Goal: Information Seeking & Learning: Learn about a topic

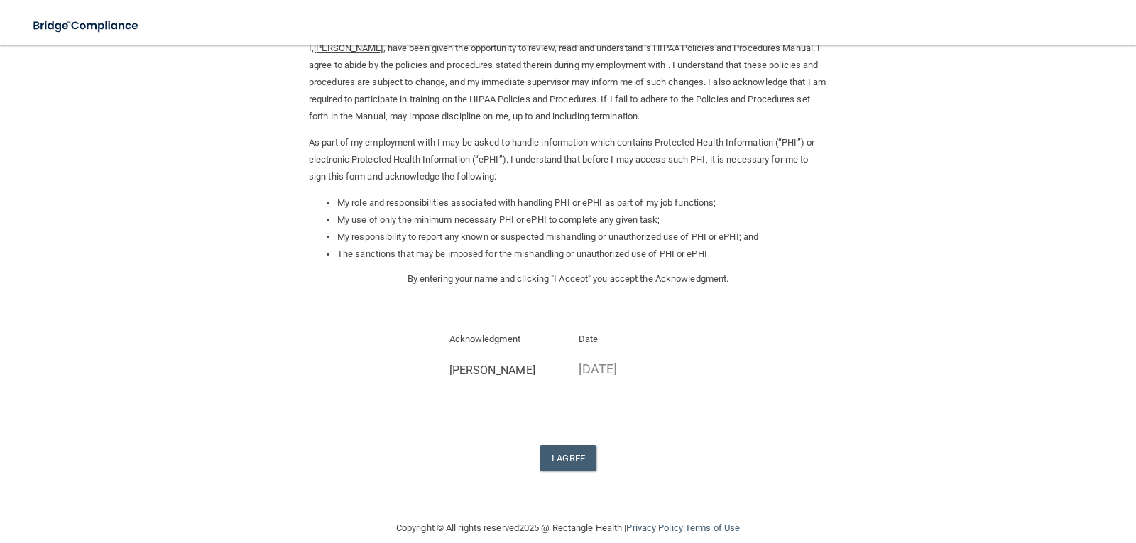
scroll to position [90, 0]
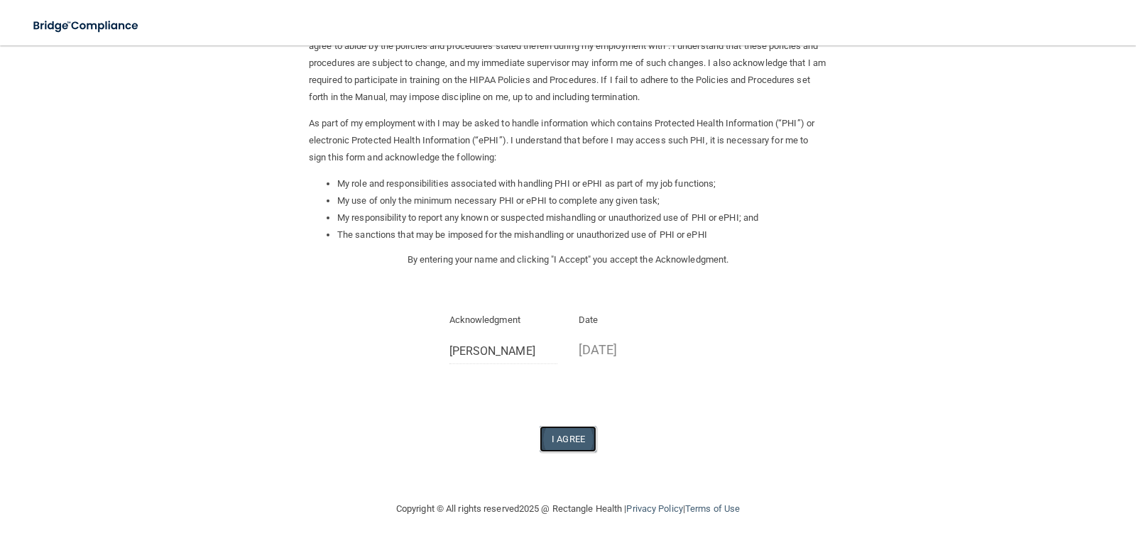
click at [562, 433] on button "I Agree" at bounding box center [567, 439] width 57 height 26
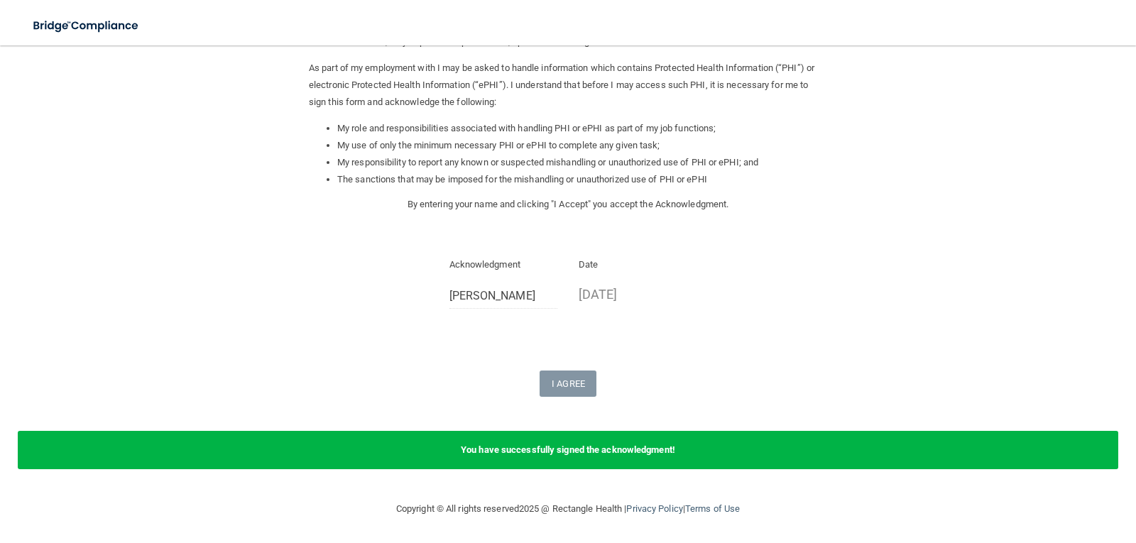
scroll to position [0, 0]
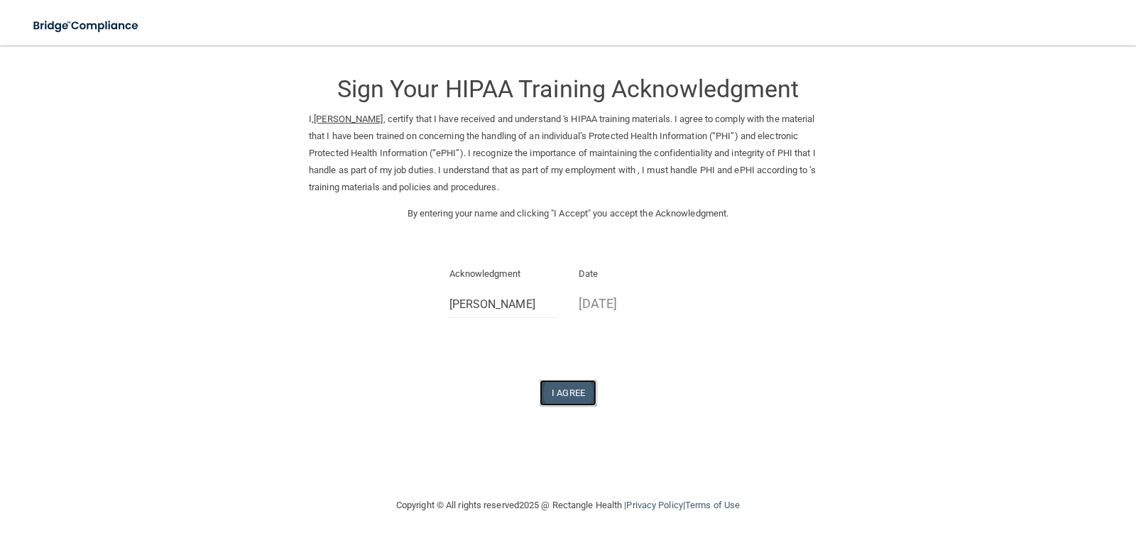
click at [574, 397] on button "I Agree" at bounding box center [567, 393] width 57 height 26
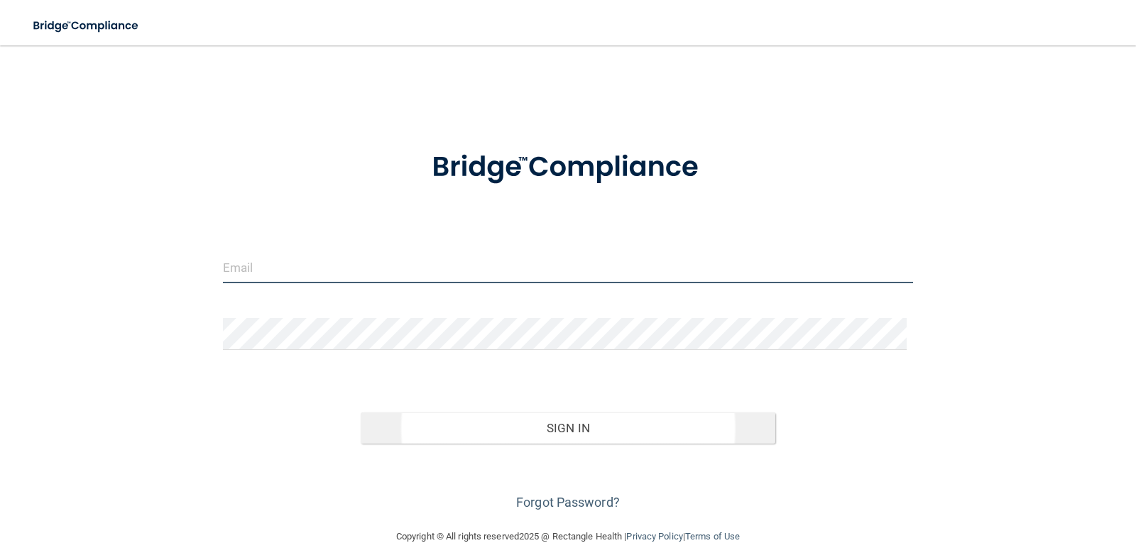
type input "[EMAIL_ADDRESS][DOMAIN_NAME]"
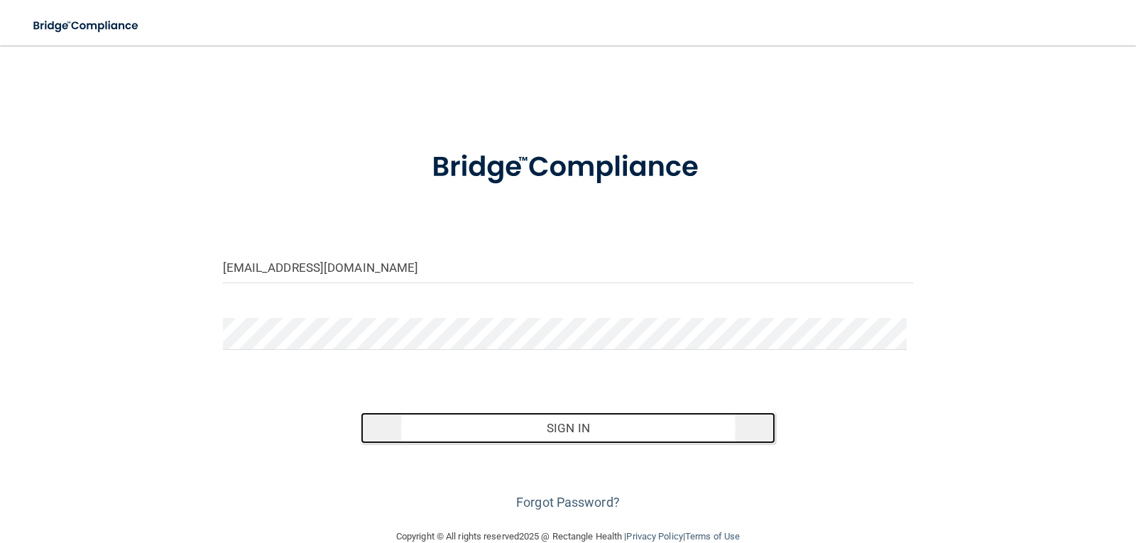
click at [495, 426] on button "Sign In" at bounding box center [568, 427] width 415 height 31
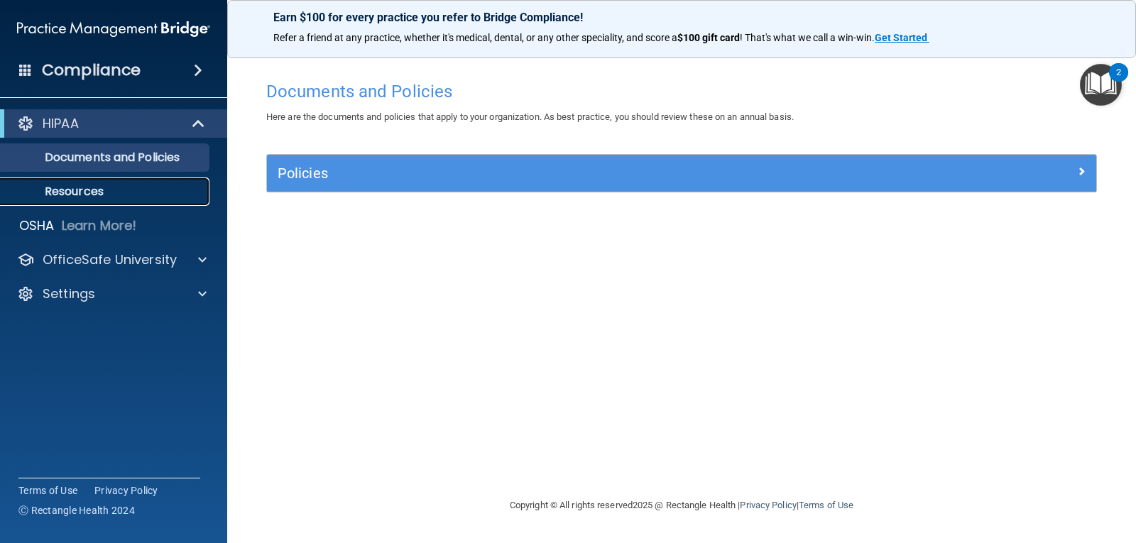
click at [128, 188] on p "Resources" at bounding box center [106, 192] width 194 height 14
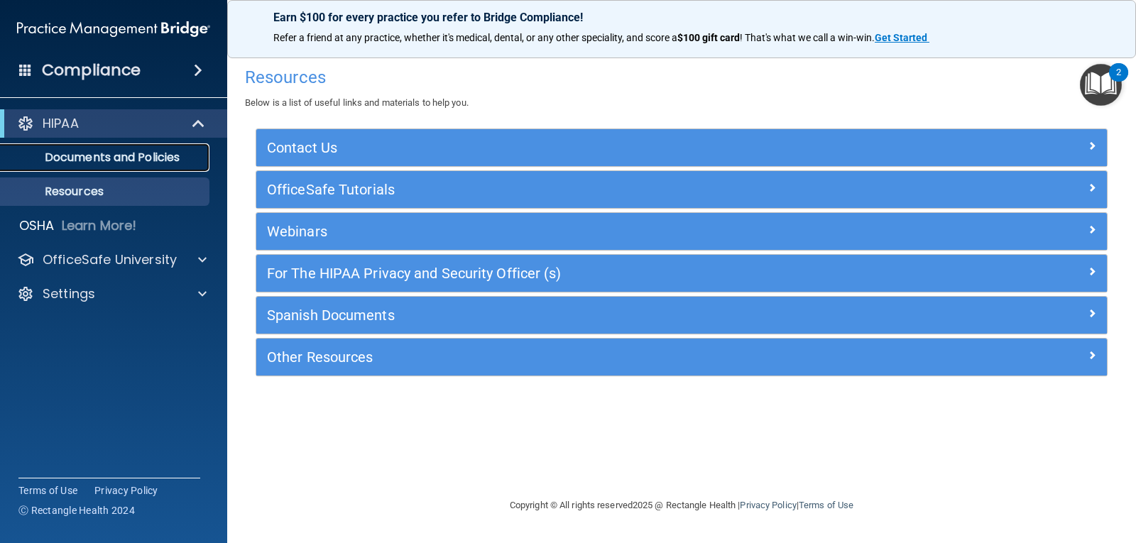
click at [138, 170] on link "Documents and Policies" at bounding box center [98, 157] width 224 height 28
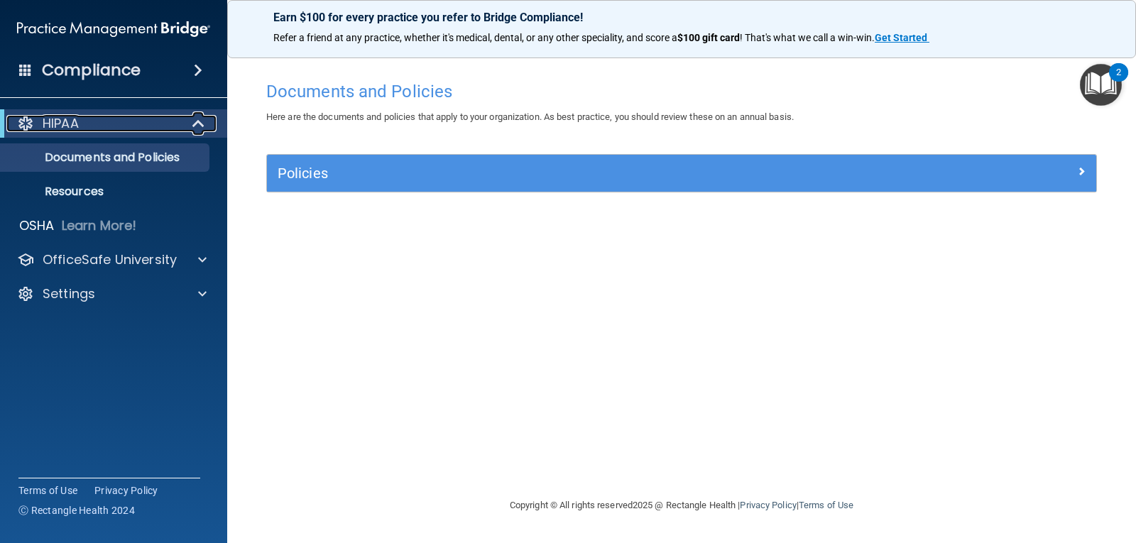
click at [204, 119] on span at bounding box center [200, 123] width 12 height 17
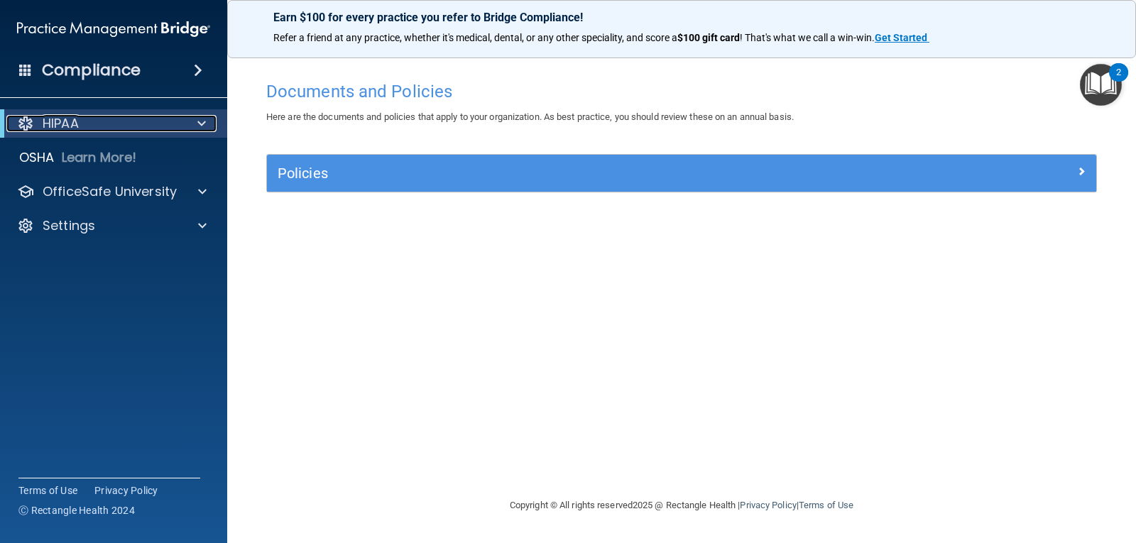
click at [204, 119] on span at bounding box center [201, 123] width 9 height 17
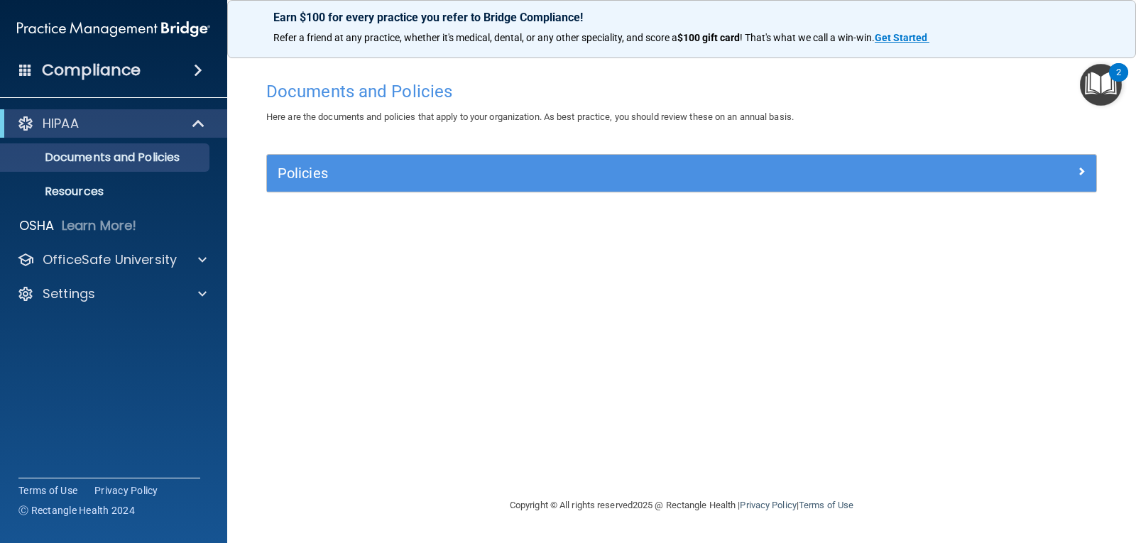
click at [194, 69] on span at bounding box center [198, 70] width 9 height 17
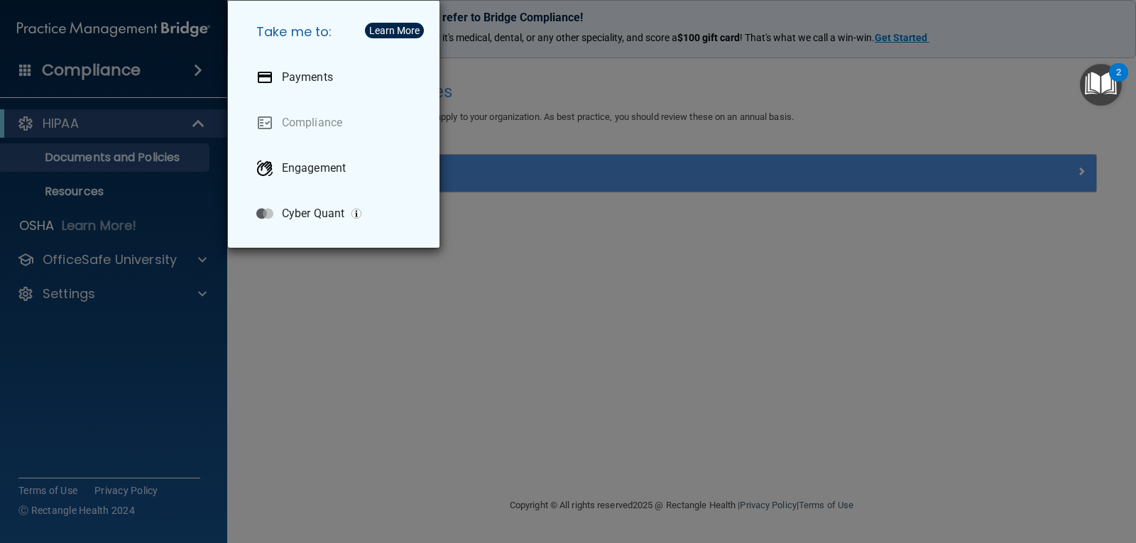
click at [166, 79] on div "Take me to: Payments Compliance Engagement Cyber Quant" at bounding box center [568, 271] width 1136 height 543
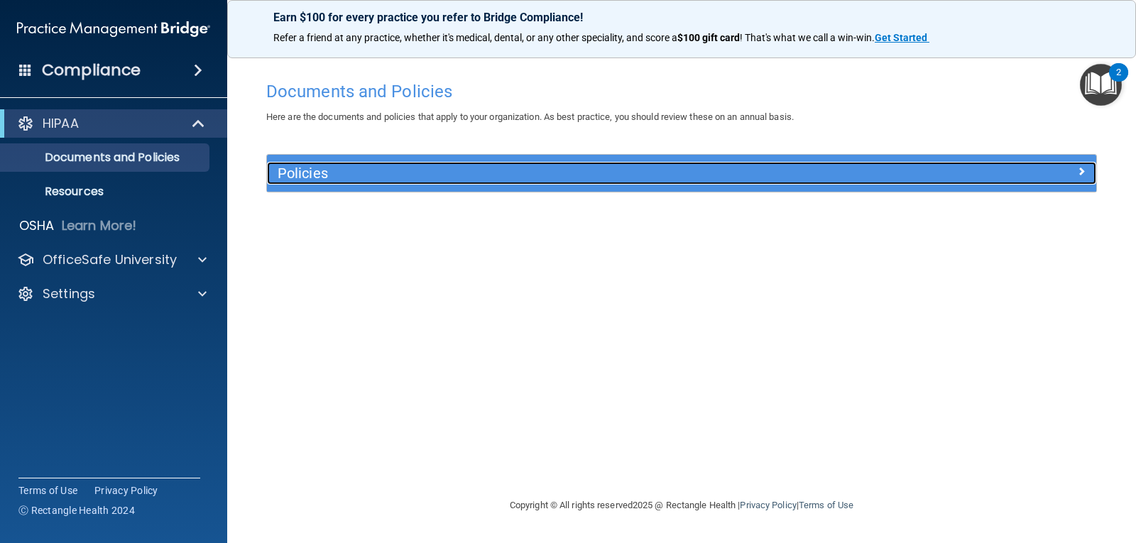
click at [376, 179] on h5 "Policies" at bounding box center [578, 173] width 601 height 16
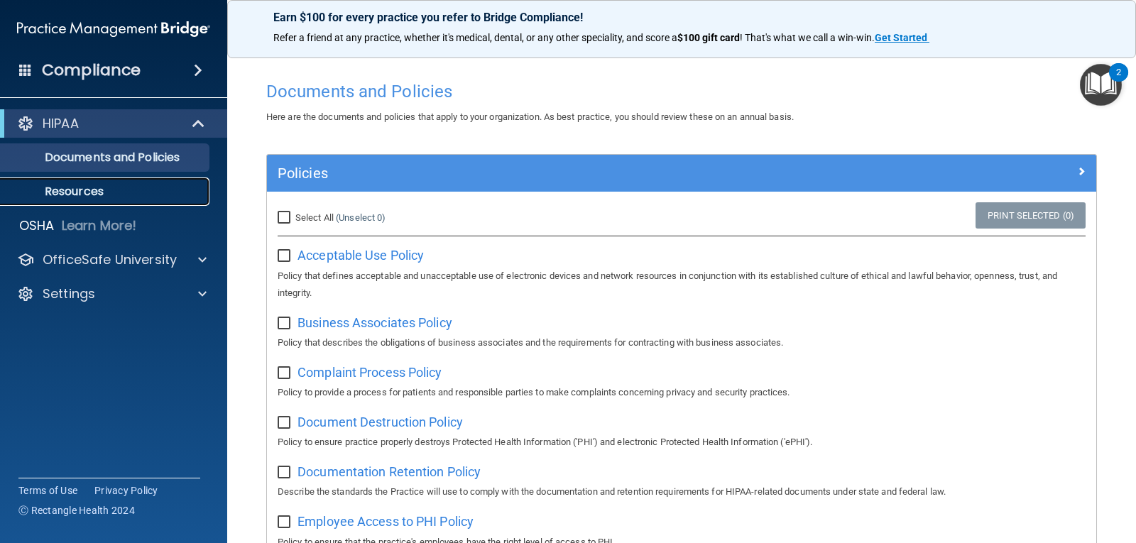
click at [152, 182] on link "Resources" at bounding box center [98, 191] width 224 height 28
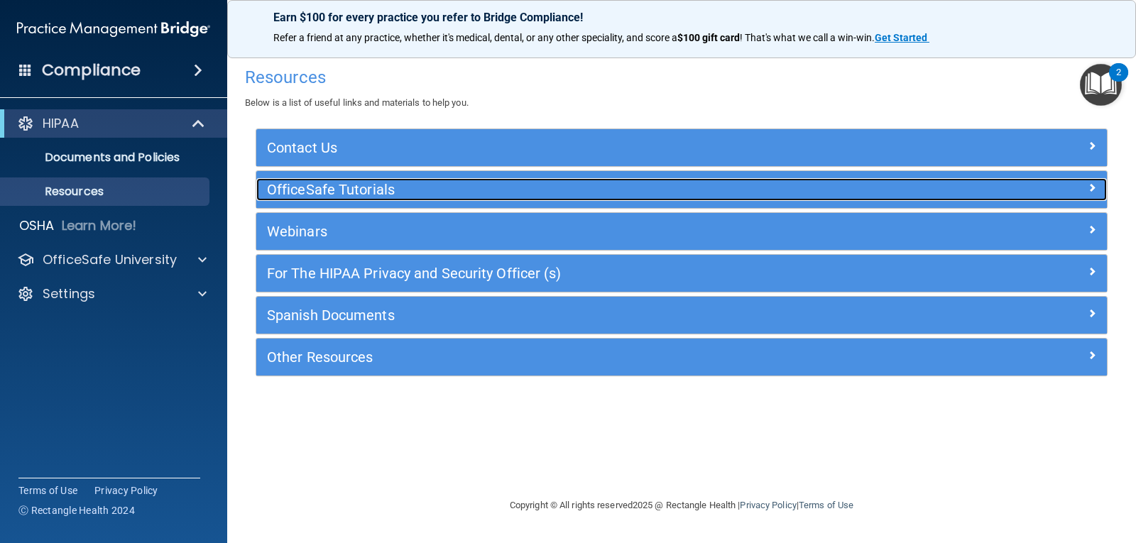
click at [423, 182] on h5 "OfficeSafe Tutorials" at bounding box center [575, 190] width 617 height 16
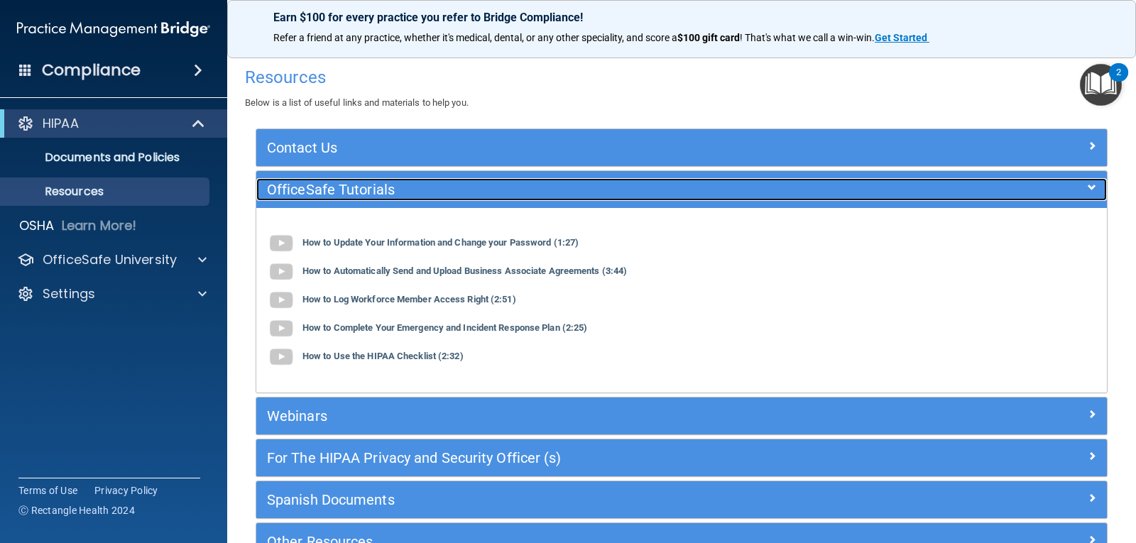
click at [423, 182] on h5 "OfficeSafe Tutorials" at bounding box center [575, 190] width 617 height 16
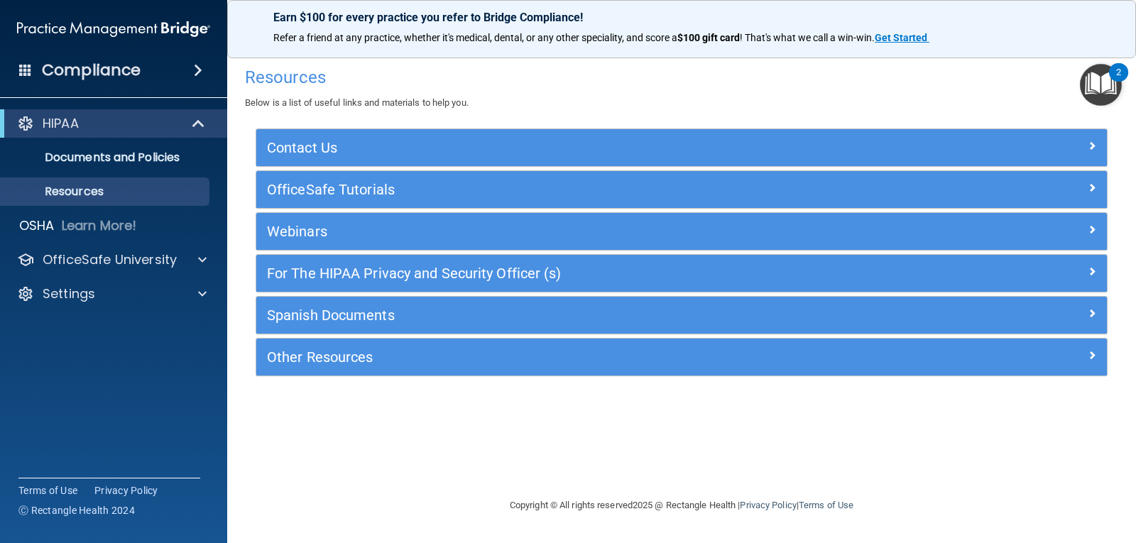
click at [413, 243] on div "Webinars" at bounding box center [681, 231] width 850 height 37
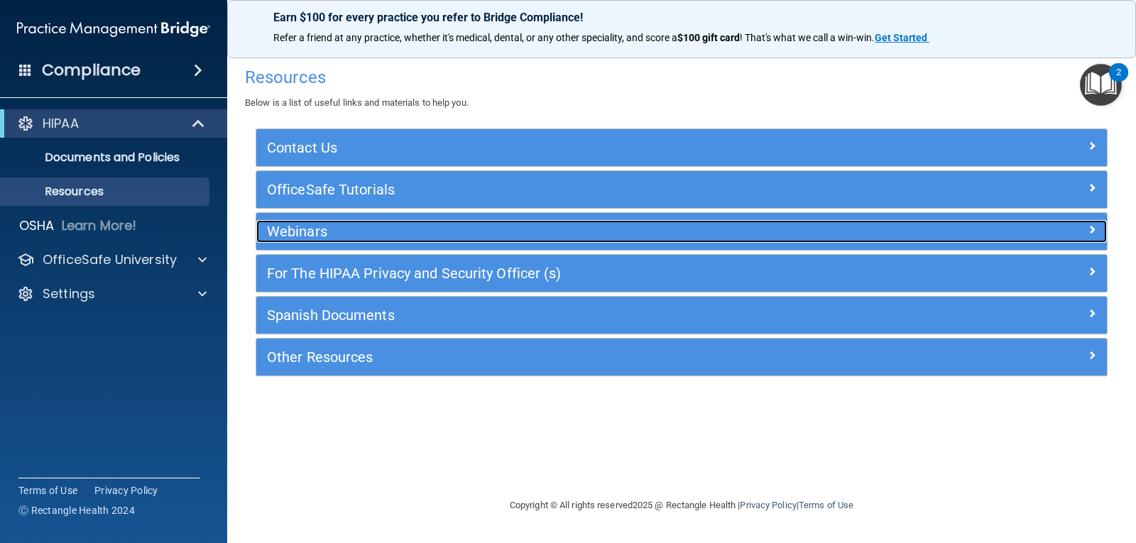
click at [415, 236] on h5 "Webinars" at bounding box center [575, 232] width 617 height 16
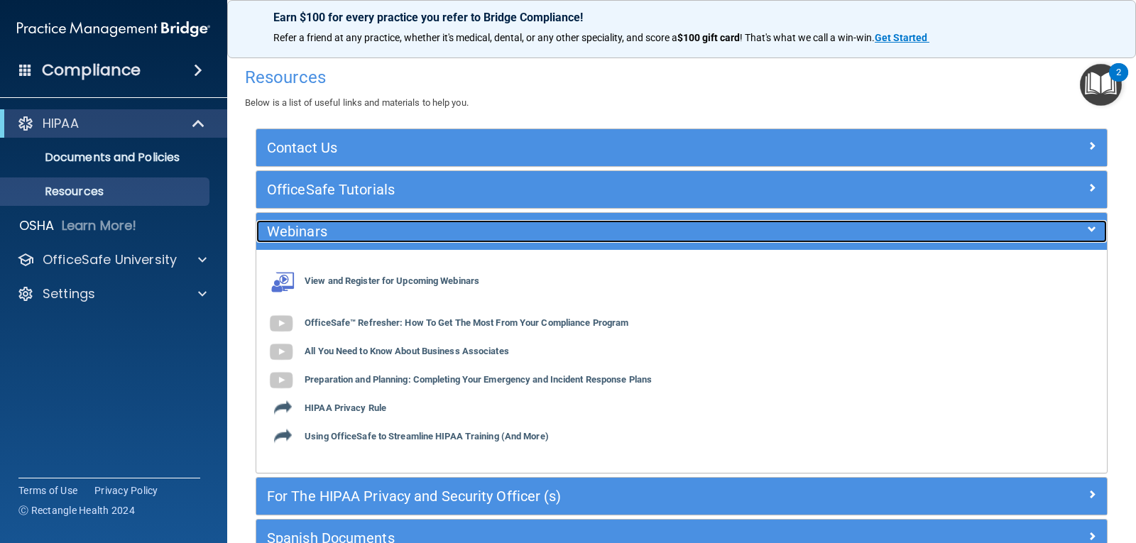
click at [415, 236] on h5 "Webinars" at bounding box center [575, 232] width 617 height 16
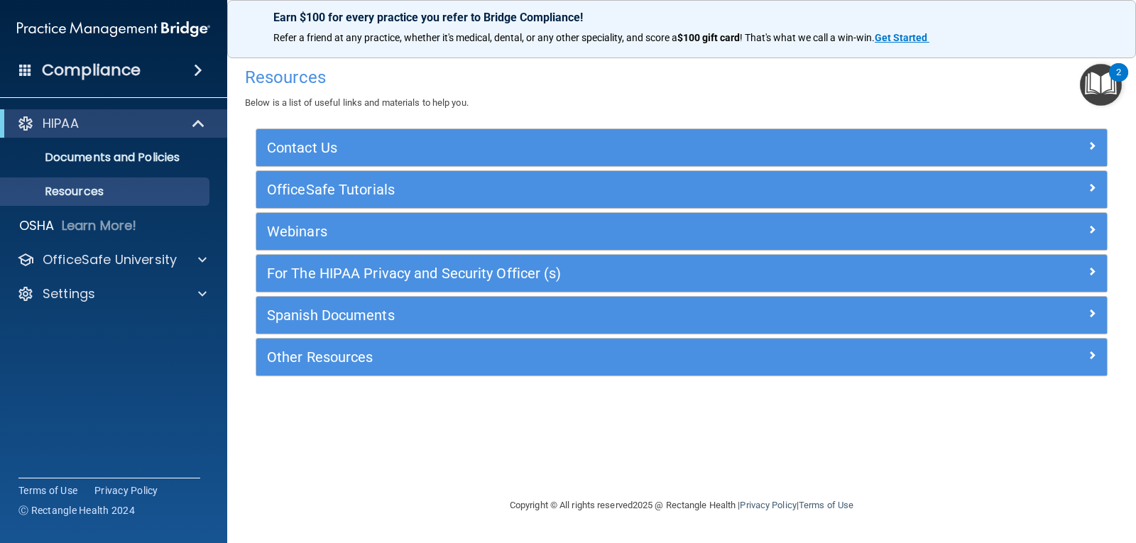
click at [408, 257] on div "For The HIPAA Privacy and Security Officer (s)" at bounding box center [681, 273] width 850 height 37
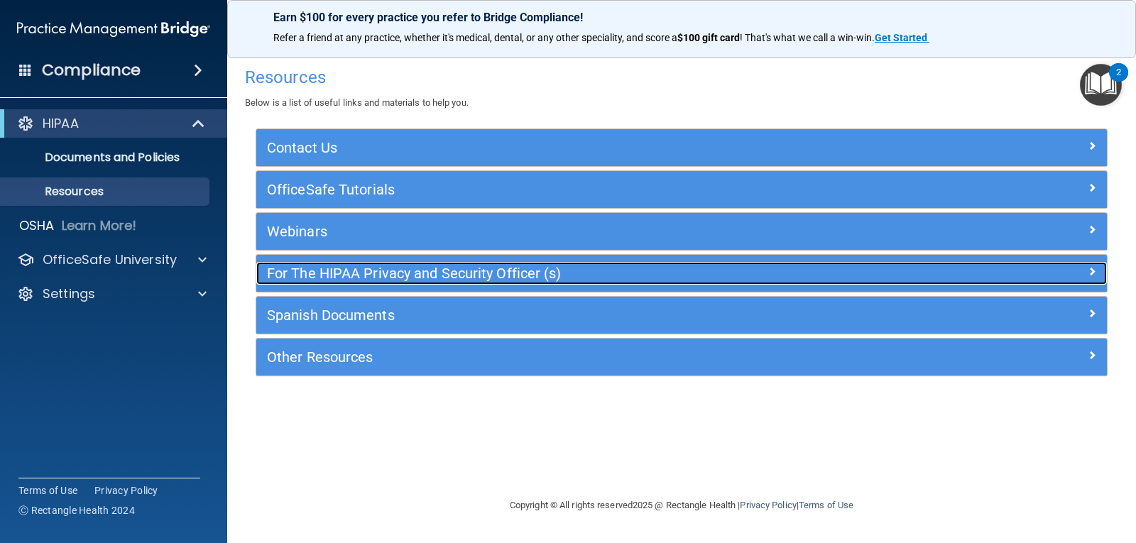
click at [405, 265] on h5 "For The HIPAA Privacy and Security Officer (s)" at bounding box center [575, 273] width 617 height 16
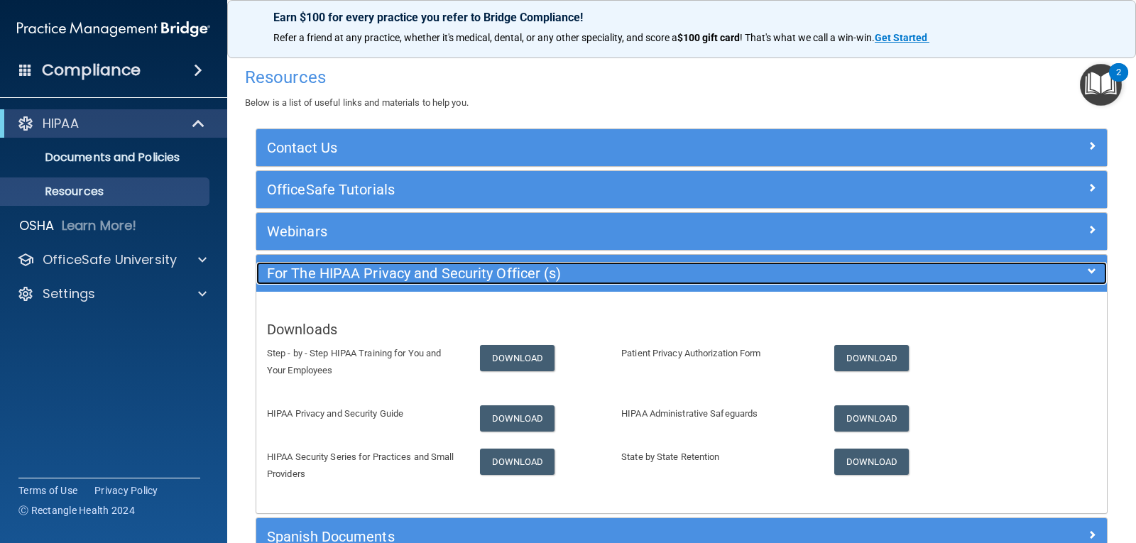
click at [388, 279] on h5 "For The HIPAA Privacy and Security Officer (s)" at bounding box center [575, 273] width 617 height 16
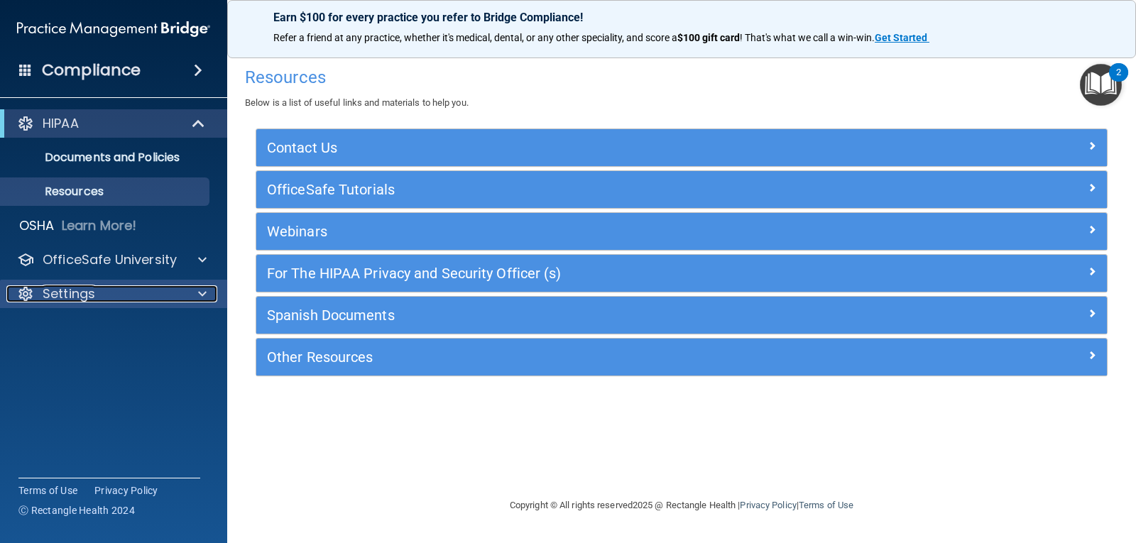
click at [170, 287] on div "Settings" at bounding box center [94, 293] width 176 height 17
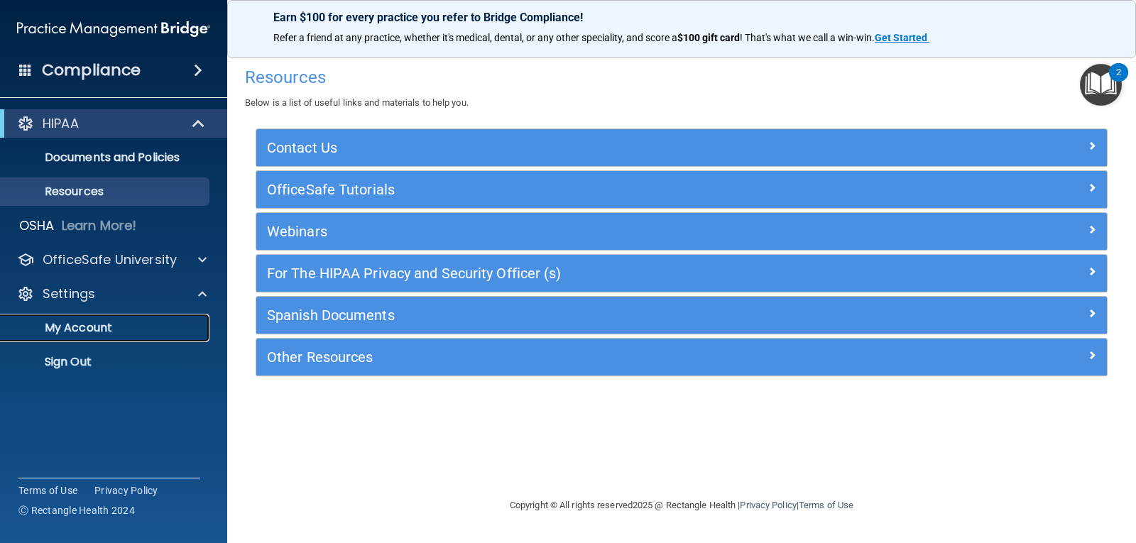
click at [94, 324] on p "My Account" at bounding box center [106, 328] width 194 height 14
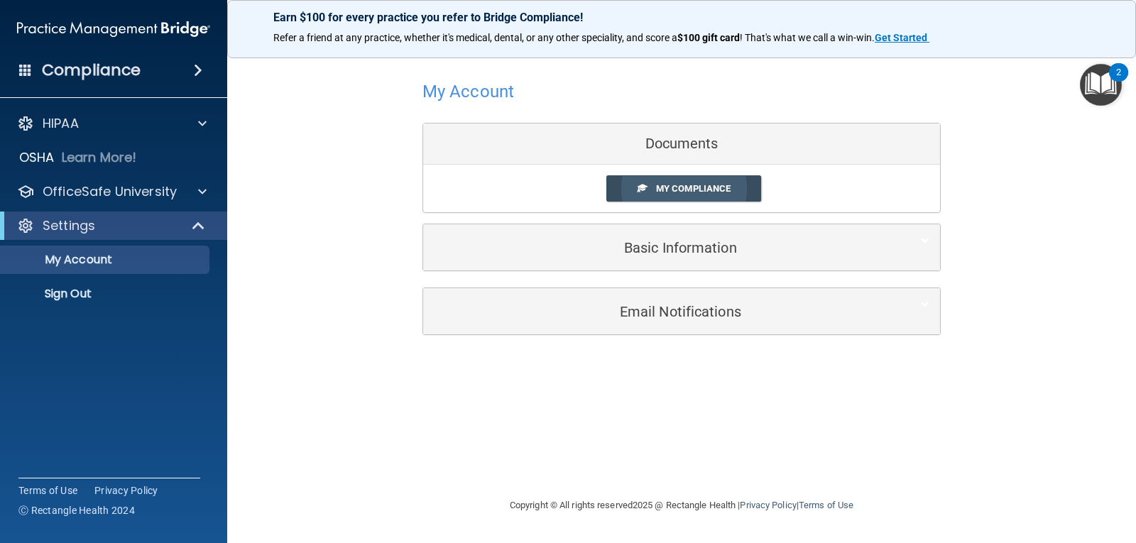
click at [723, 190] on span "My Compliance" at bounding box center [693, 188] width 75 height 11
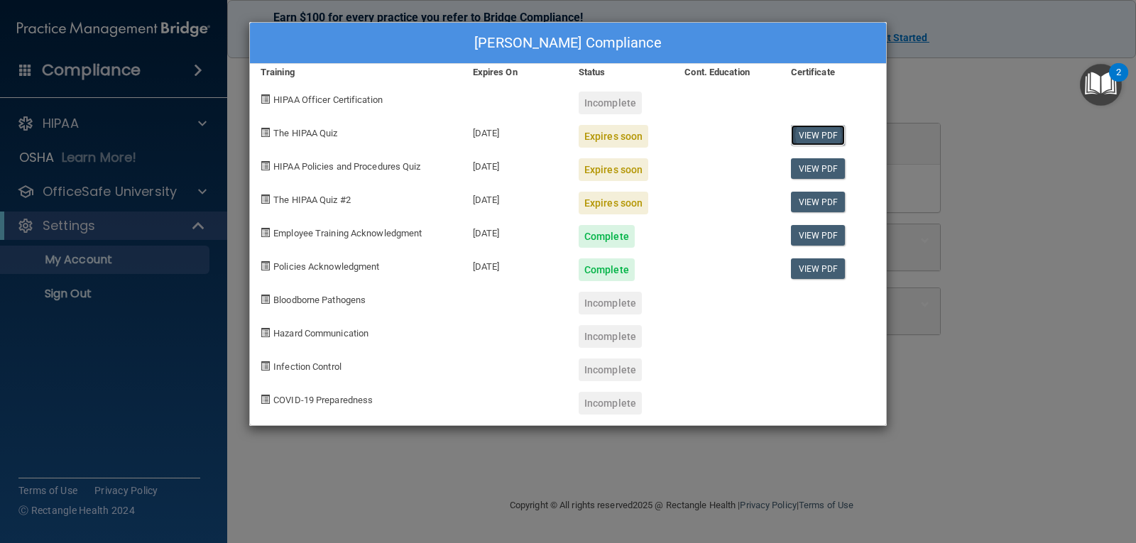
click at [807, 141] on link "View PDF" at bounding box center [818, 135] width 55 height 21
drag, startPoint x: 1041, startPoint y: 135, endPoint x: 1099, endPoint y: 92, distance: 72.1
click at [1041, 135] on div "[PERSON_NAME] Compliance Training Expires On Status Cont. Education Certificate…" at bounding box center [568, 271] width 1136 height 543
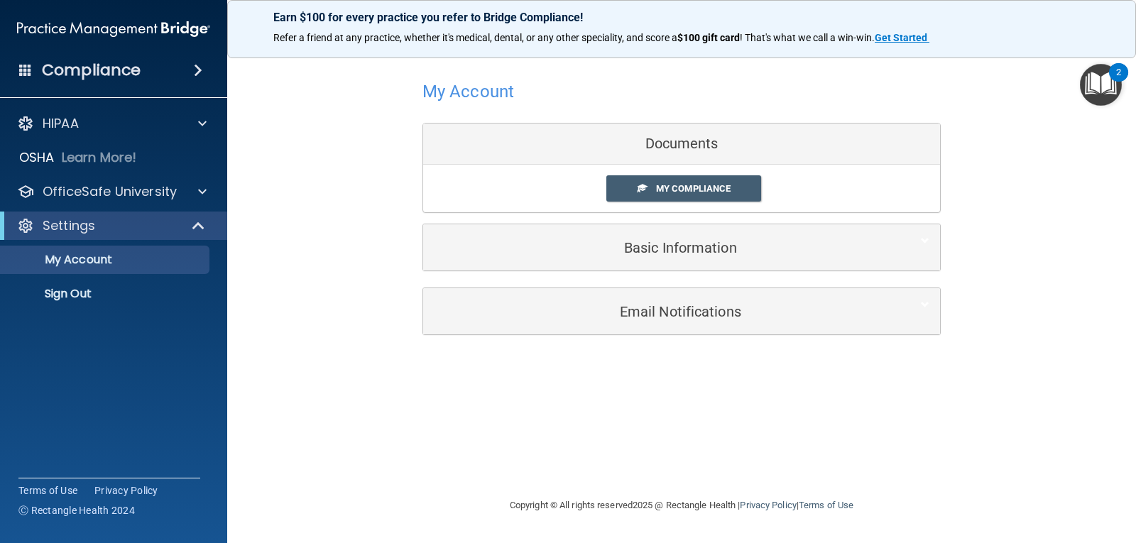
click at [1099, 88] on img "Open Resource Center, 2 new notifications" at bounding box center [1101, 85] width 42 height 42
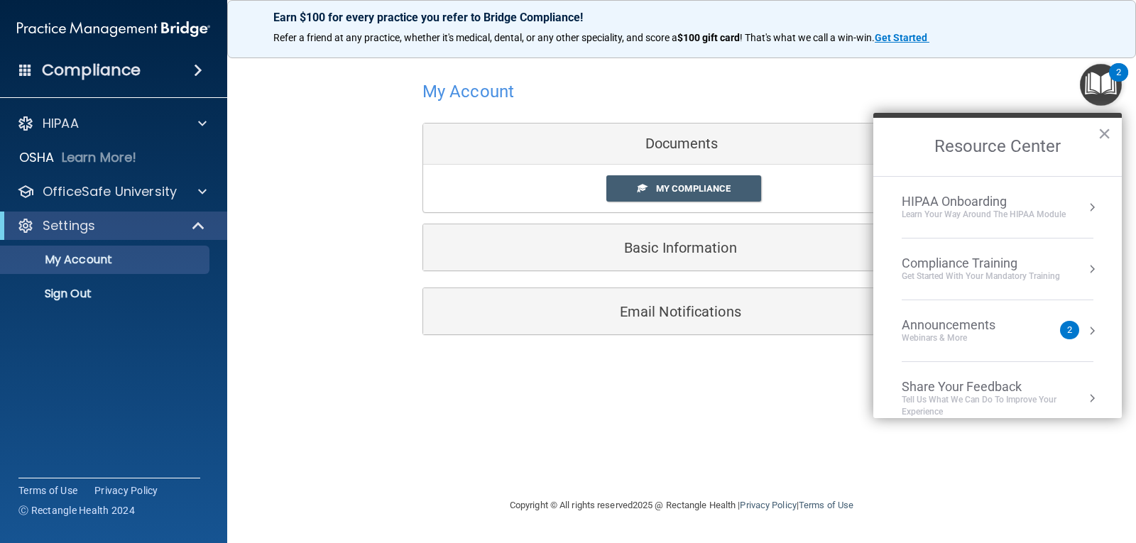
click at [1069, 270] on div "Compliance Training Get Started with your mandatory training" at bounding box center [997, 269] width 192 height 27
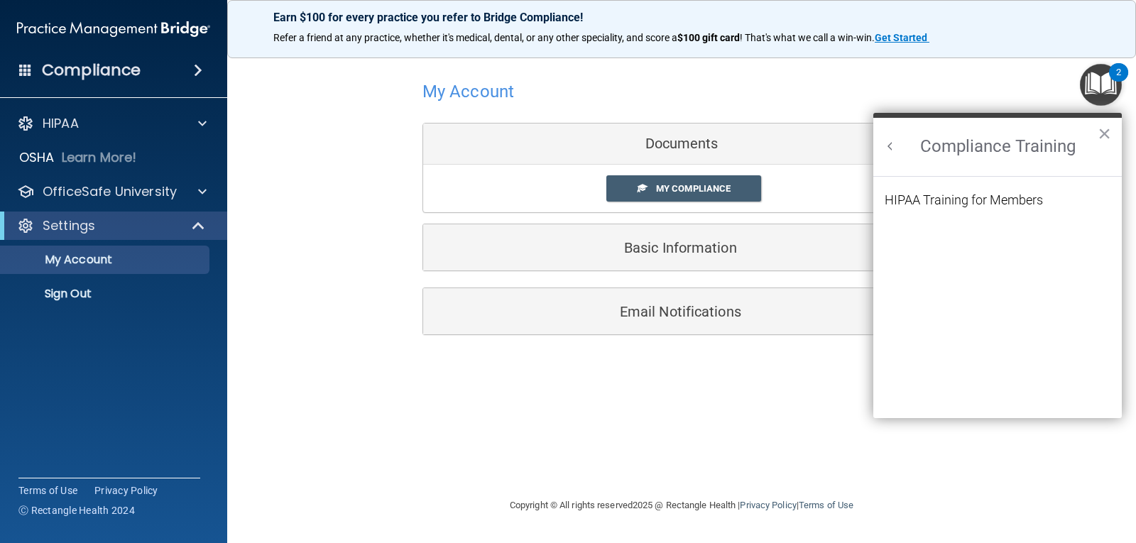
click at [891, 153] on button "Back to Resource Center Home" at bounding box center [890, 146] width 14 height 14
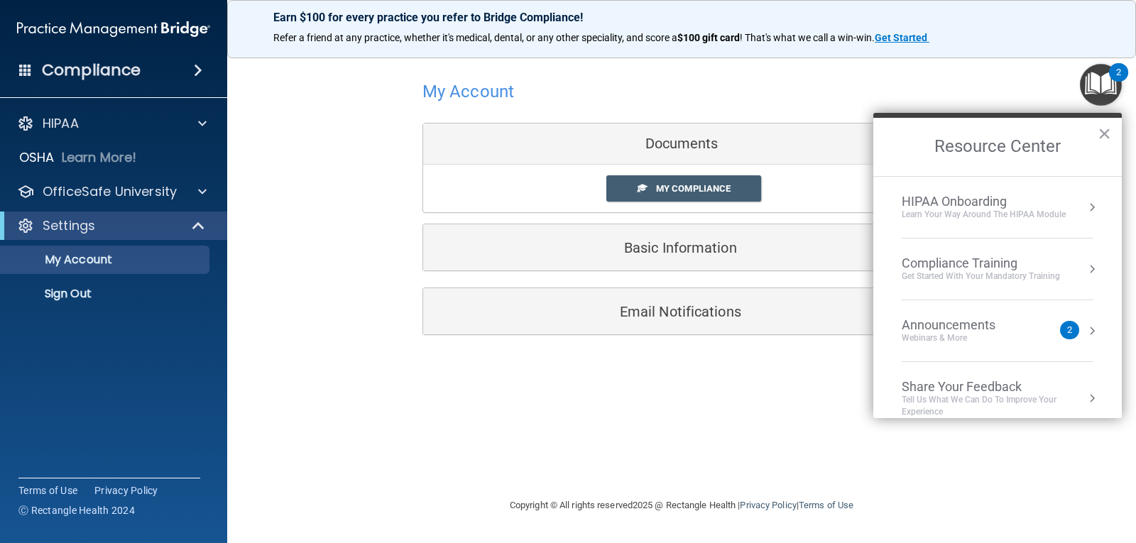
click at [1085, 329] on button "Resource Center" at bounding box center [1092, 331] width 14 height 14
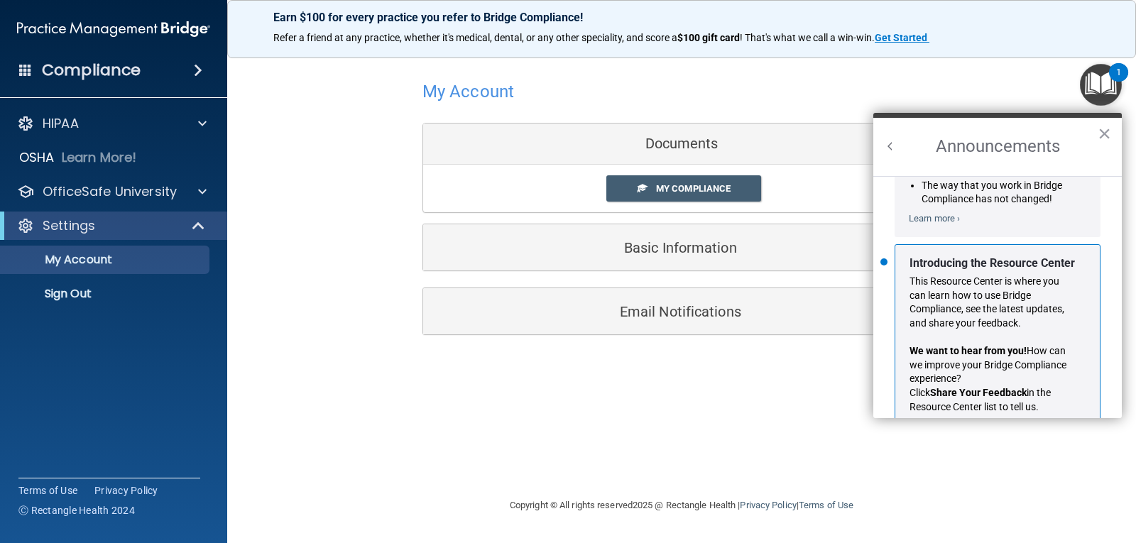
scroll to position [249, 0]
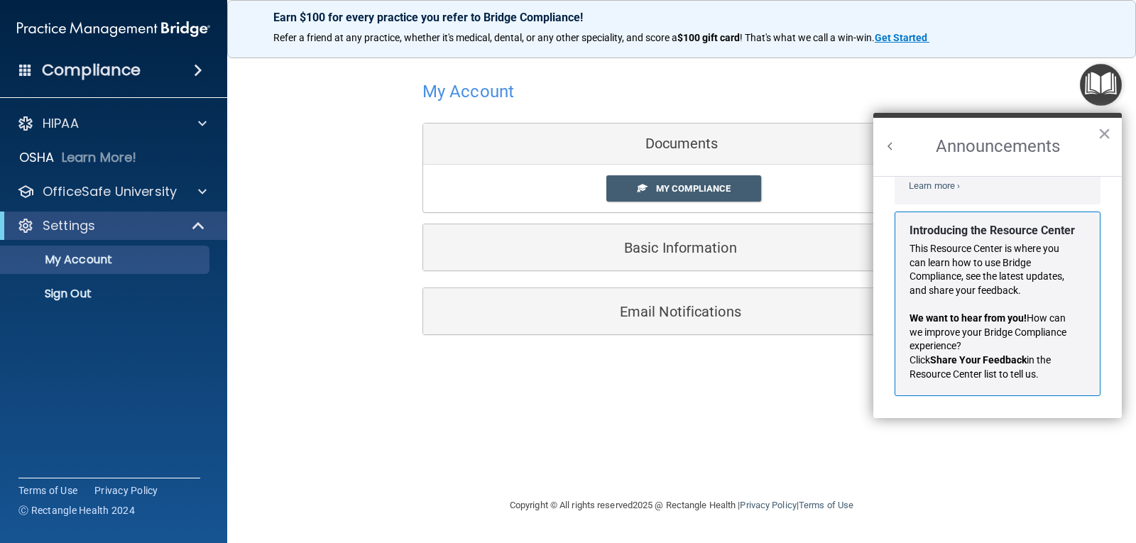
click at [890, 146] on button "Back to Resource Center Home" at bounding box center [890, 146] width 14 height 14
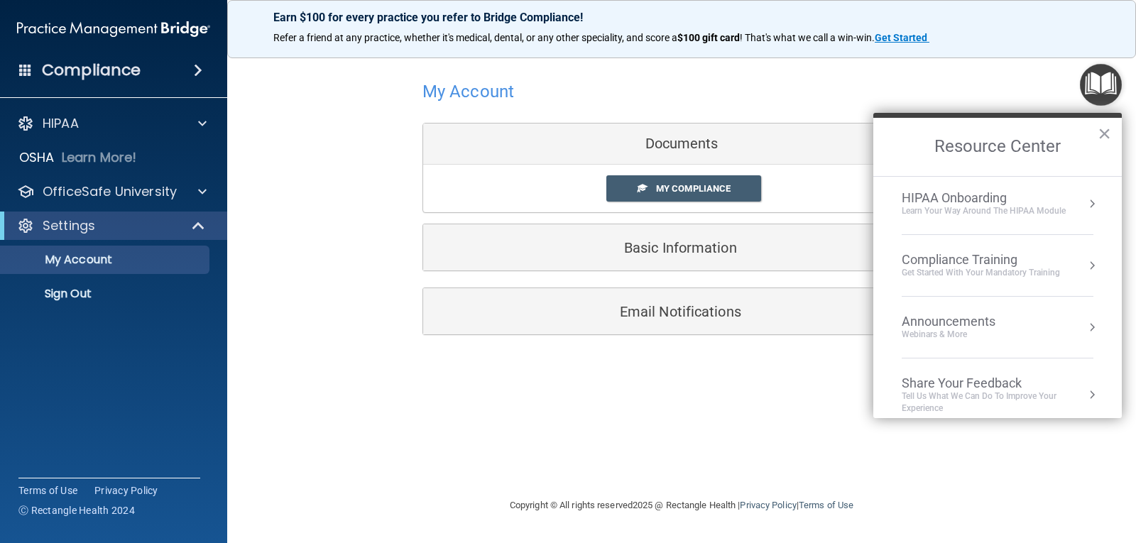
scroll to position [0, 0]
click at [1085, 212] on button "Resource Center" at bounding box center [1092, 207] width 14 height 14
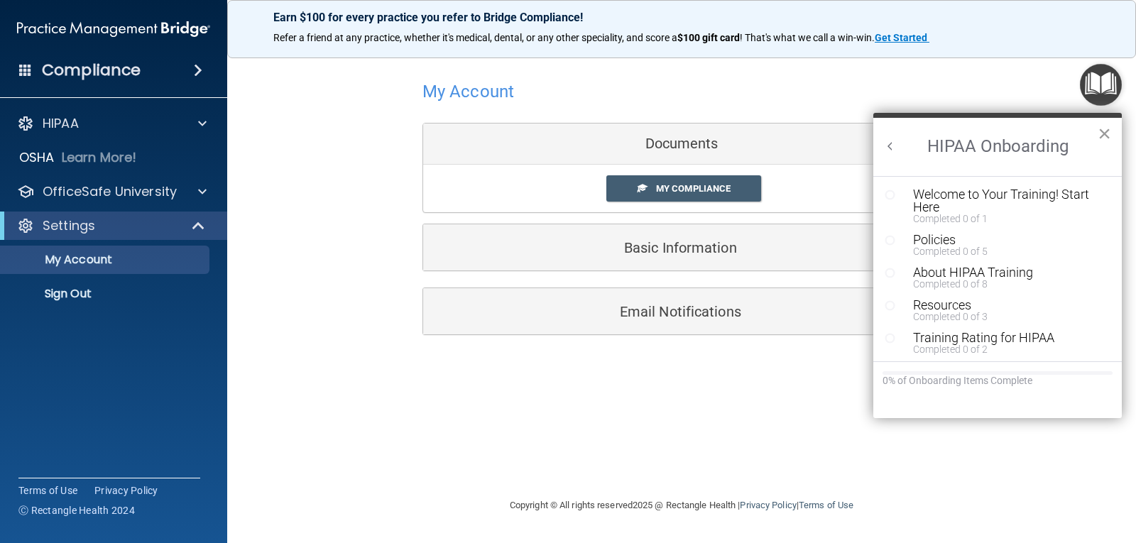
click at [1099, 131] on button "×" at bounding box center [1103, 133] width 13 height 23
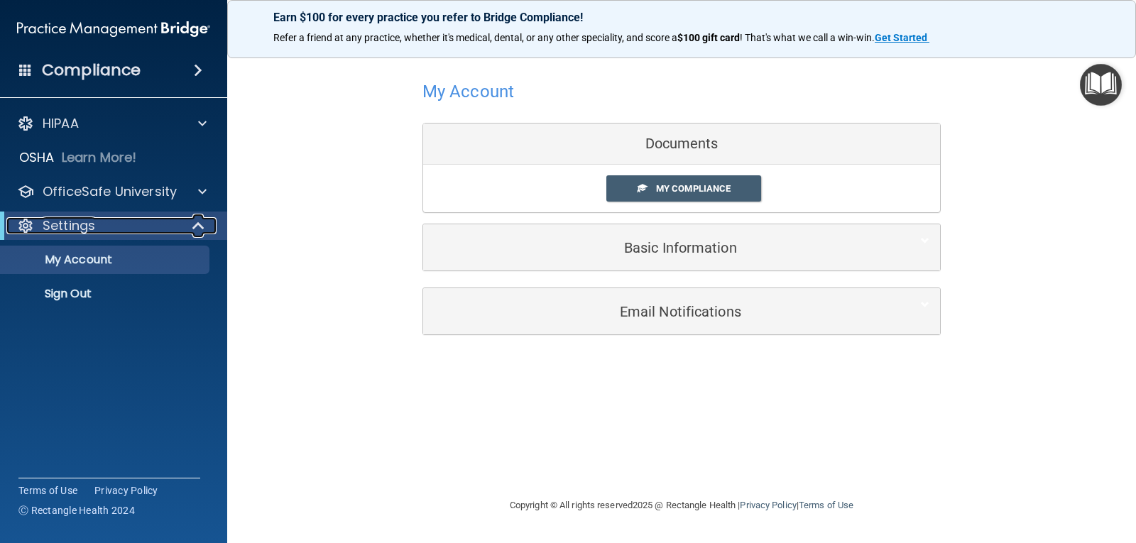
click at [201, 225] on span at bounding box center [200, 225] width 12 height 17
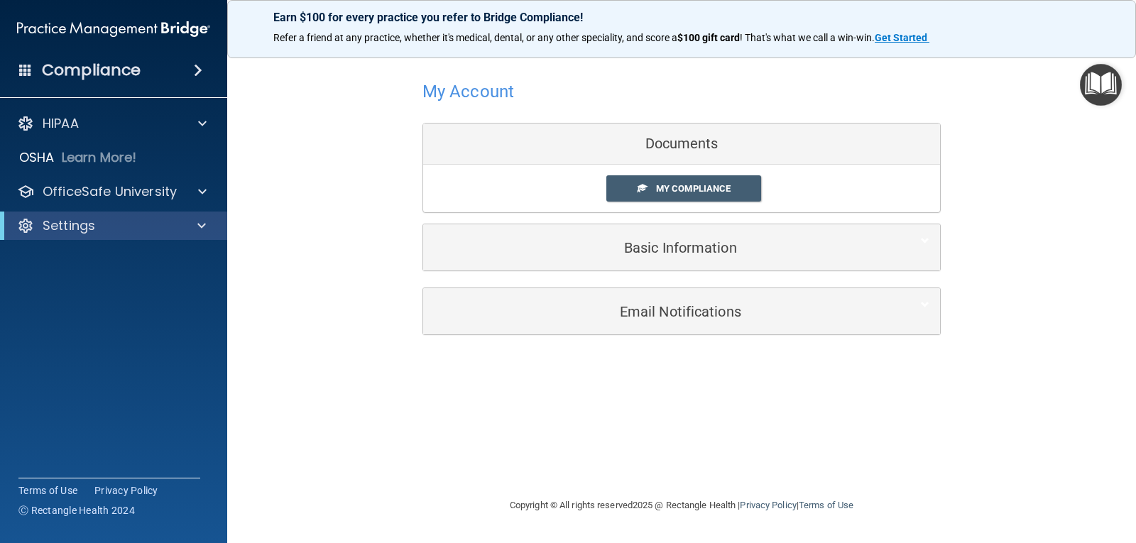
click at [33, 71] on div "Compliance" at bounding box center [113, 70] width 227 height 31
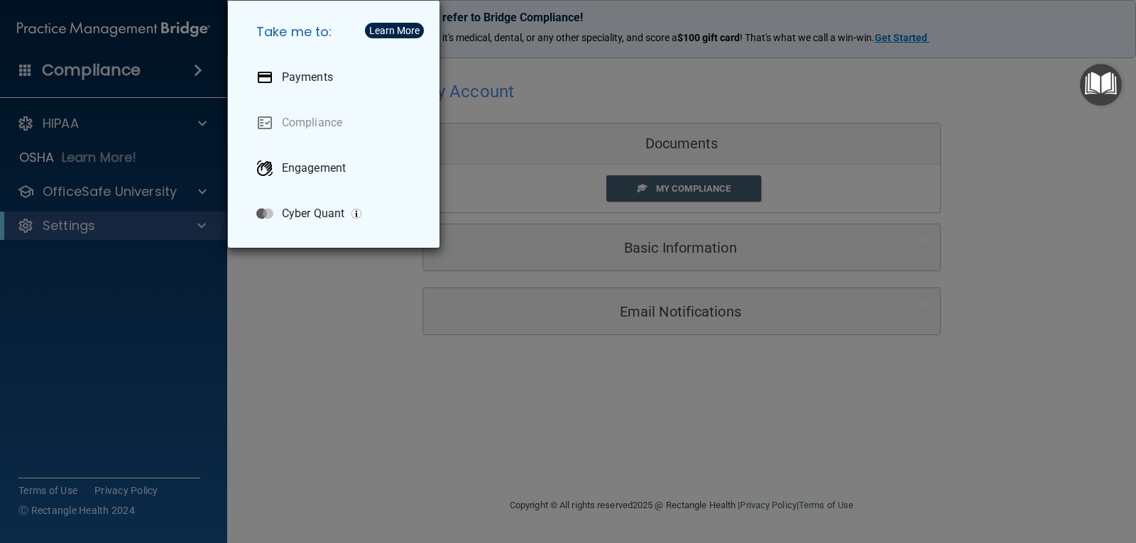
click at [347, 341] on div "Take me to: Payments Compliance Engagement Cyber Quant" at bounding box center [568, 271] width 1136 height 543
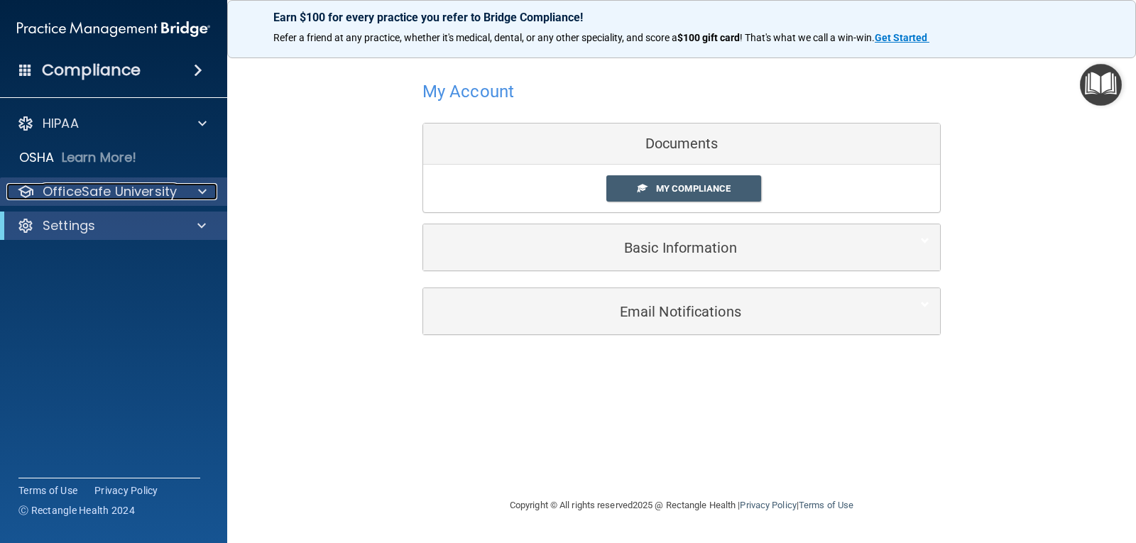
click at [177, 188] on div "OfficeSafe University" at bounding box center [94, 191] width 176 height 17
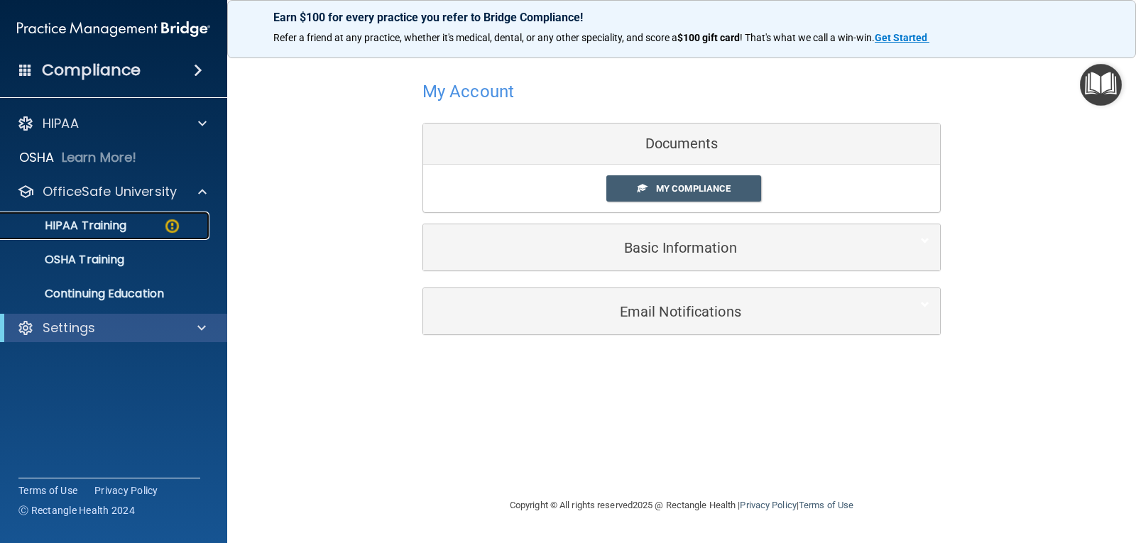
click at [125, 222] on p "HIPAA Training" at bounding box center [67, 226] width 117 height 14
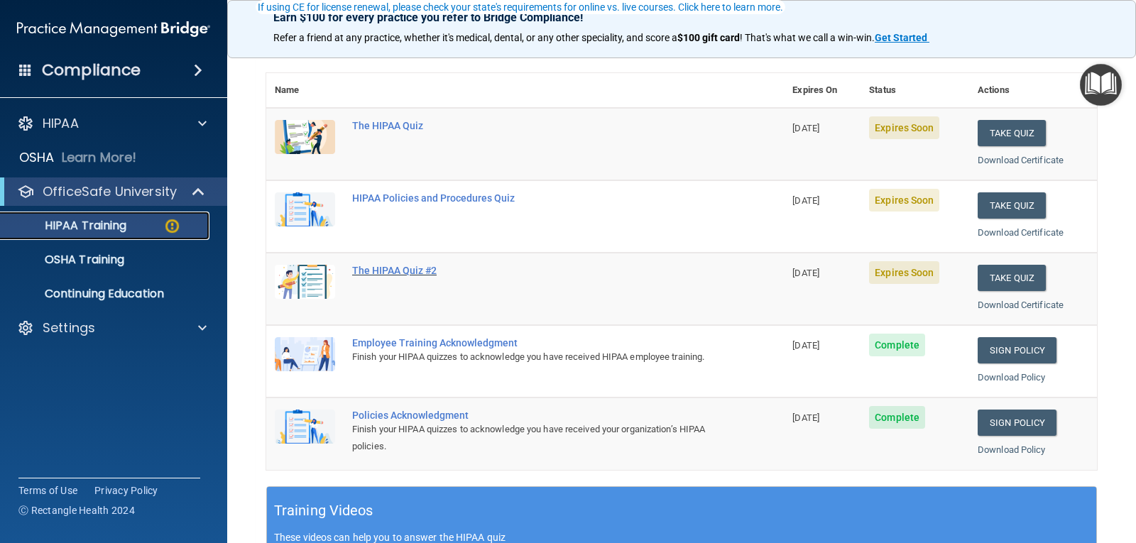
scroll to position [71, 0]
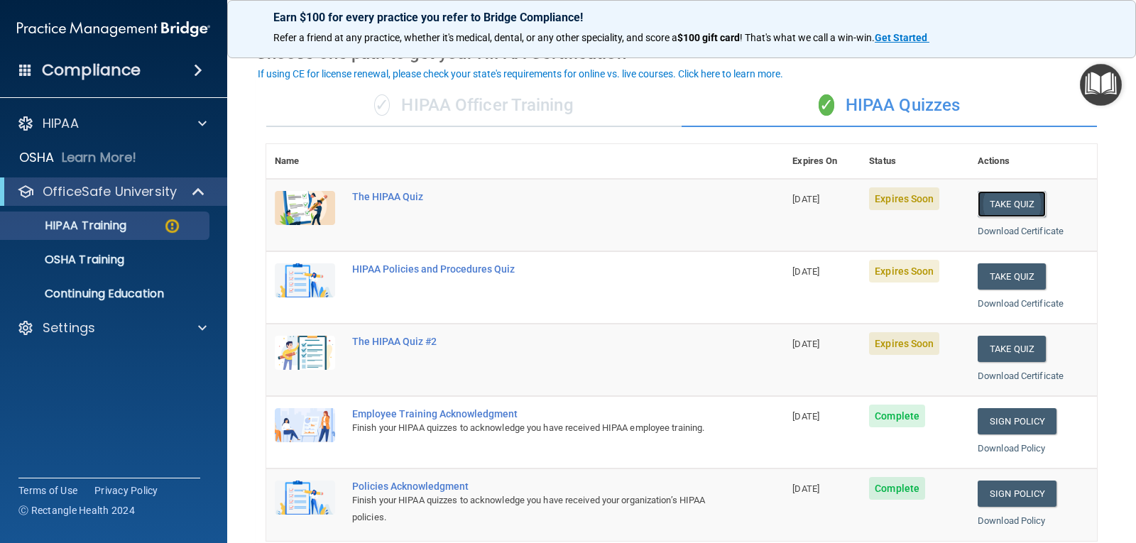
click at [999, 206] on button "Take Quiz" at bounding box center [1011, 204] width 68 height 26
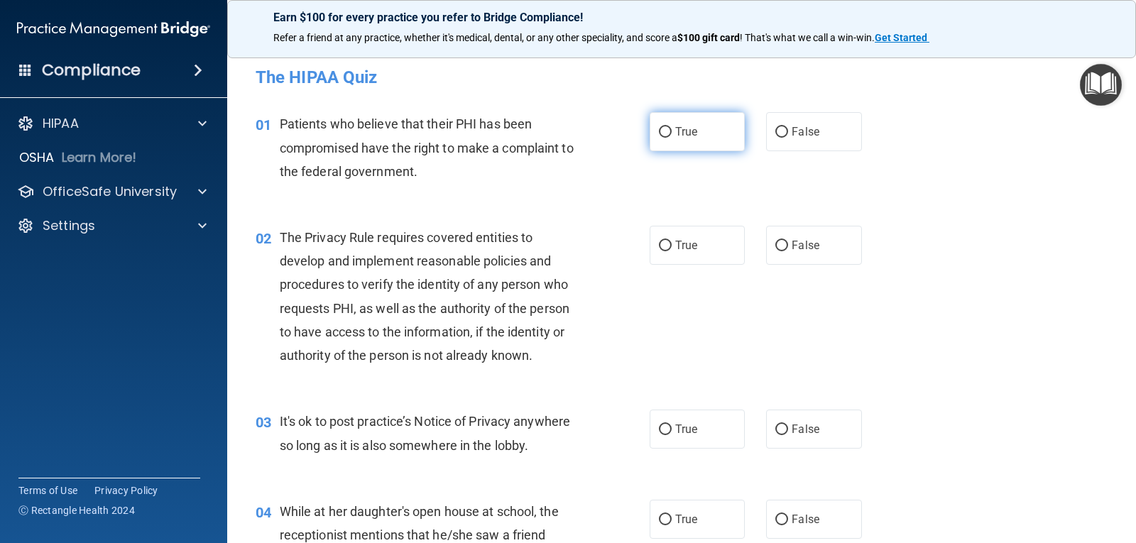
click at [669, 133] on label "True" at bounding box center [696, 131] width 95 height 39
click at [669, 133] on input "True" at bounding box center [665, 132] width 13 height 11
radio input "true"
click at [675, 246] on span "True" at bounding box center [686, 244] width 22 height 13
click at [671, 246] on input "True" at bounding box center [665, 246] width 13 height 11
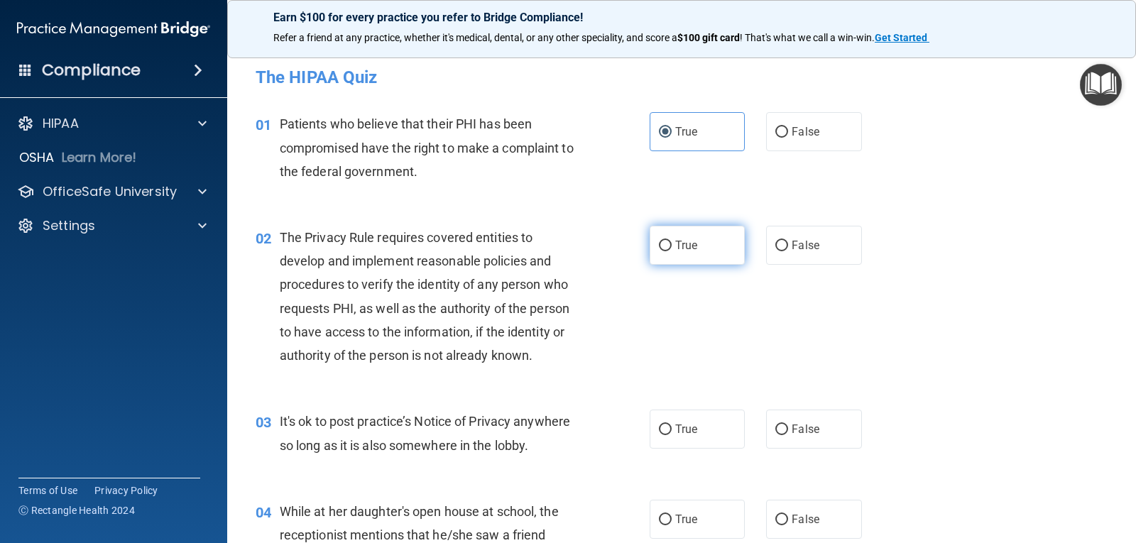
radio input "true"
click at [777, 440] on label "False" at bounding box center [813, 429] width 95 height 39
click at [777, 435] on input "False" at bounding box center [781, 429] width 13 height 11
radio input "true"
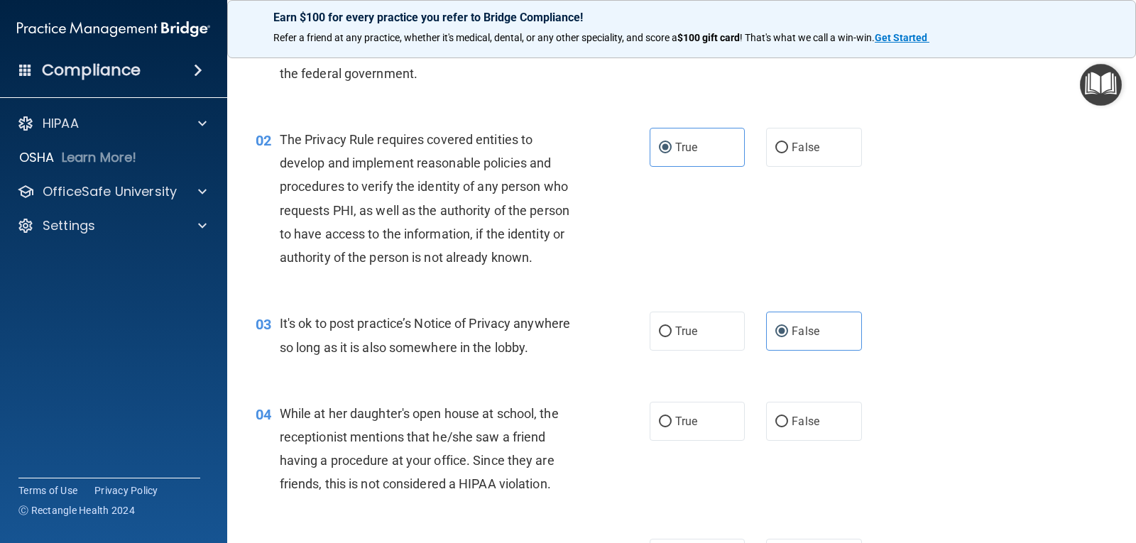
scroll to position [142, 0]
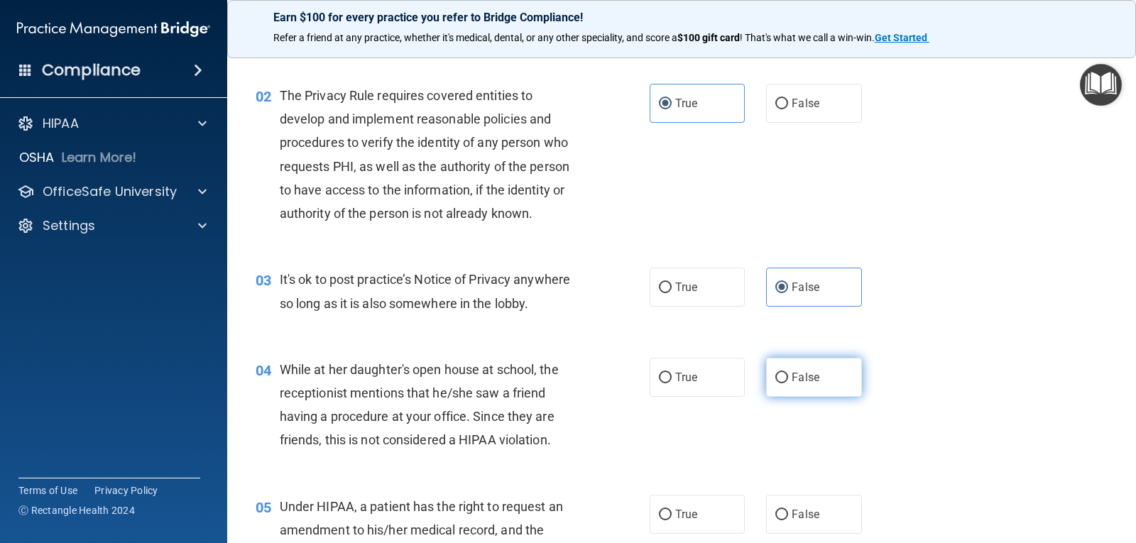
click at [789, 390] on label "False" at bounding box center [813, 377] width 95 height 39
click at [788, 383] on input "False" at bounding box center [781, 378] width 13 height 11
radio input "true"
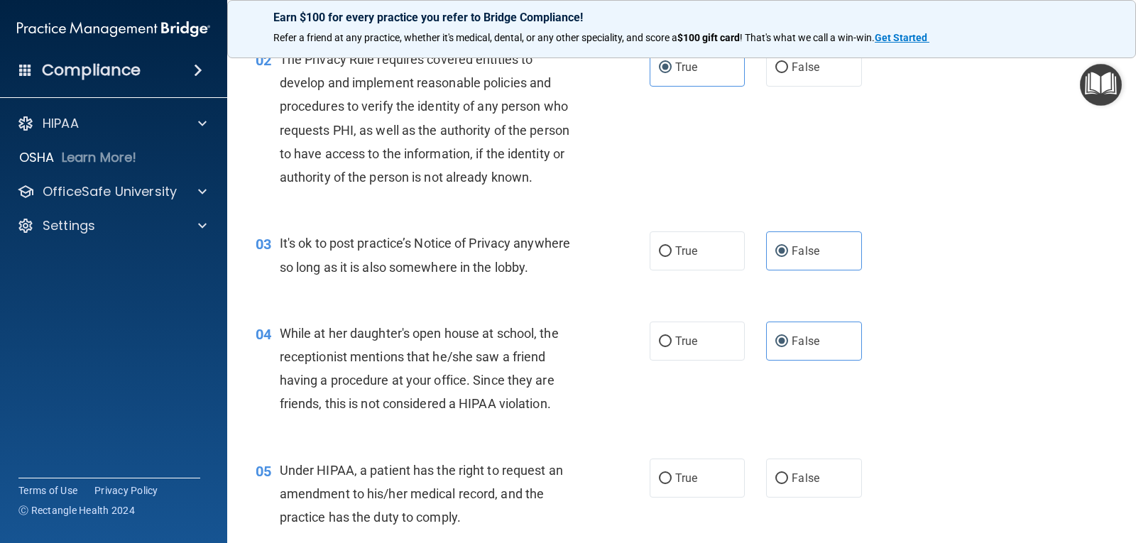
scroll to position [213, 0]
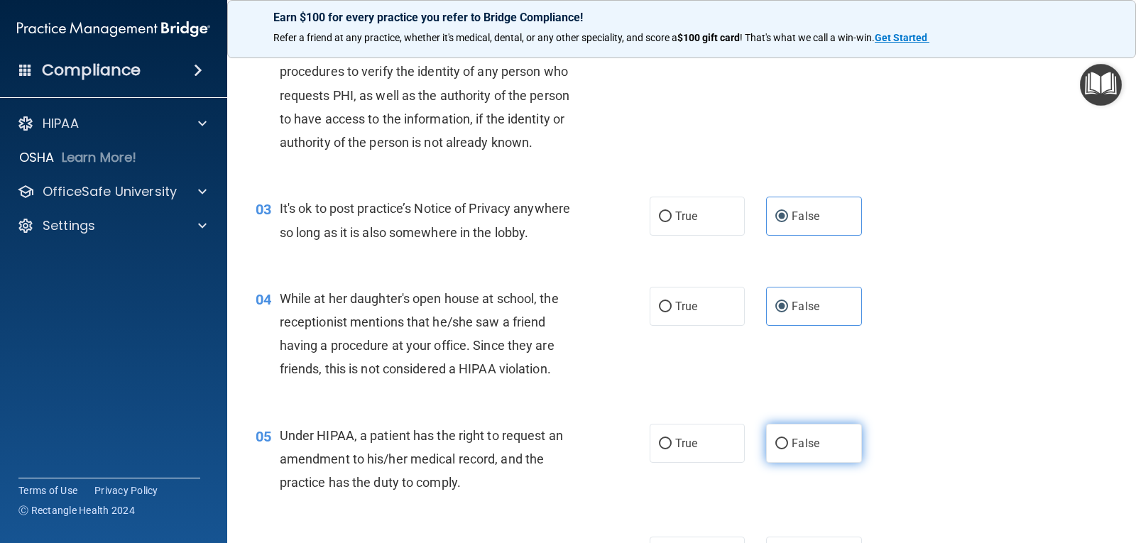
click at [798, 455] on label "False" at bounding box center [813, 443] width 95 height 39
click at [788, 449] on input "False" at bounding box center [781, 444] width 13 height 11
radio input "true"
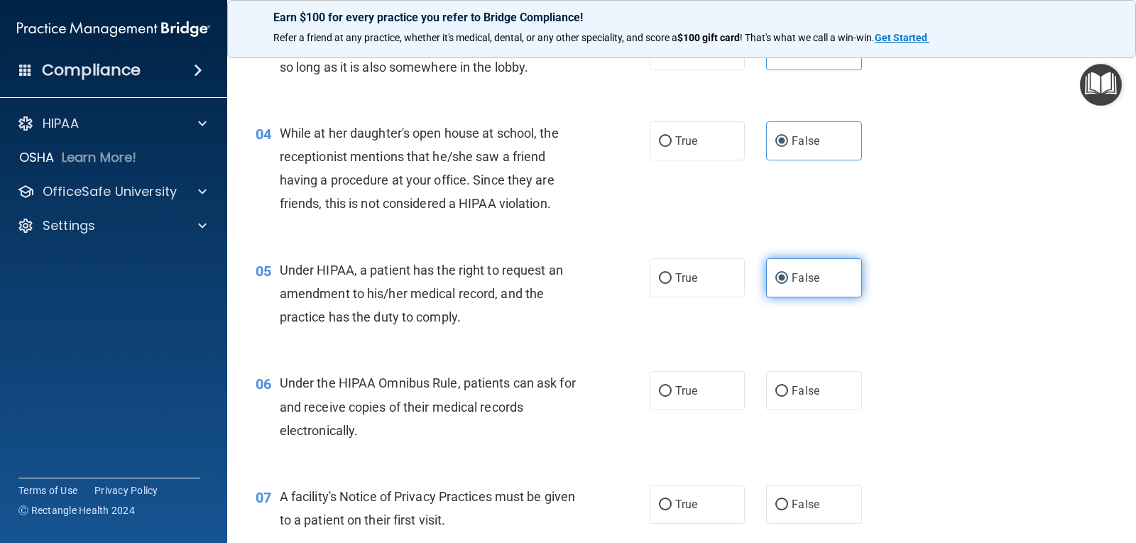
scroll to position [426, 0]
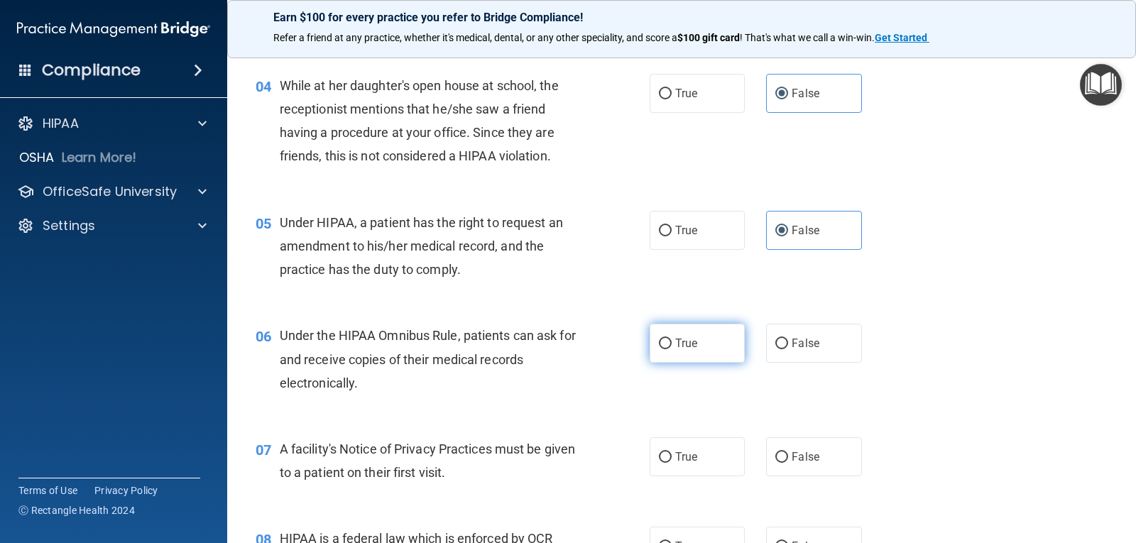
click at [689, 357] on label "True" at bounding box center [696, 343] width 95 height 39
click at [671, 349] on input "True" at bounding box center [665, 344] width 13 height 11
radio input "true"
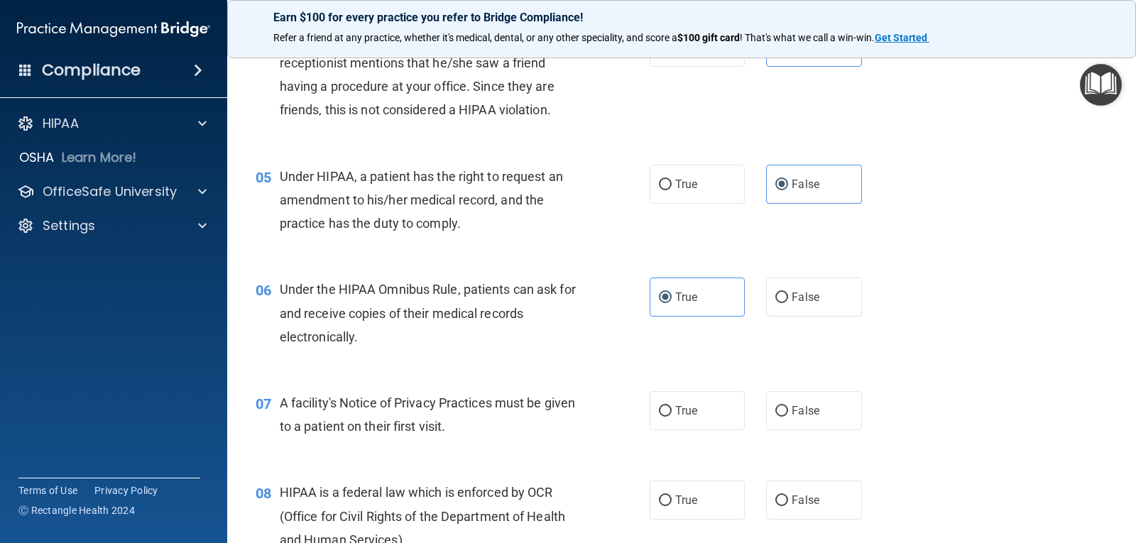
scroll to position [497, 0]
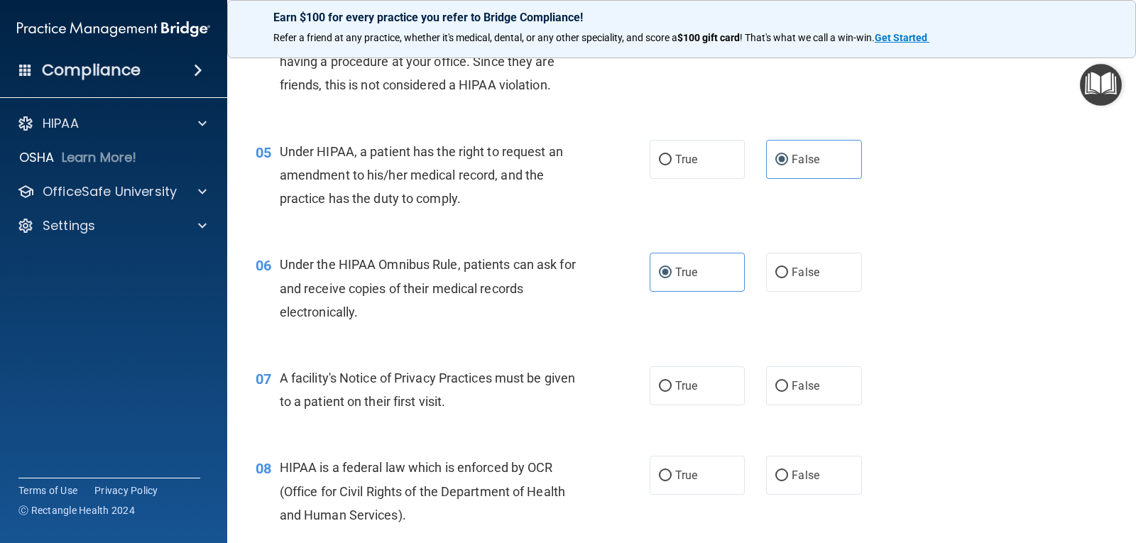
click at [687, 380] on span "True" at bounding box center [686, 385] width 22 height 13
click at [671, 381] on input "True" at bounding box center [665, 386] width 13 height 11
radio input "true"
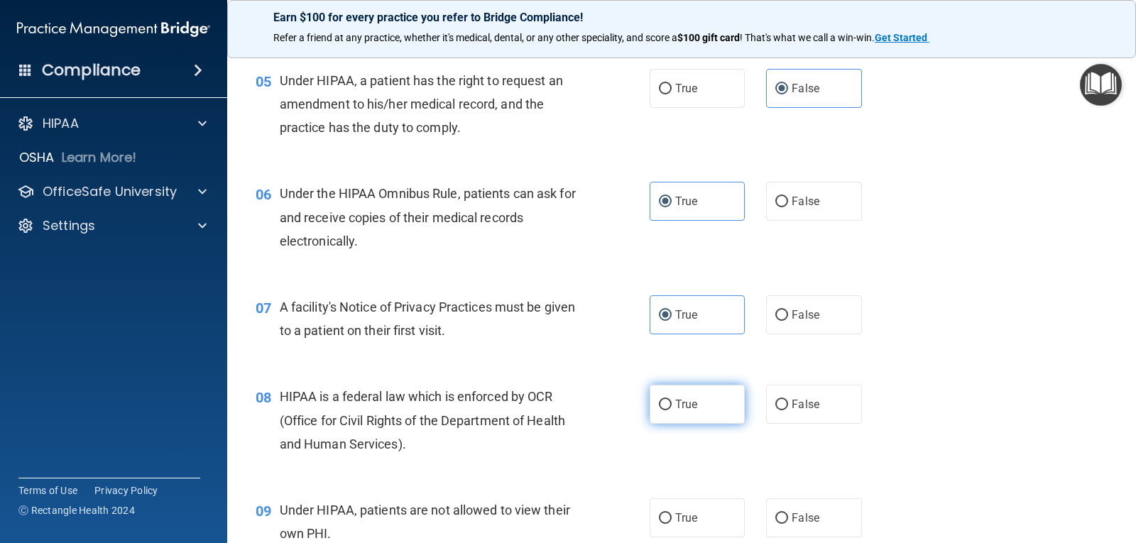
click at [687, 409] on span "True" at bounding box center [686, 403] width 22 height 13
click at [671, 409] on input "True" at bounding box center [665, 405] width 13 height 11
radio input "true"
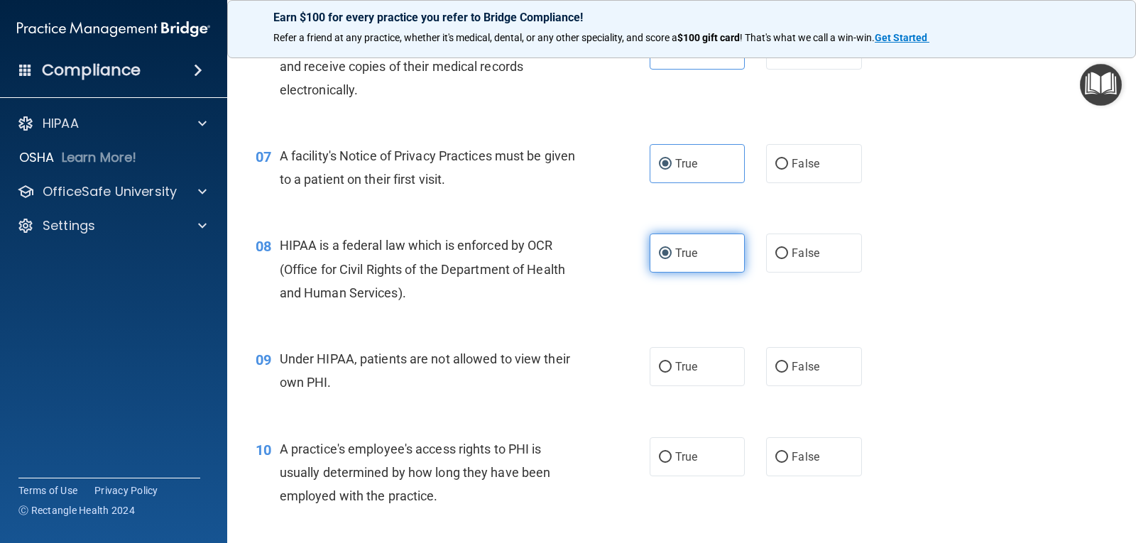
scroll to position [781, 0]
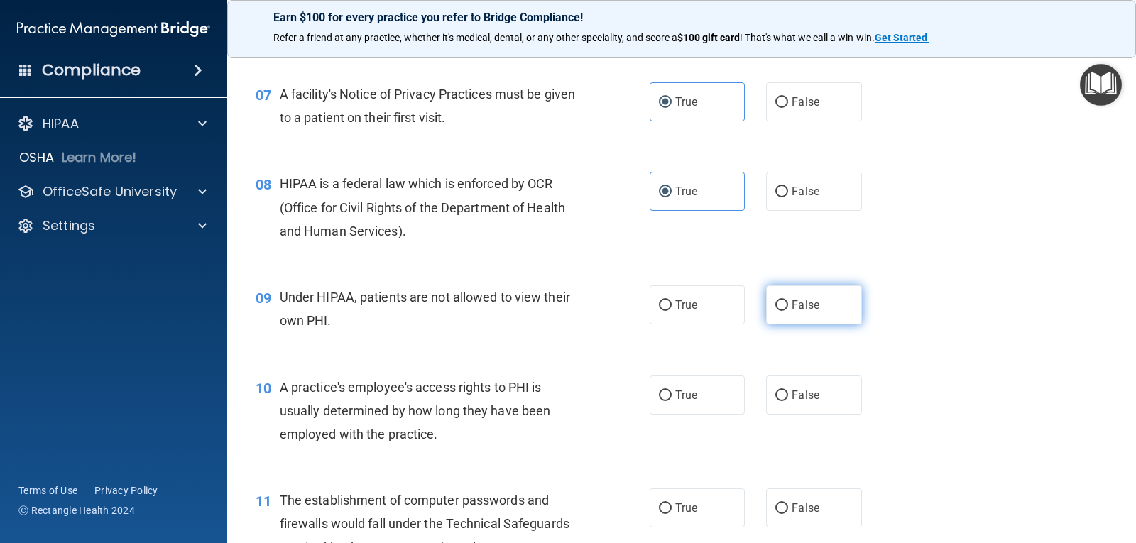
click at [807, 307] on span "False" at bounding box center [805, 304] width 28 height 13
click at [788, 307] on input "False" at bounding box center [781, 305] width 13 height 11
radio input "true"
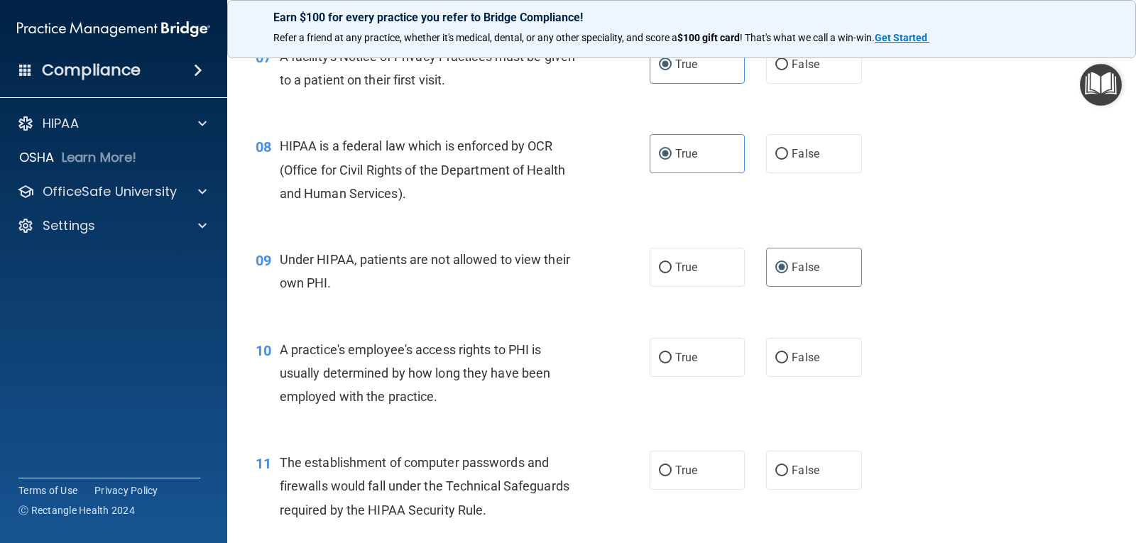
scroll to position [852, 0]
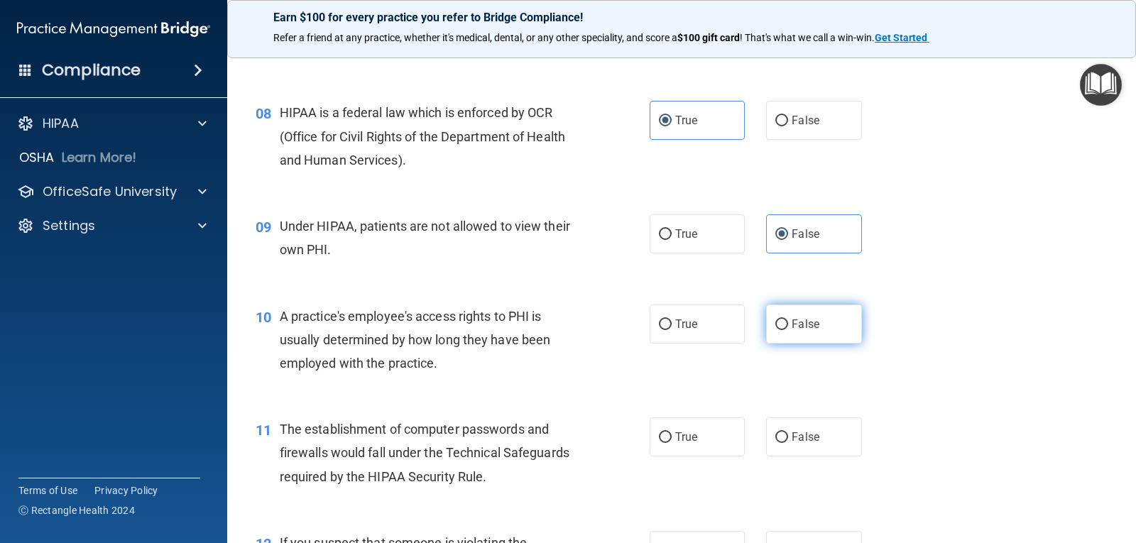
click at [782, 321] on label "False" at bounding box center [813, 324] width 95 height 39
click at [782, 321] on input "False" at bounding box center [781, 324] width 13 height 11
radio input "true"
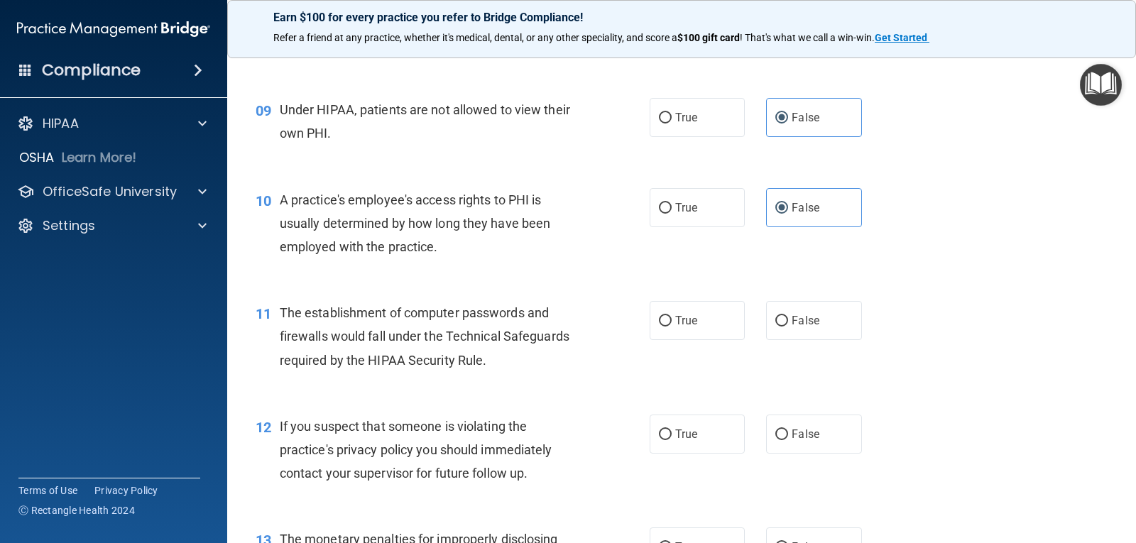
scroll to position [994, 0]
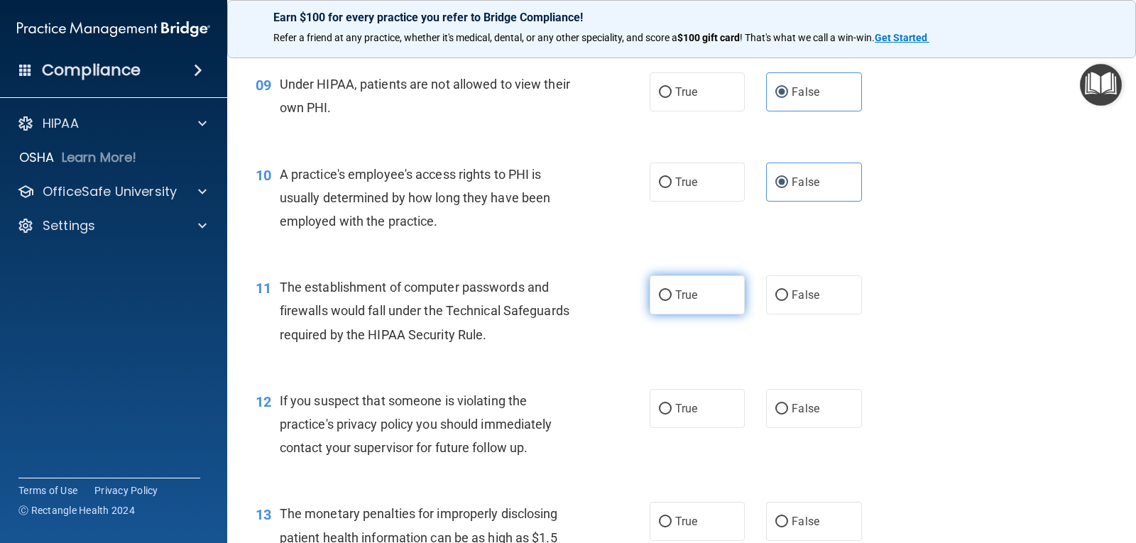
click at [686, 296] on span "True" at bounding box center [686, 294] width 22 height 13
click at [671, 296] on input "True" at bounding box center [665, 295] width 13 height 11
radio input "true"
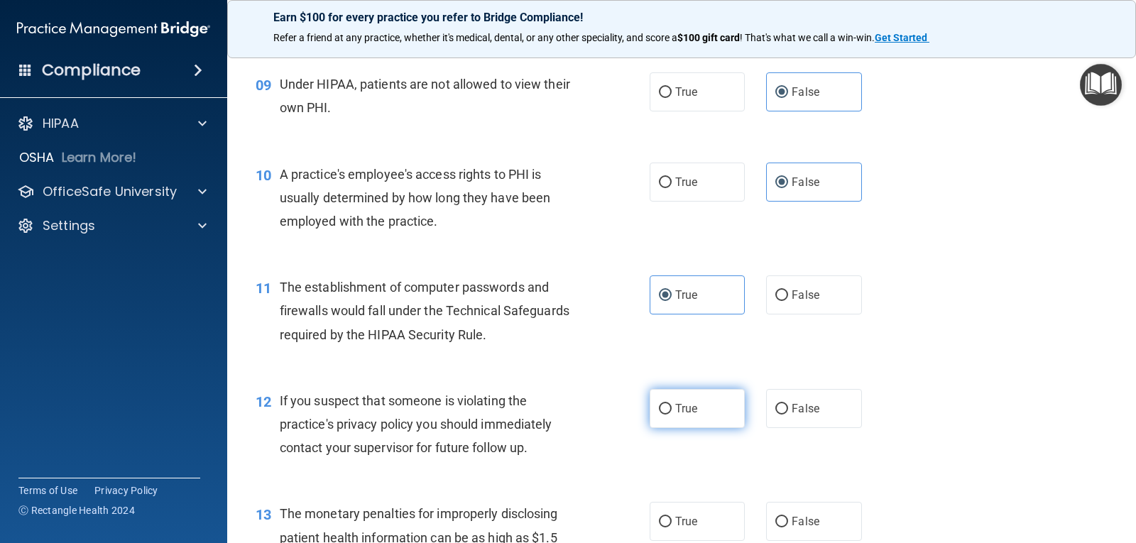
click at [671, 417] on label "True" at bounding box center [696, 408] width 95 height 39
click at [671, 415] on input "True" at bounding box center [665, 409] width 13 height 11
radio input "true"
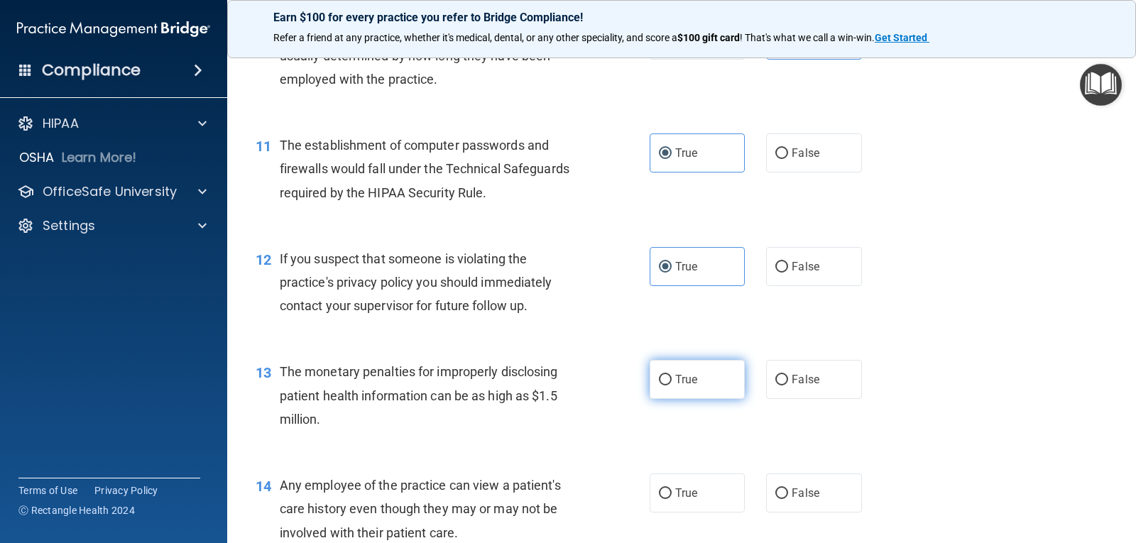
click at [684, 378] on span "True" at bounding box center [686, 379] width 22 height 13
click at [671, 378] on input "True" at bounding box center [665, 380] width 13 height 11
radio input "true"
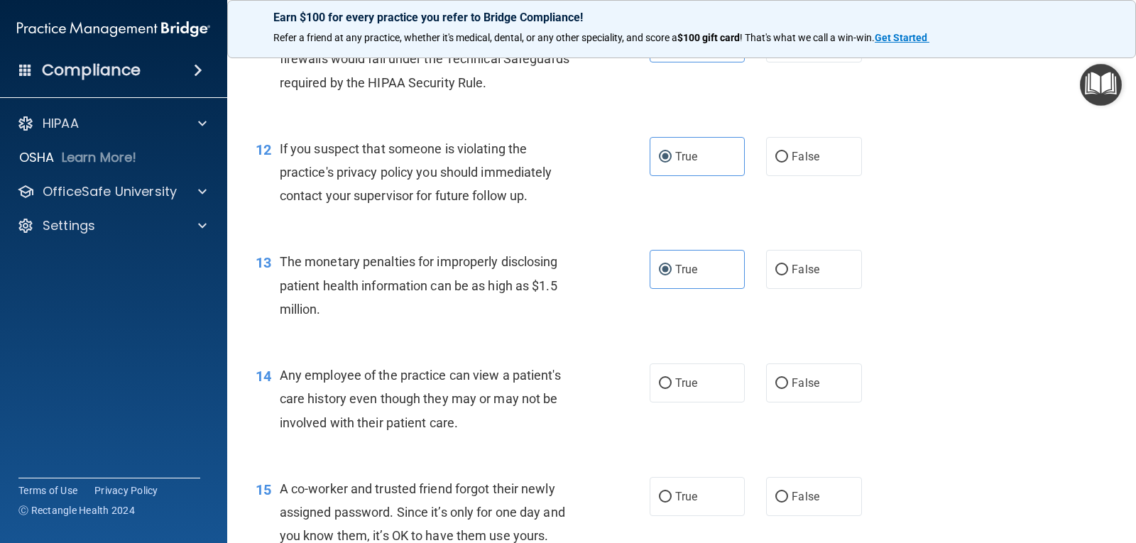
scroll to position [1278, 0]
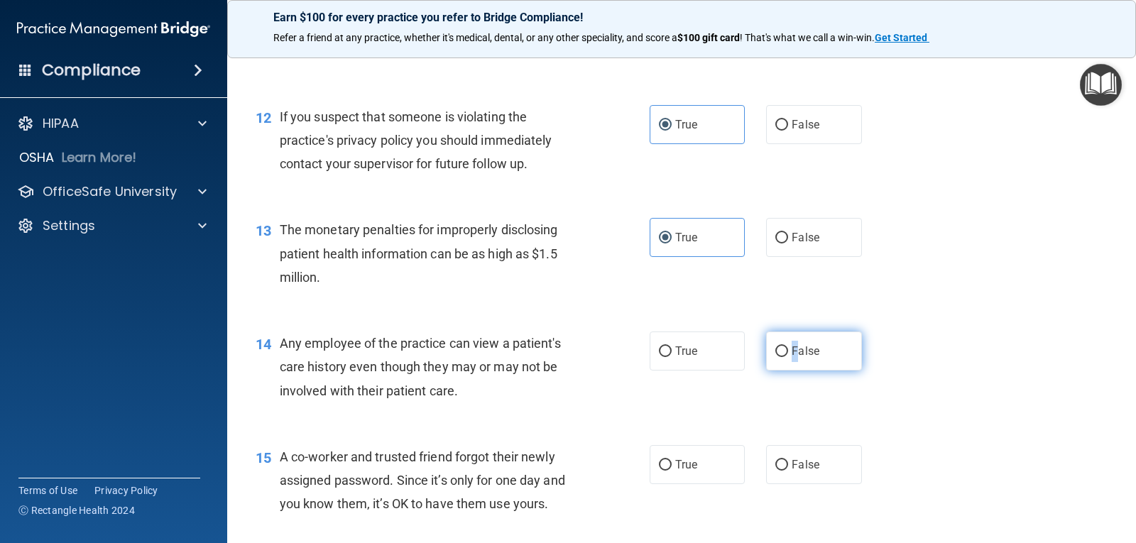
click at [791, 356] on span "False" at bounding box center [805, 350] width 28 height 13
click at [807, 462] on span "False" at bounding box center [805, 464] width 28 height 13
click at [788, 462] on input "False" at bounding box center [781, 465] width 13 height 11
radio input "true"
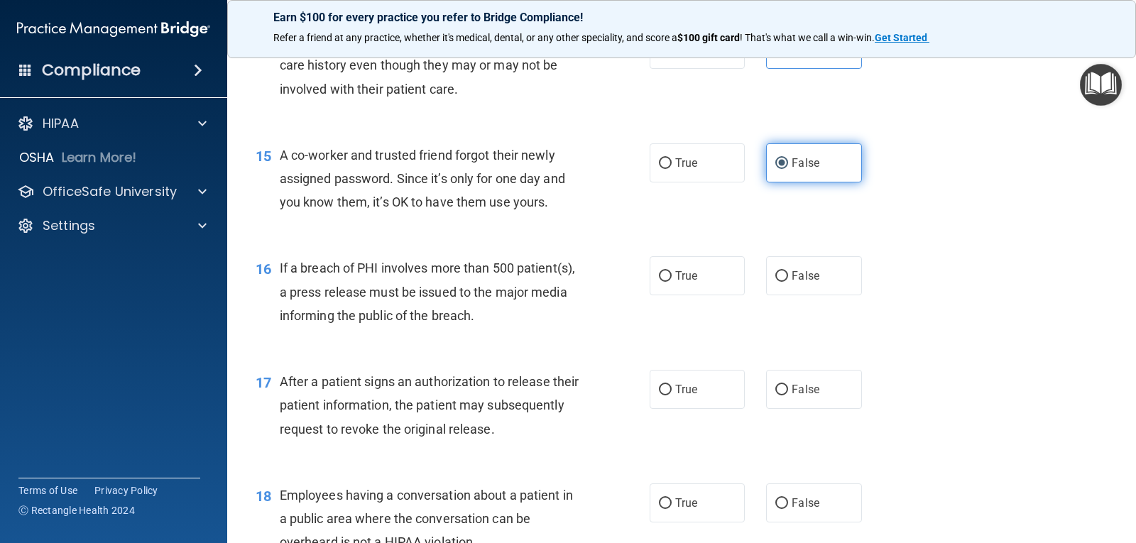
scroll to position [1633, 0]
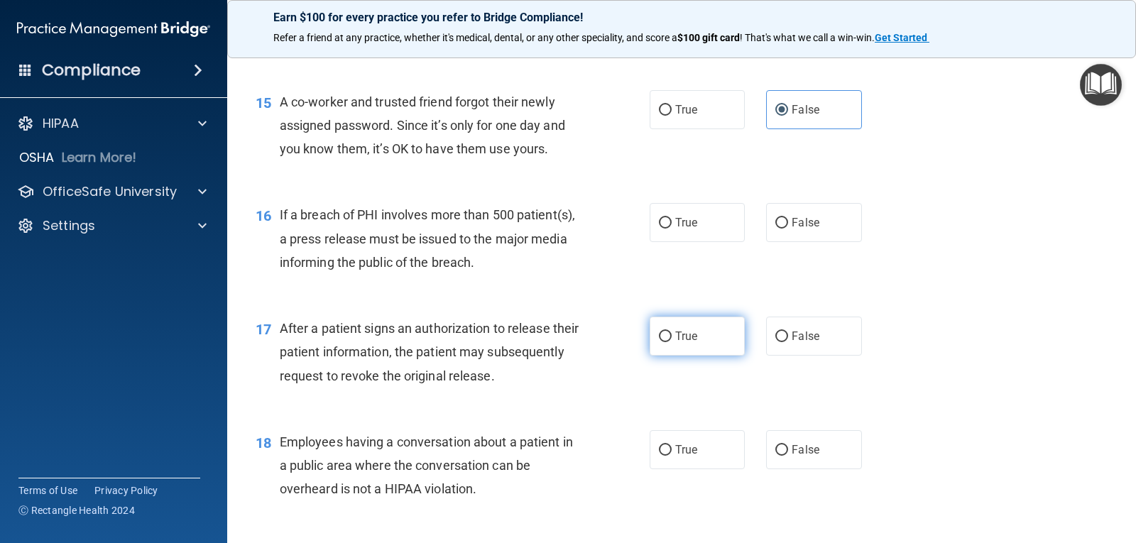
click at [681, 339] on span "True" at bounding box center [686, 335] width 22 height 13
click at [671, 339] on input "True" at bounding box center [665, 336] width 13 height 11
radio input "true"
click at [691, 458] on label "True" at bounding box center [696, 449] width 95 height 39
click at [671, 456] on input "True" at bounding box center [665, 450] width 13 height 11
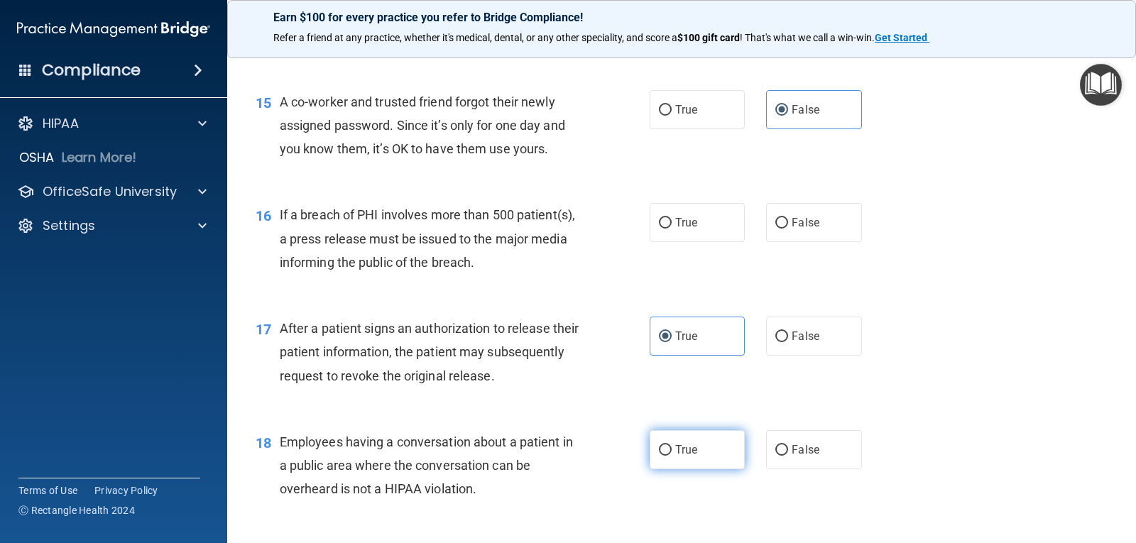
radio input "true"
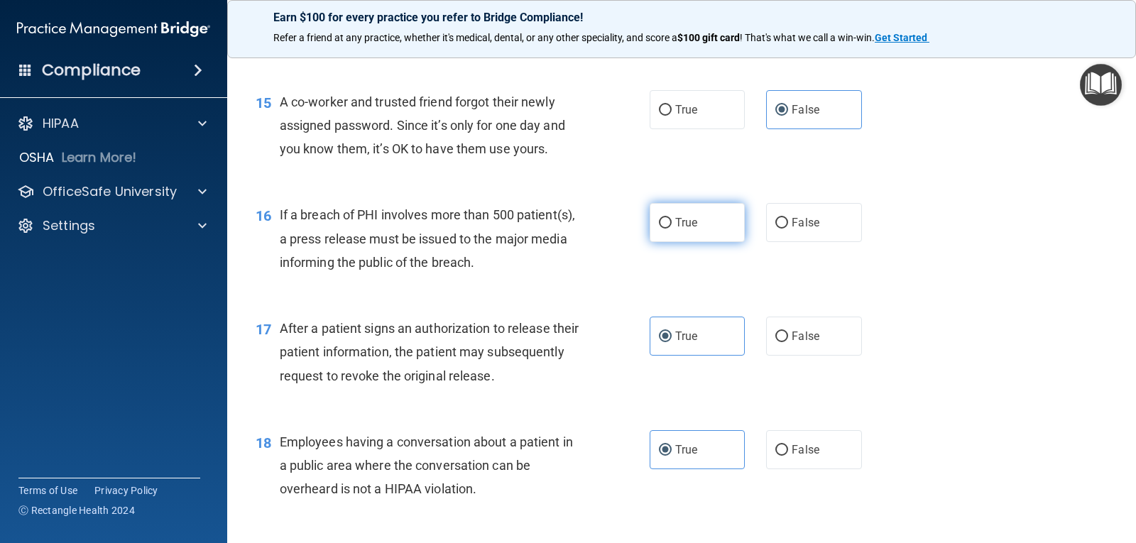
click at [686, 228] on span "True" at bounding box center [686, 222] width 22 height 13
click at [671, 228] on input "True" at bounding box center [665, 223] width 13 height 11
radio input "true"
click at [755, 451] on div "True False" at bounding box center [763, 449] width 229 height 39
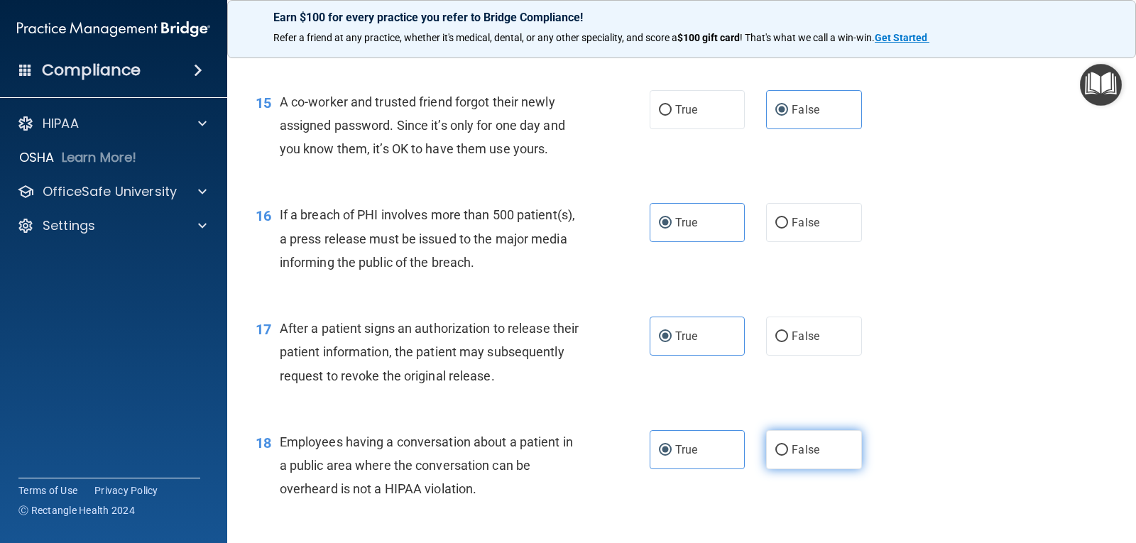
click at [767, 448] on label "False" at bounding box center [813, 449] width 95 height 39
click at [775, 448] on input "False" at bounding box center [781, 450] width 13 height 11
radio input "true"
radio input "false"
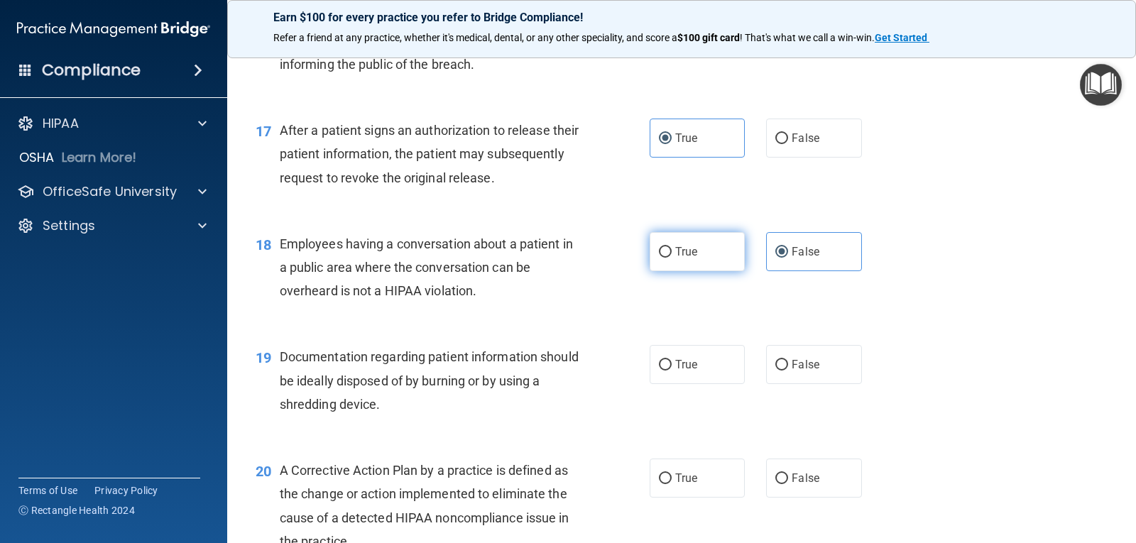
scroll to position [1846, 0]
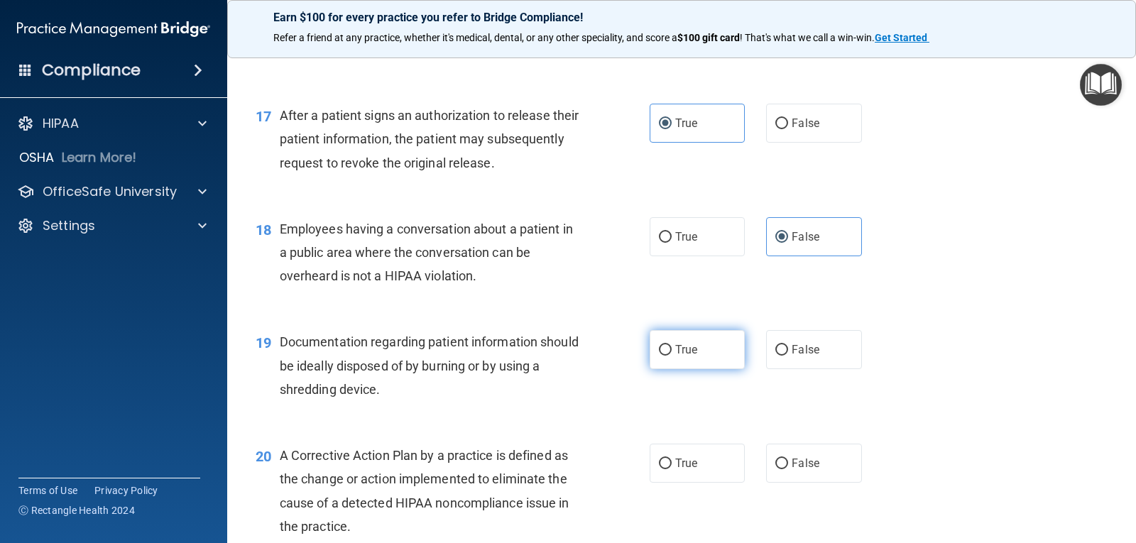
click at [685, 364] on label "True" at bounding box center [696, 349] width 95 height 39
click at [671, 356] on input "True" at bounding box center [665, 350] width 13 height 11
radio input "true"
click at [671, 474] on label "True" at bounding box center [696, 463] width 95 height 39
click at [671, 469] on input "True" at bounding box center [665, 464] width 13 height 11
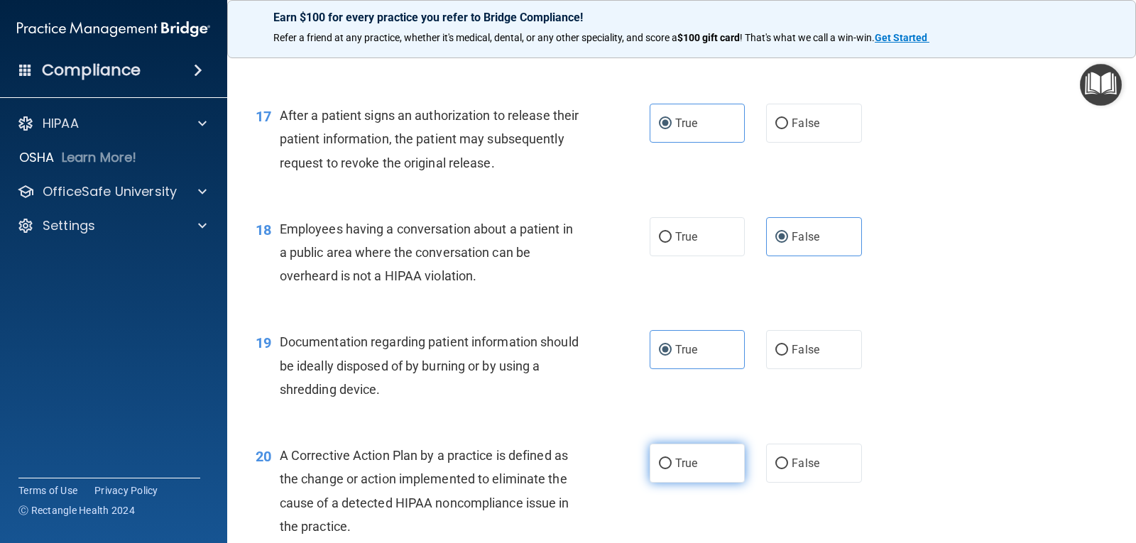
radio input "true"
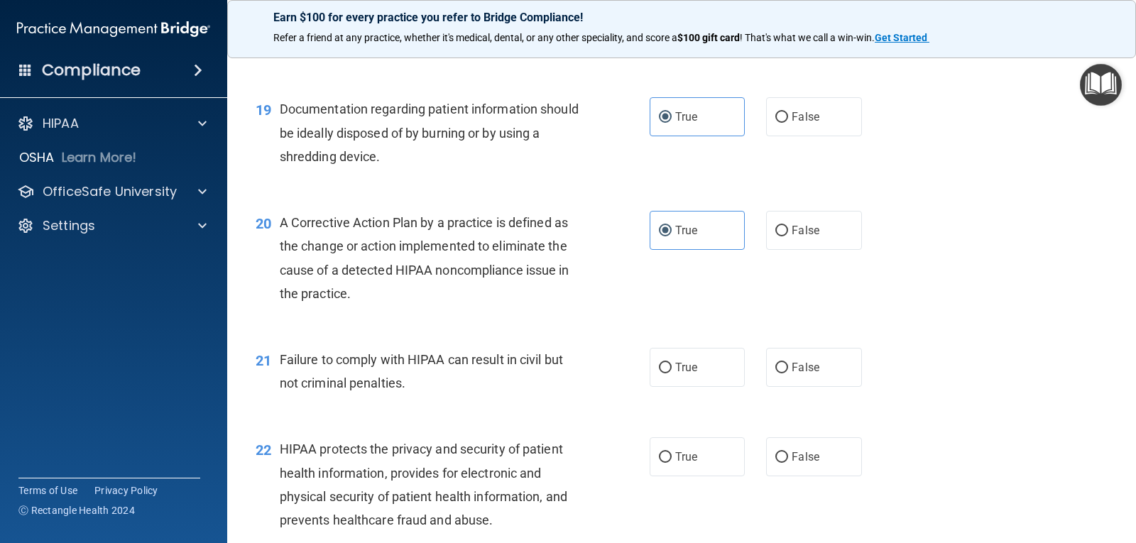
scroll to position [2129, 0]
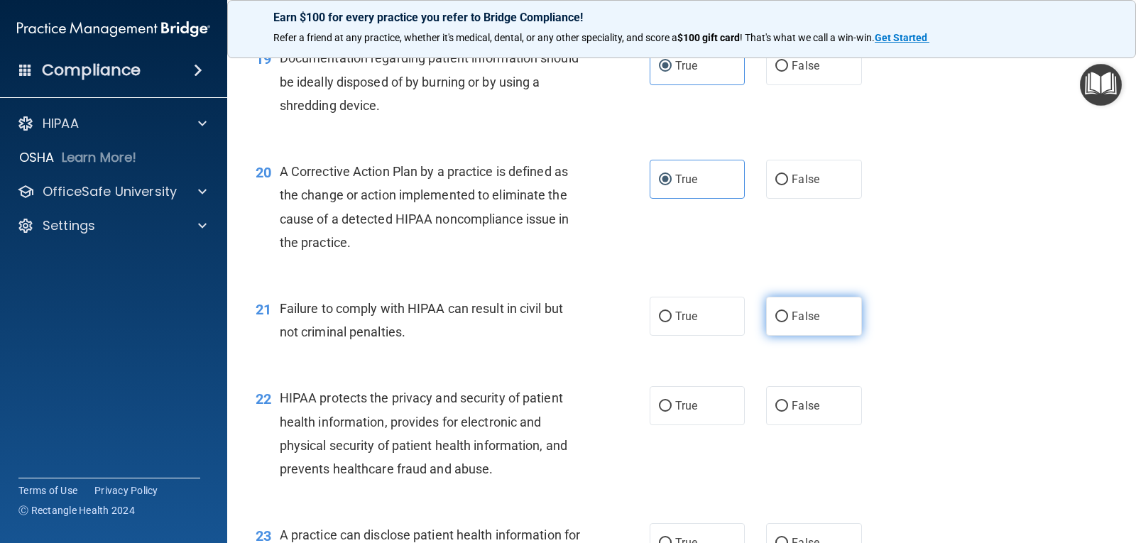
click at [791, 322] on span "False" at bounding box center [805, 315] width 28 height 13
click at [785, 322] on input "False" at bounding box center [781, 317] width 13 height 11
radio input "true"
click at [696, 415] on label "True" at bounding box center [696, 405] width 95 height 39
click at [671, 412] on input "True" at bounding box center [665, 406] width 13 height 11
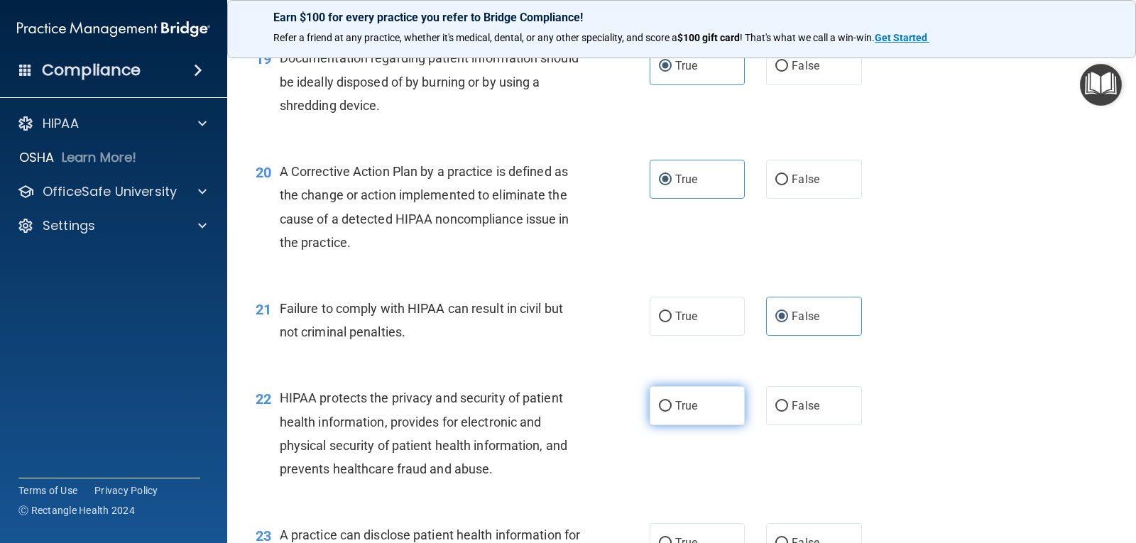
radio input "true"
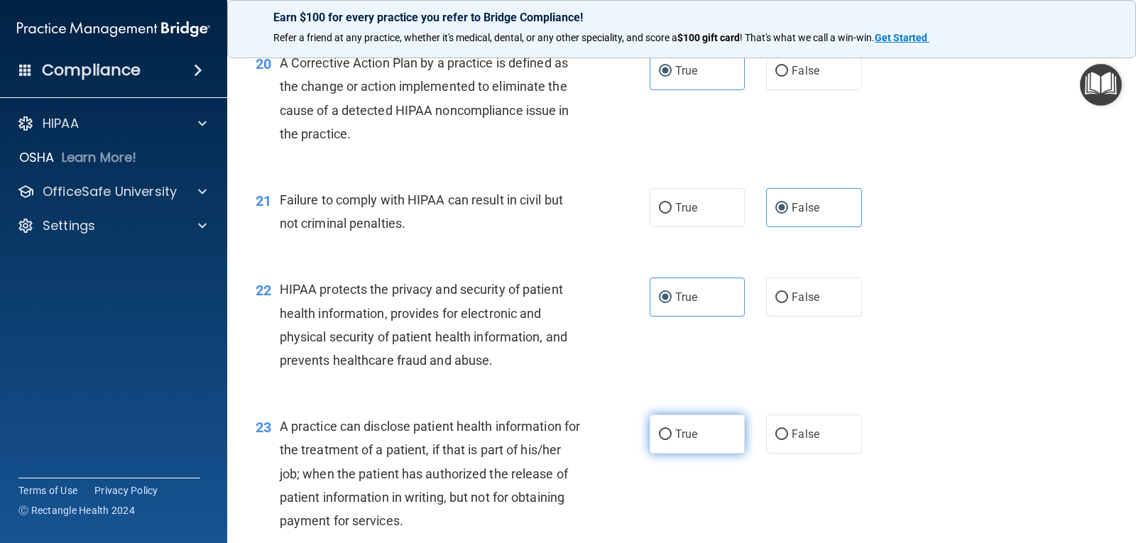
scroll to position [2271, 0]
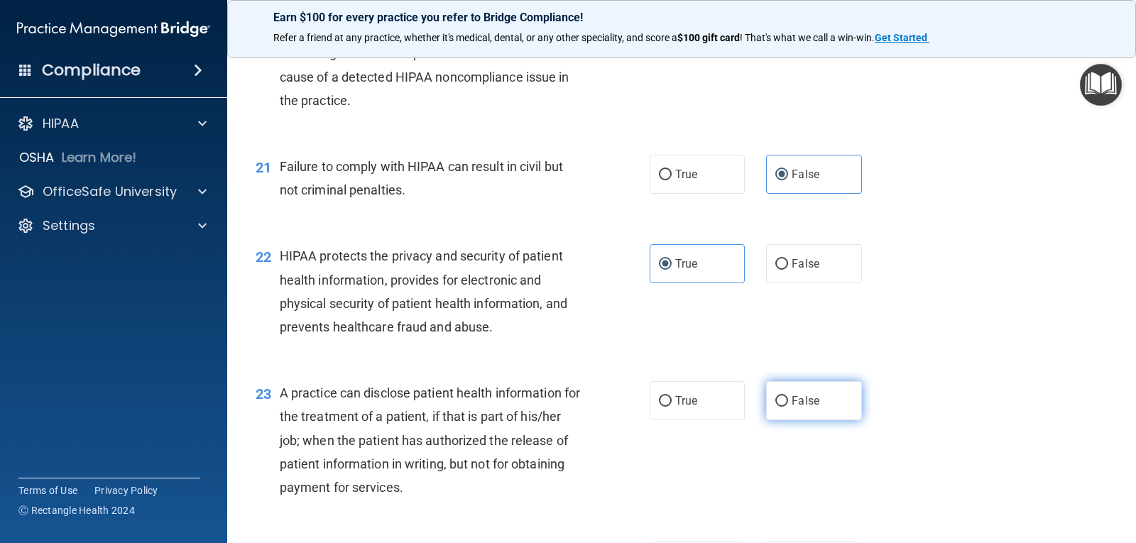
click at [792, 404] on span "False" at bounding box center [805, 400] width 28 height 13
click at [788, 404] on input "False" at bounding box center [781, 401] width 13 height 11
radio input "true"
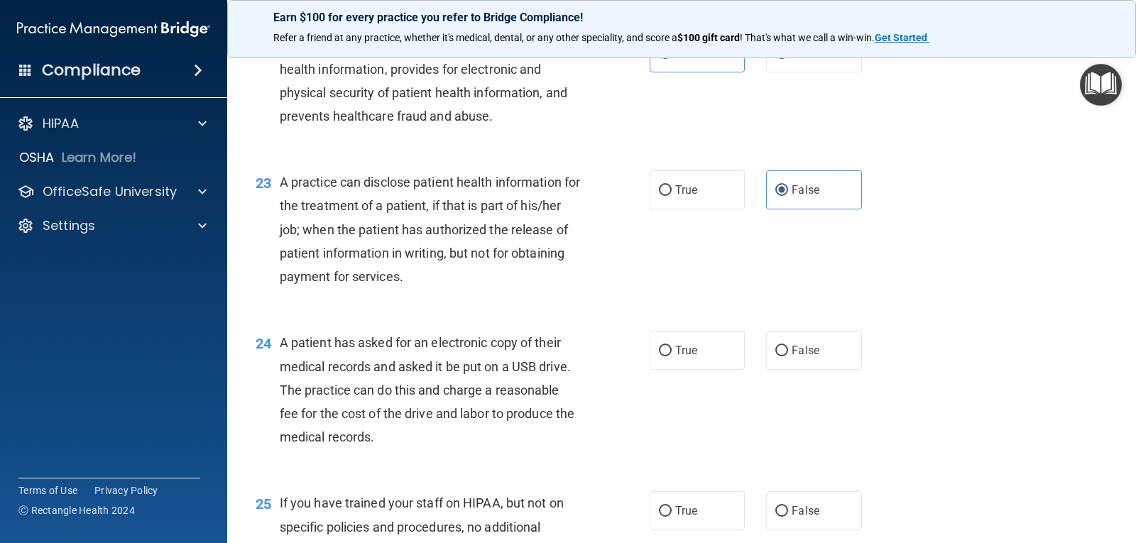
scroll to position [2484, 0]
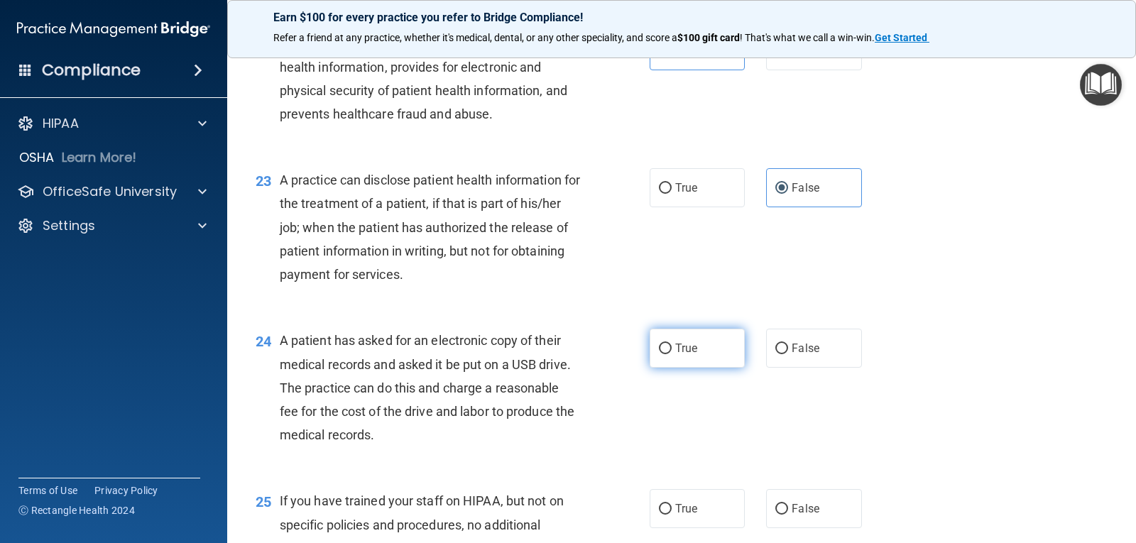
click at [707, 353] on label "True" at bounding box center [696, 348] width 95 height 39
click at [671, 353] on input "True" at bounding box center [665, 349] width 13 height 11
radio input "true"
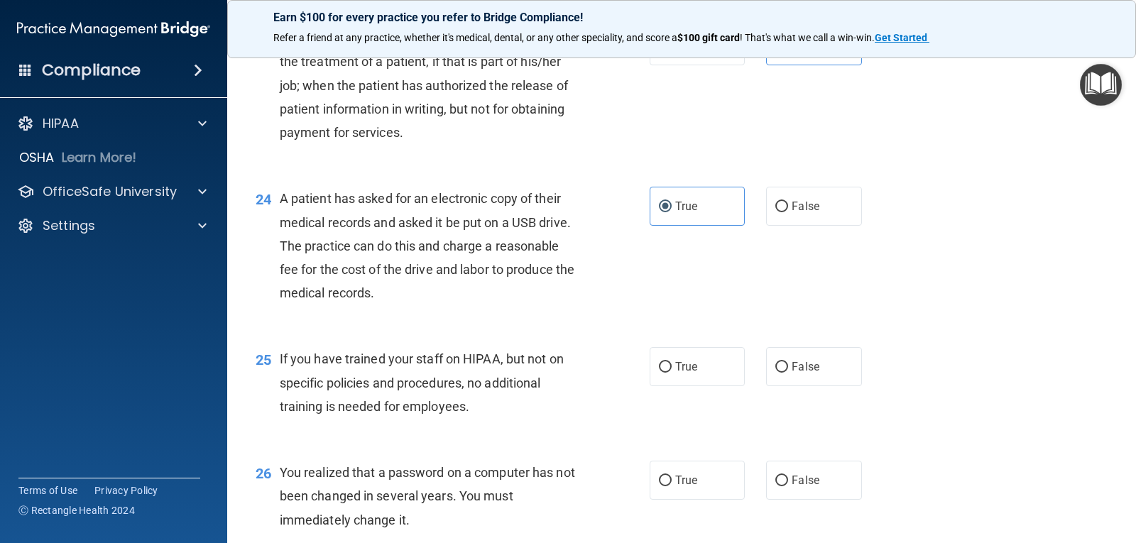
scroll to position [2697, 0]
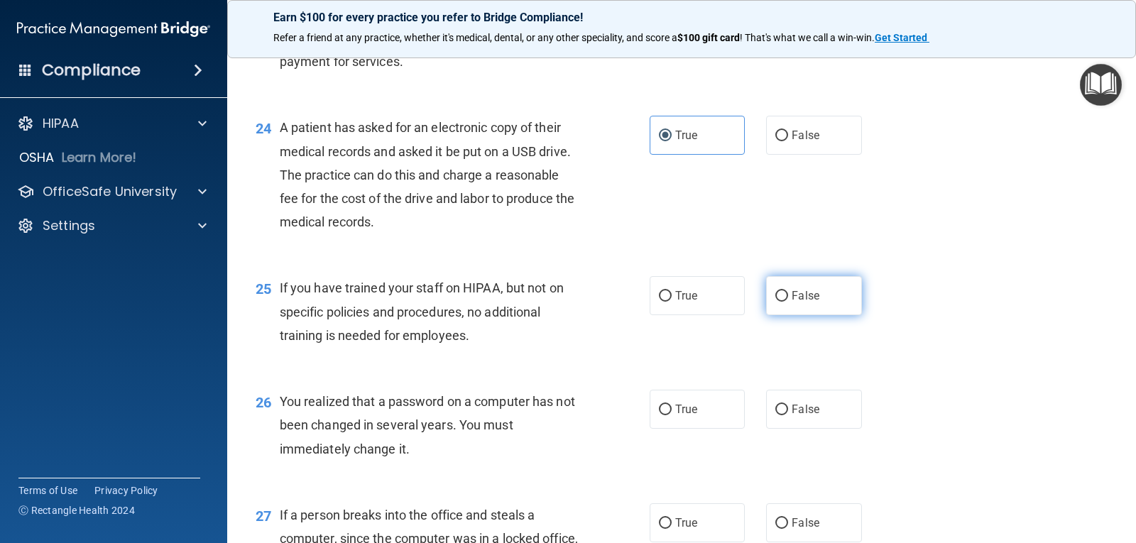
click at [801, 314] on label "False" at bounding box center [813, 295] width 95 height 39
click at [788, 302] on input "False" at bounding box center [781, 296] width 13 height 11
radio input "true"
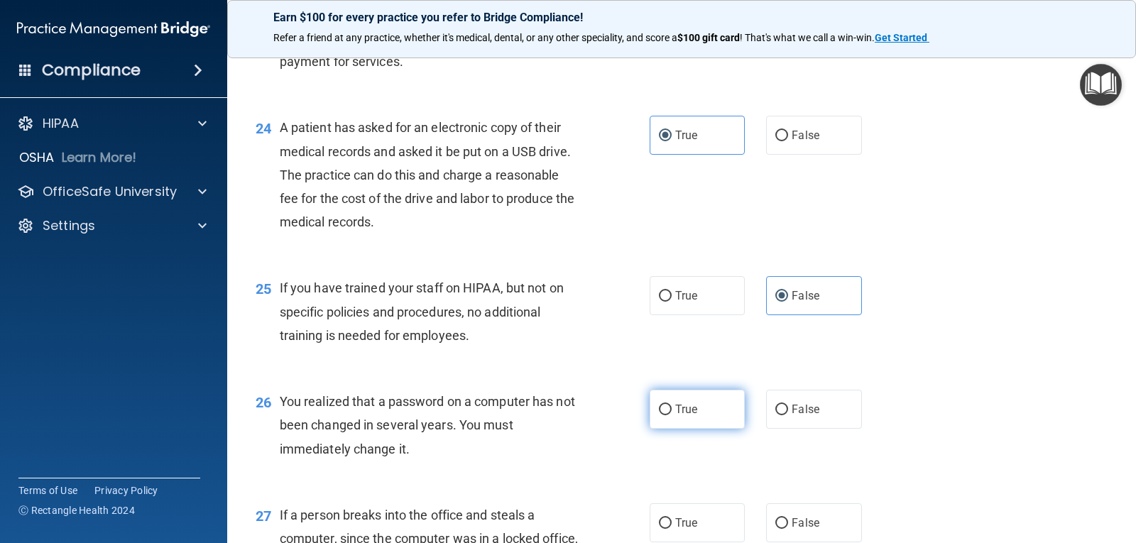
click at [693, 409] on label "True" at bounding box center [696, 409] width 95 height 39
click at [671, 409] on input "True" at bounding box center [665, 410] width 13 height 11
radio input "true"
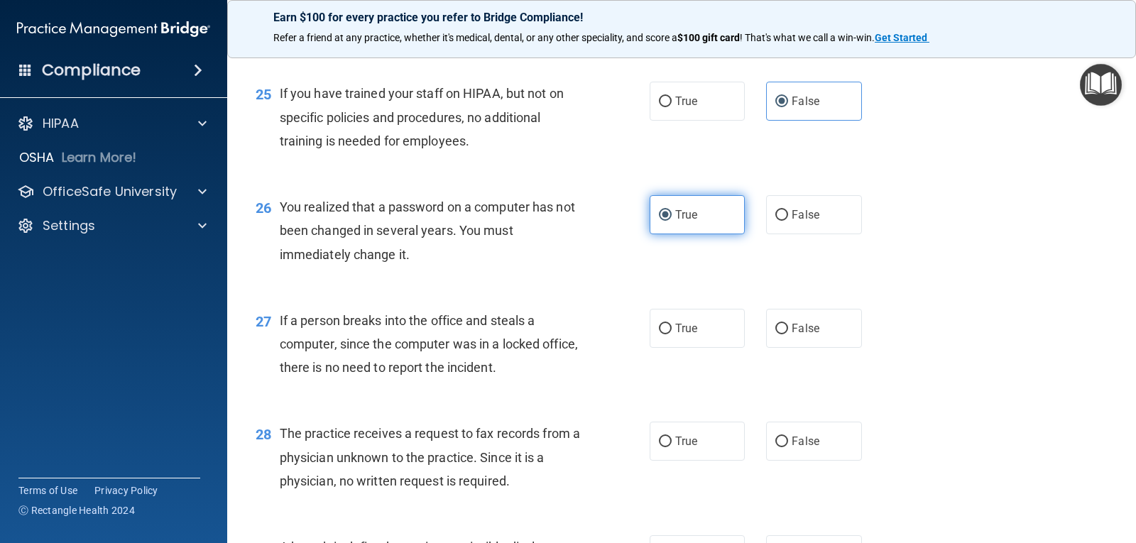
scroll to position [2981, 0]
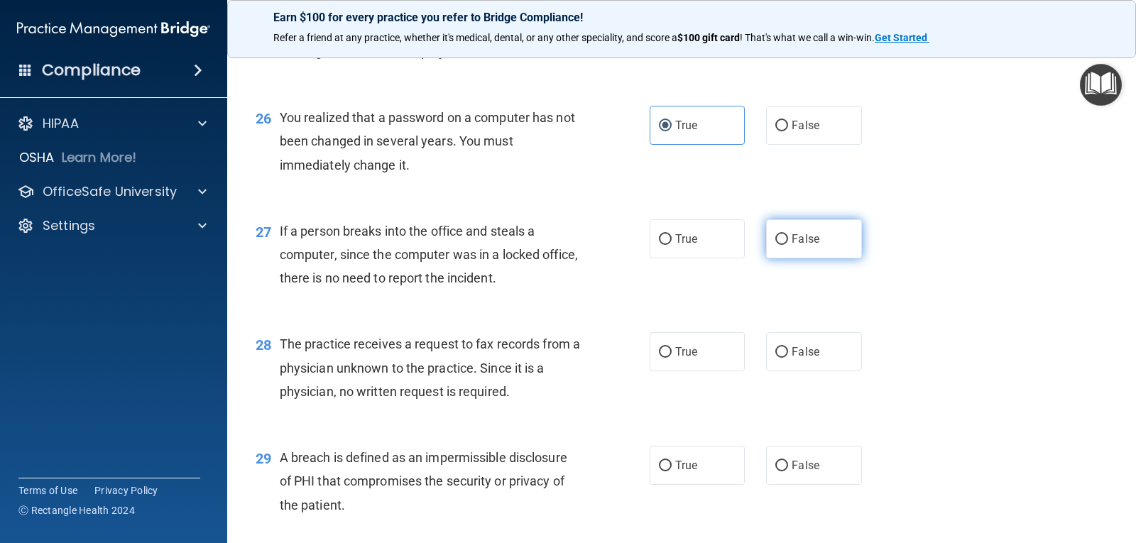
click at [797, 232] on span "False" at bounding box center [805, 238] width 28 height 13
click at [788, 234] on input "False" at bounding box center [781, 239] width 13 height 11
radio input "true"
click at [801, 363] on label "False" at bounding box center [813, 351] width 95 height 39
click at [788, 358] on input "False" at bounding box center [781, 352] width 13 height 11
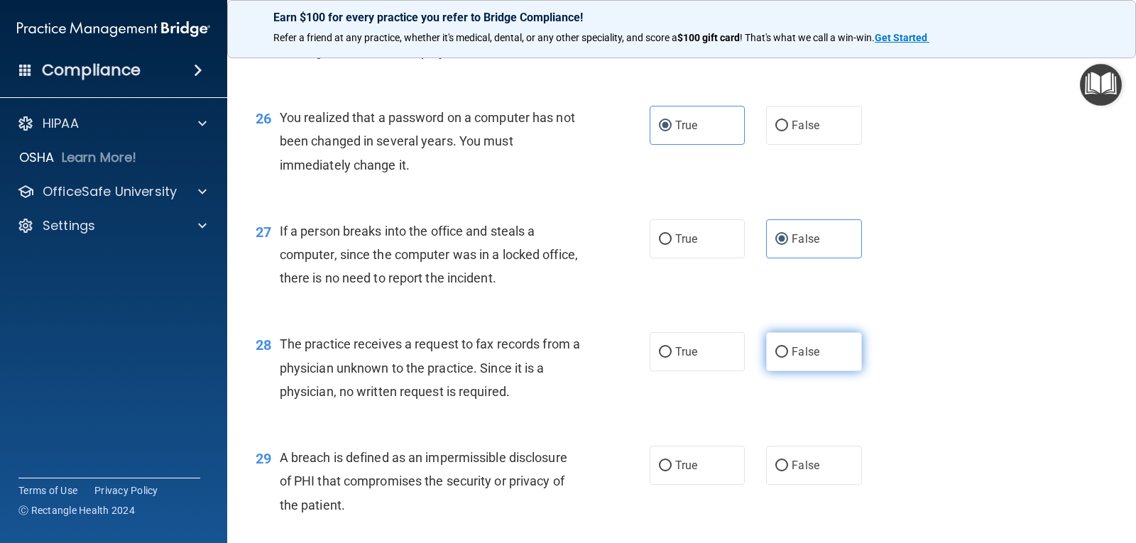
radio input "true"
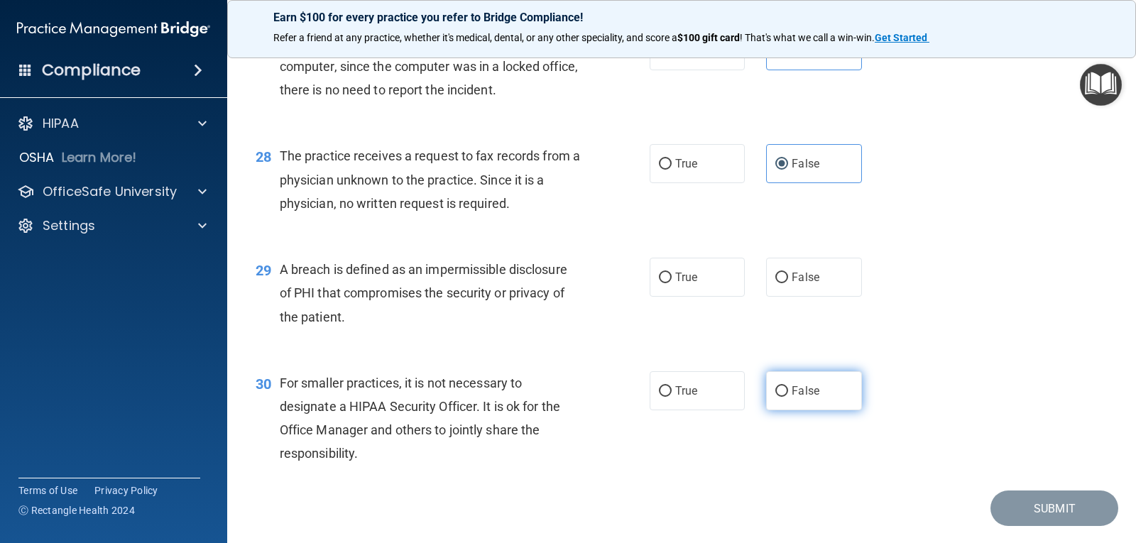
scroll to position [3194, 0]
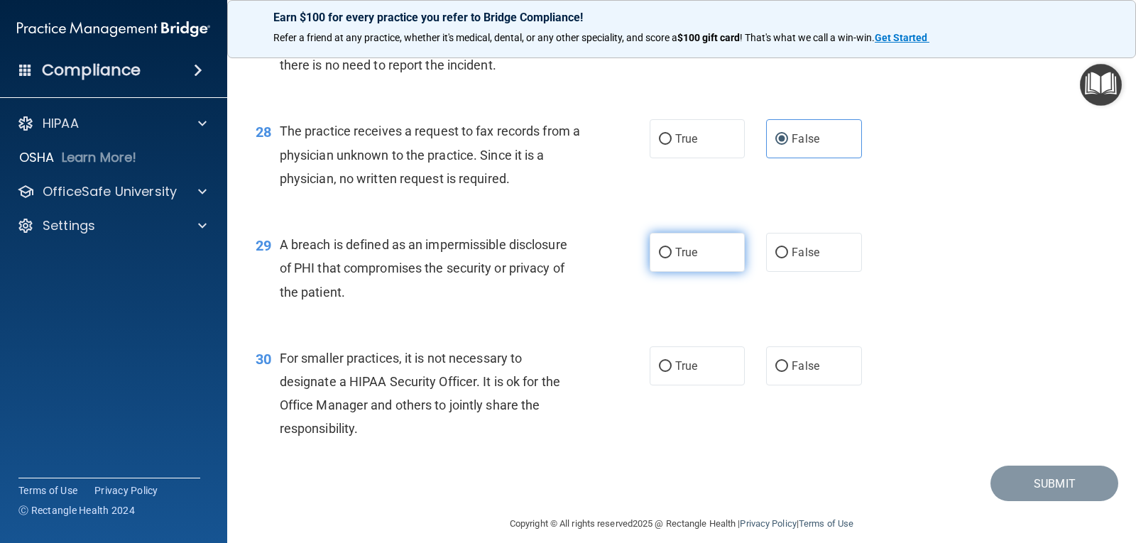
click at [712, 243] on label "True" at bounding box center [696, 252] width 95 height 39
click at [671, 248] on input "True" at bounding box center [665, 253] width 13 height 11
radio input "true"
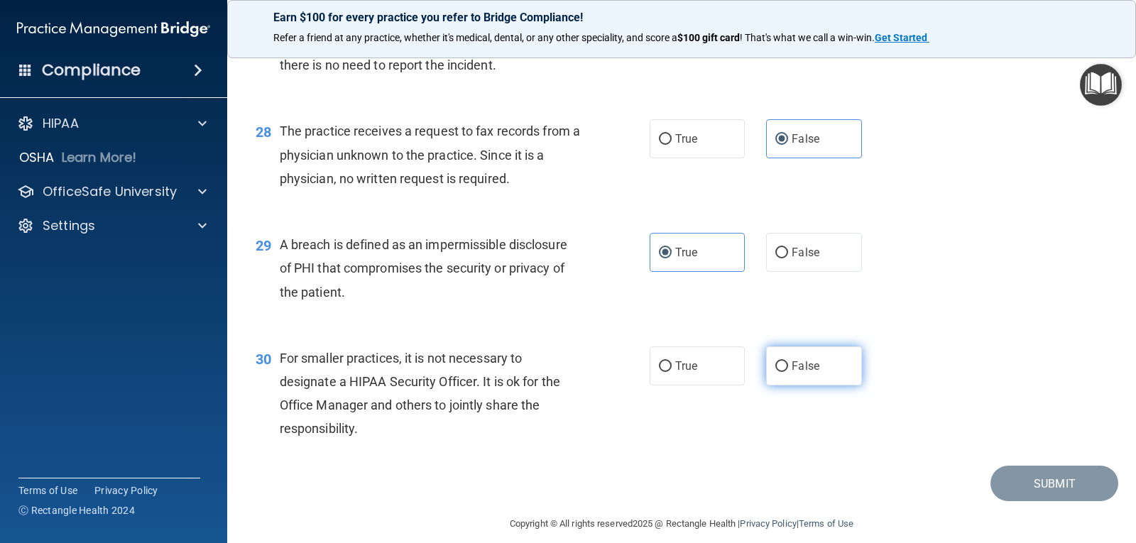
click at [798, 358] on label "False" at bounding box center [813, 365] width 95 height 39
click at [788, 361] on input "False" at bounding box center [781, 366] width 13 height 11
radio input "true"
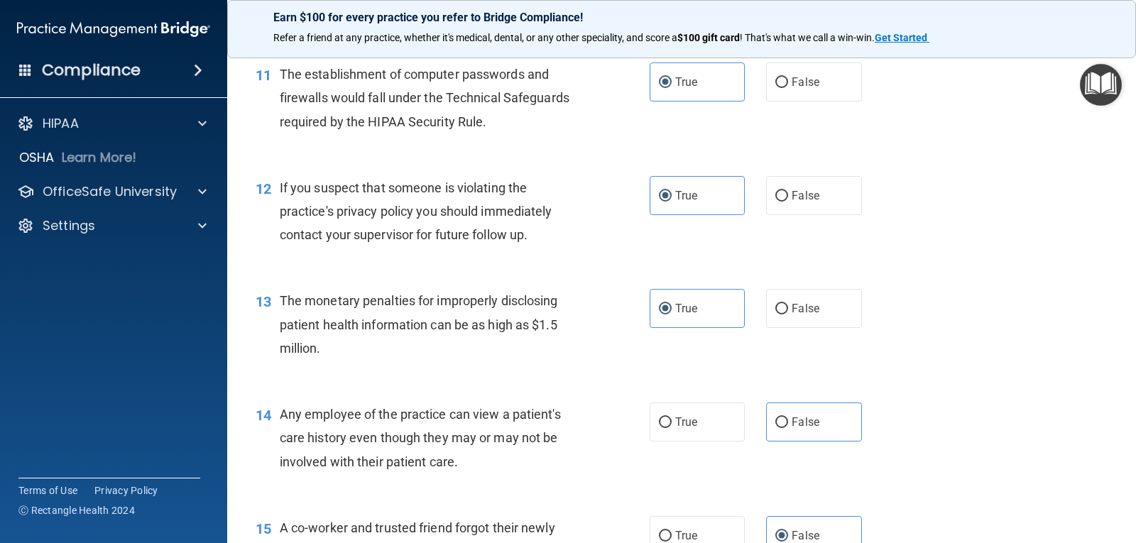
scroll to position [1278, 0]
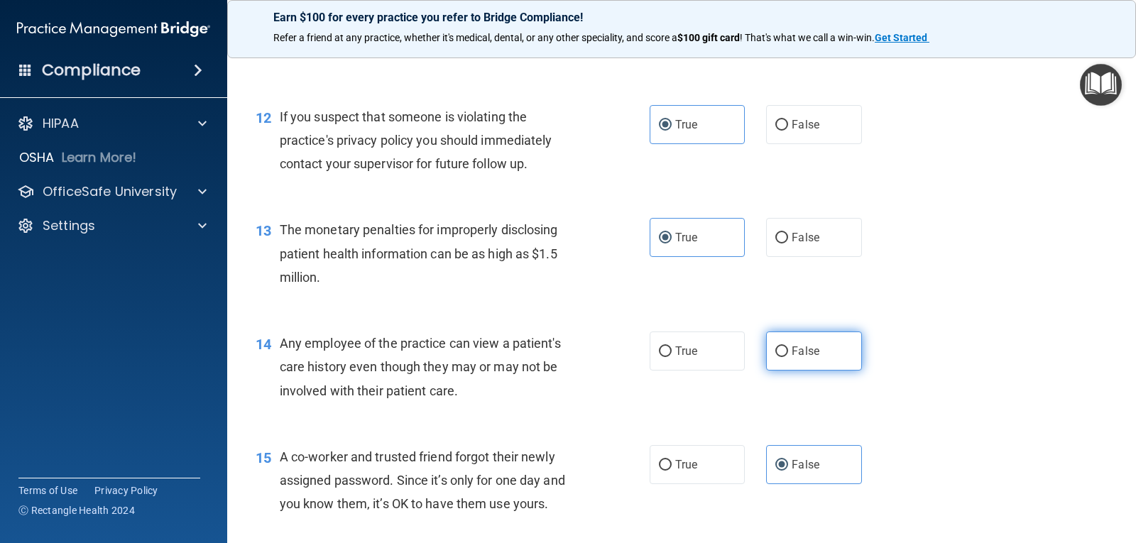
click at [825, 367] on label "False" at bounding box center [813, 350] width 95 height 39
click at [788, 357] on input "False" at bounding box center [781, 351] width 13 height 11
radio input "true"
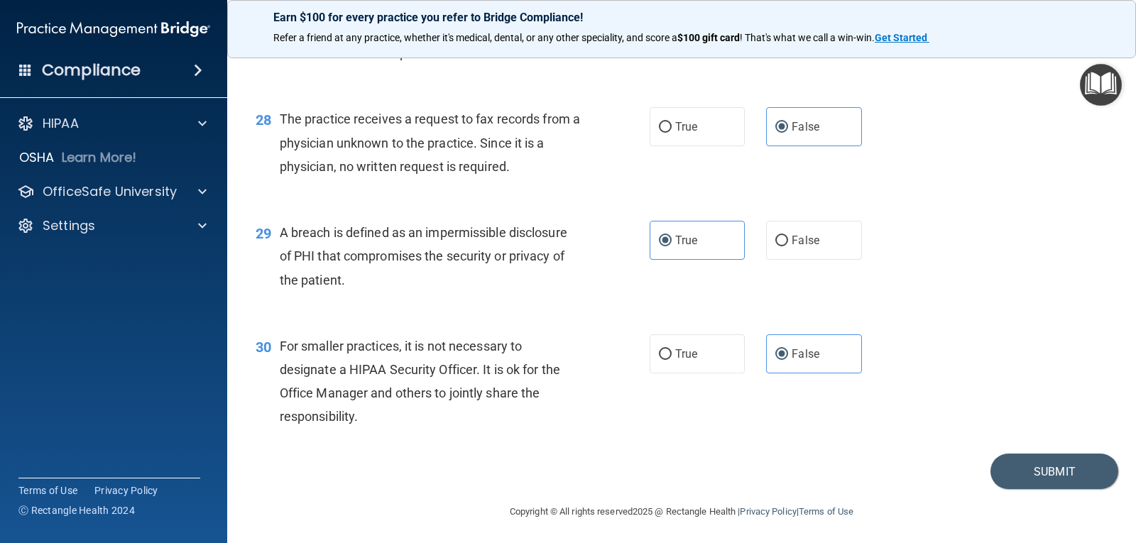
scroll to position [3209, 0]
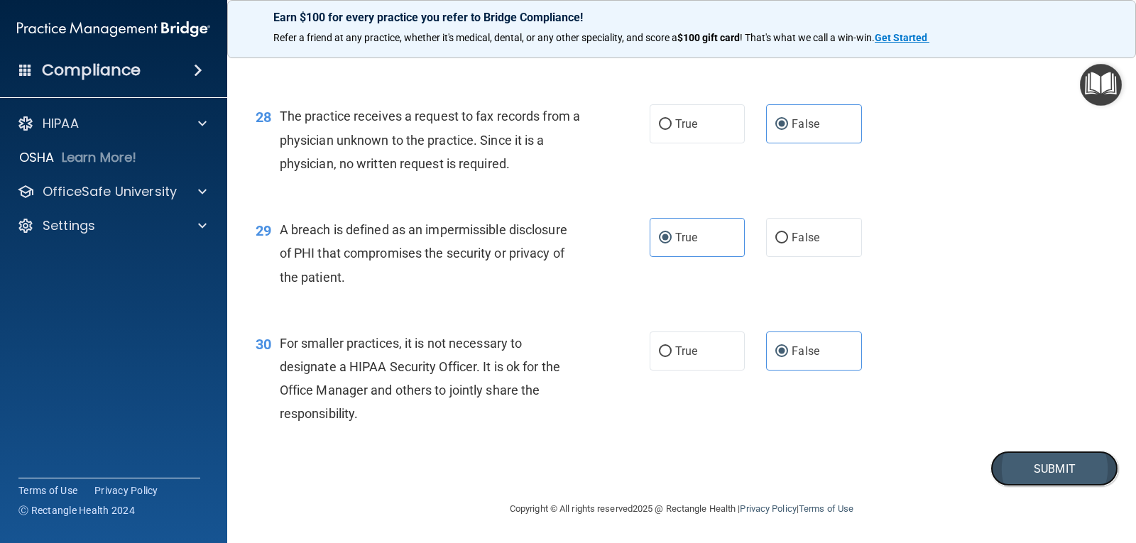
click at [1055, 463] on button "Submit" at bounding box center [1054, 469] width 128 height 36
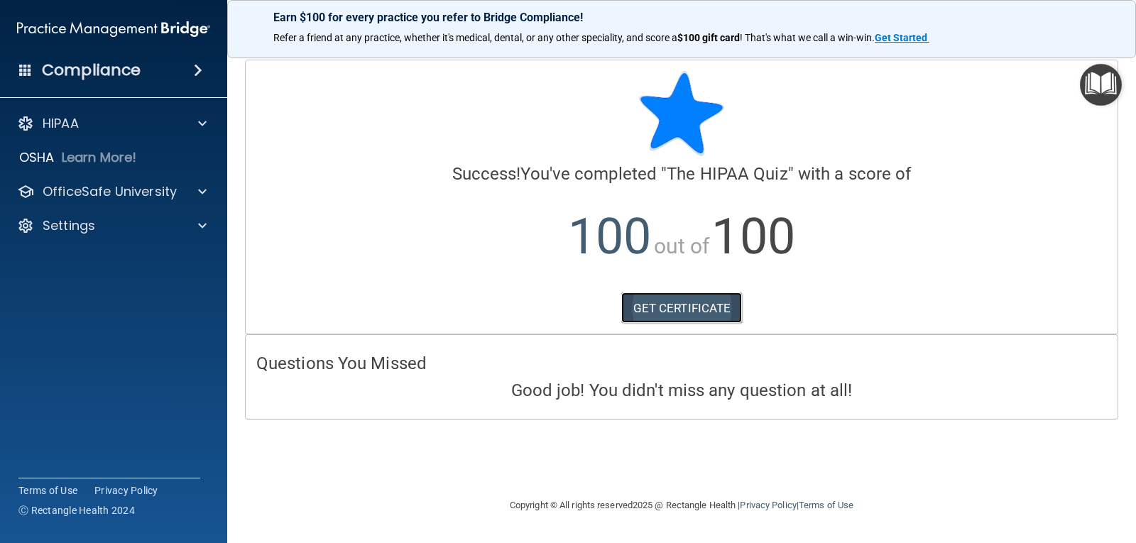
click at [706, 307] on link "GET CERTIFICATE" at bounding box center [681, 307] width 121 height 31
click at [20, 73] on span at bounding box center [25, 69] width 13 height 13
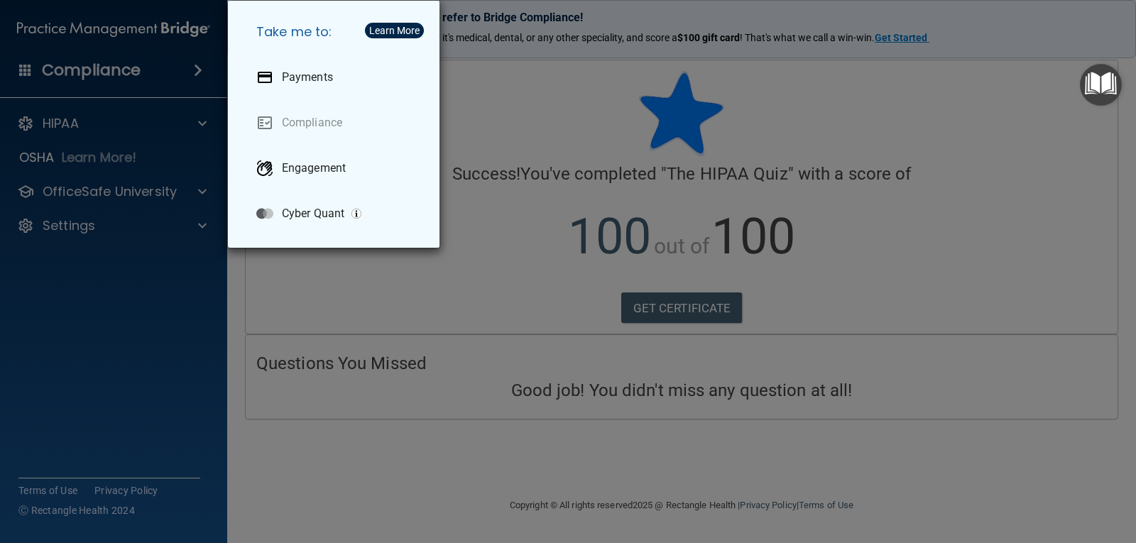
click at [148, 363] on div "Take me to: Payments Compliance Engagement Cyber Quant" at bounding box center [568, 271] width 1136 height 543
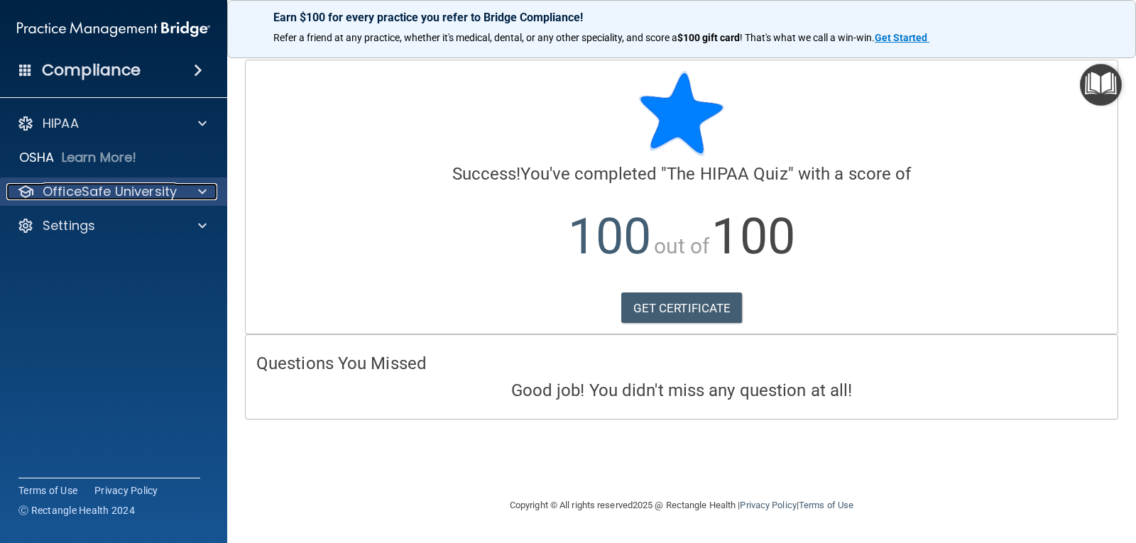
click at [198, 190] on span at bounding box center [202, 191] width 9 height 17
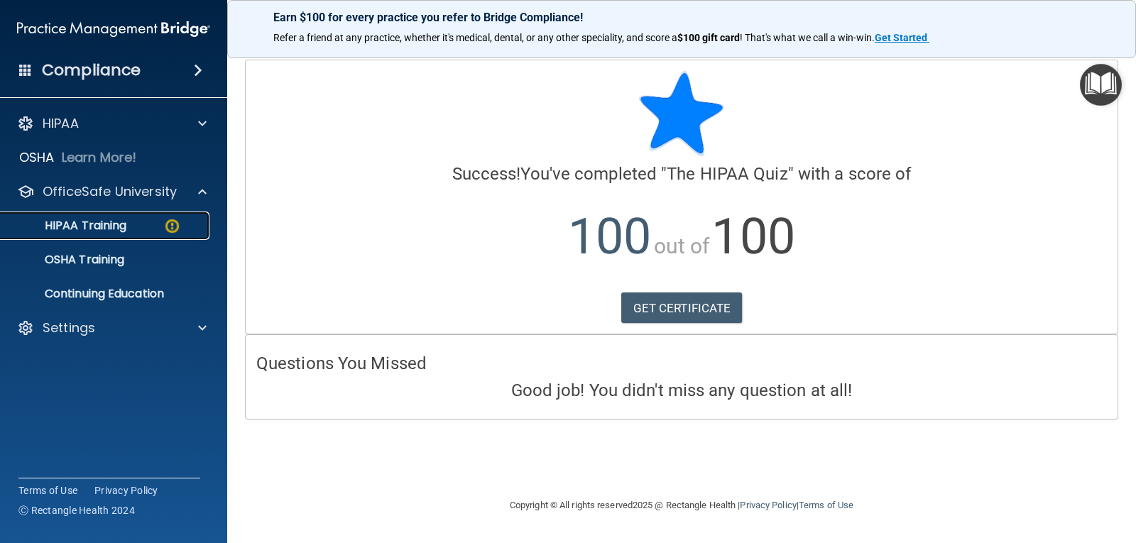
click at [119, 231] on p "HIPAA Training" at bounding box center [67, 226] width 117 height 14
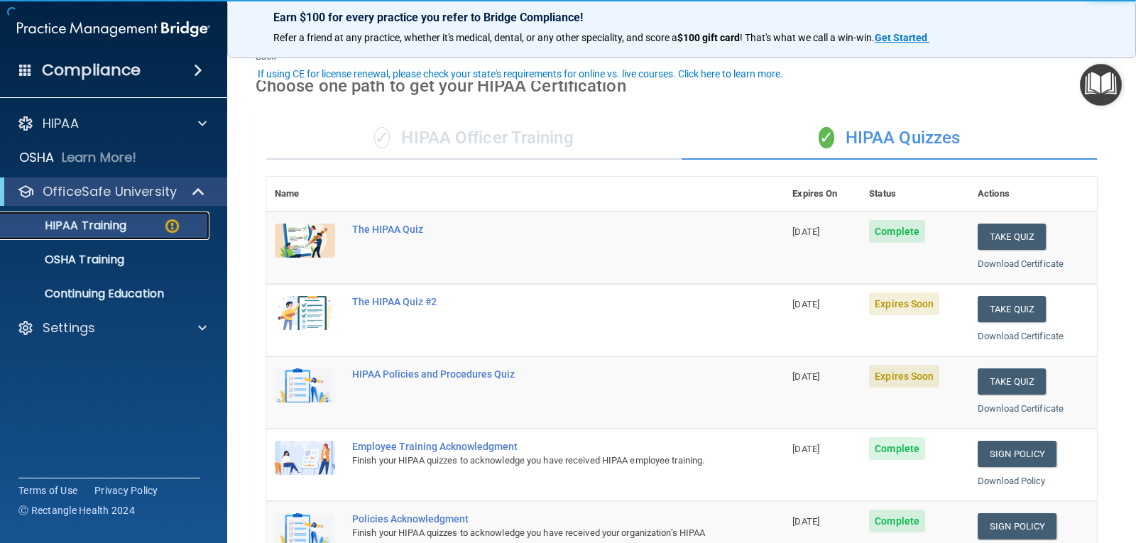
scroll to position [71, 0]
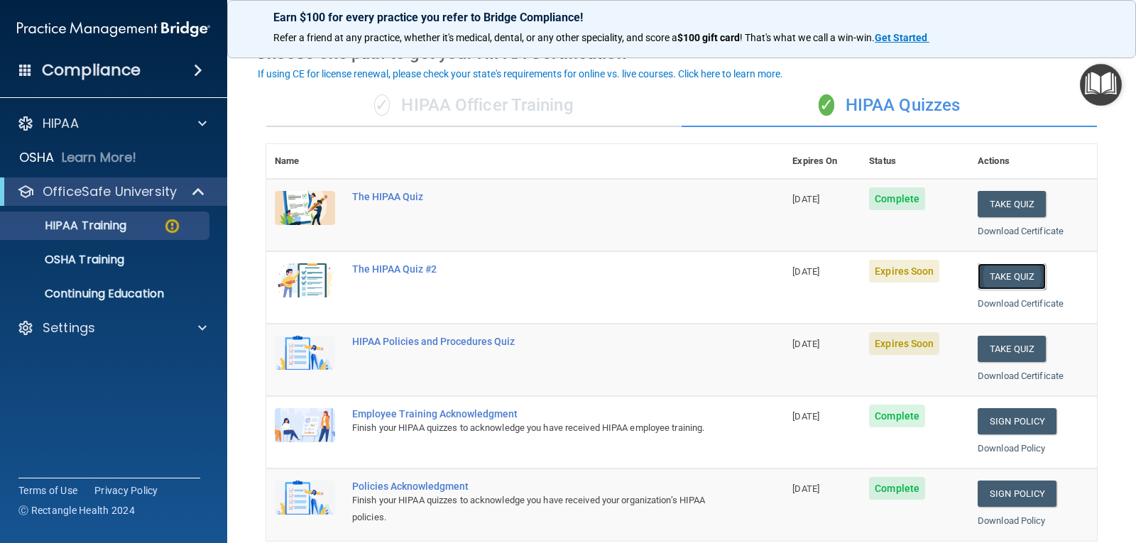
click at [1014, 278] on button "Take Quiz" at bounding box center [1011, 276] width 68 height 26
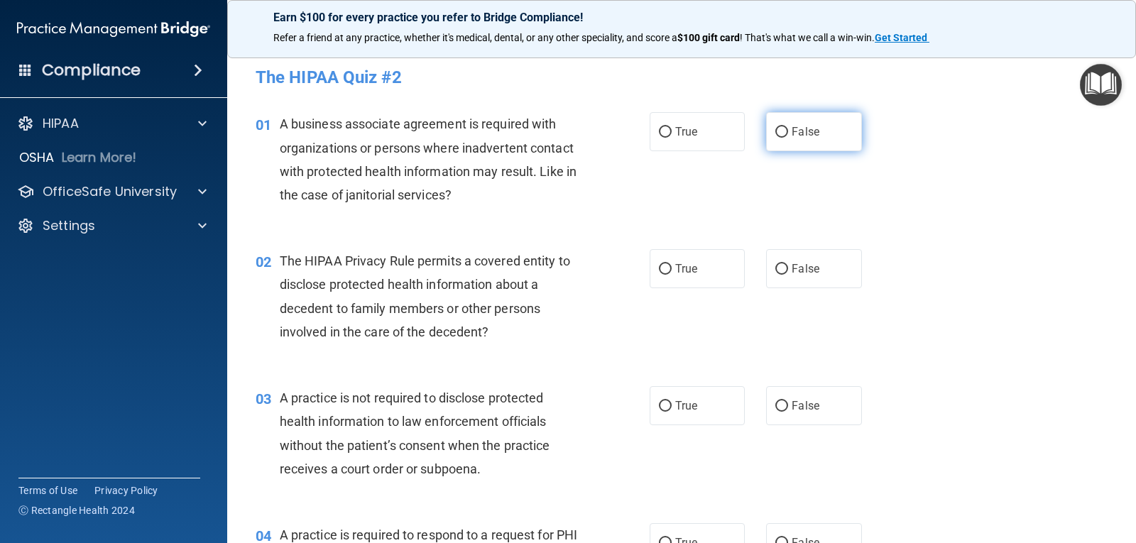
click at [777, 129] on input "False" at bounding box center [781, 132] width 13 height 11
radio input "true"
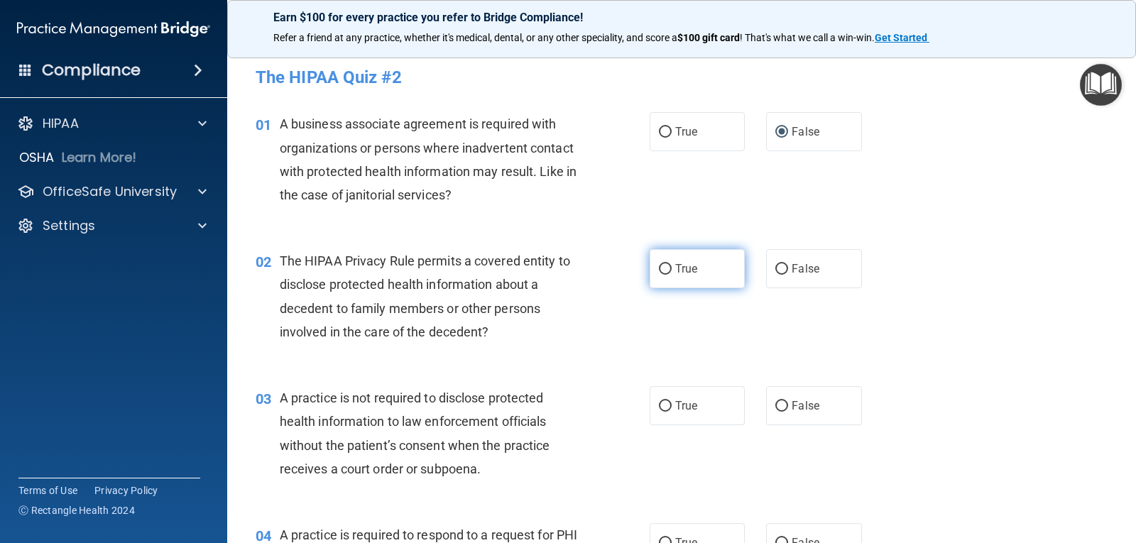
click at [708, 259] on label "True" at bounding box center [696, 268] width 95 height 39
click at [671, 264] on input "True" at bounding box center [665, 269] width 13 height 11
radio input "true"
click at [828, 410] on label "False" at bounding box center [813, 405] width 95 height 39
click at [788, 410] on input "False" at bounding box center [781, 406] width 13 height 11
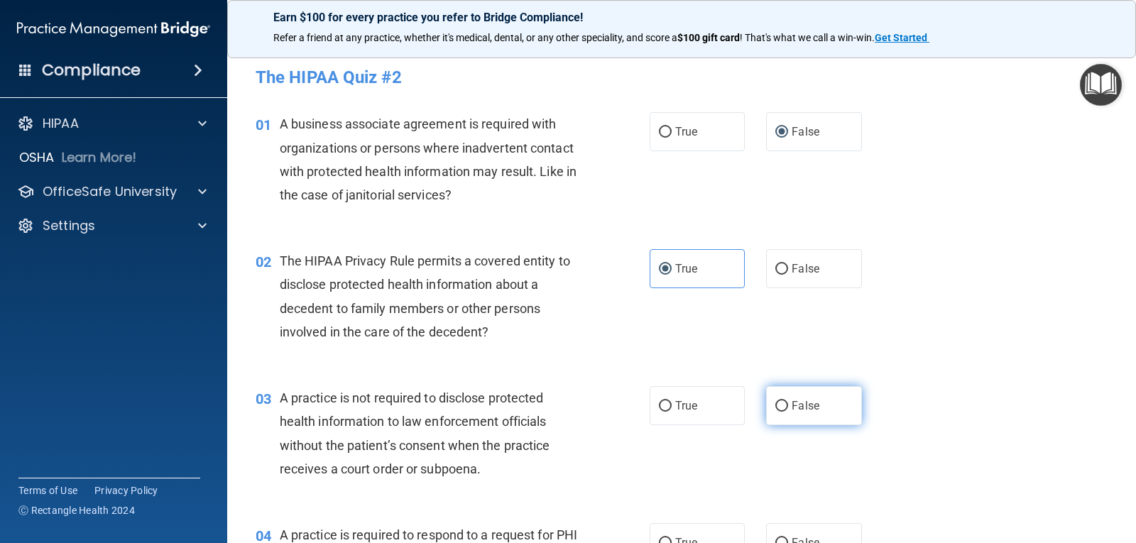
radio input "true"
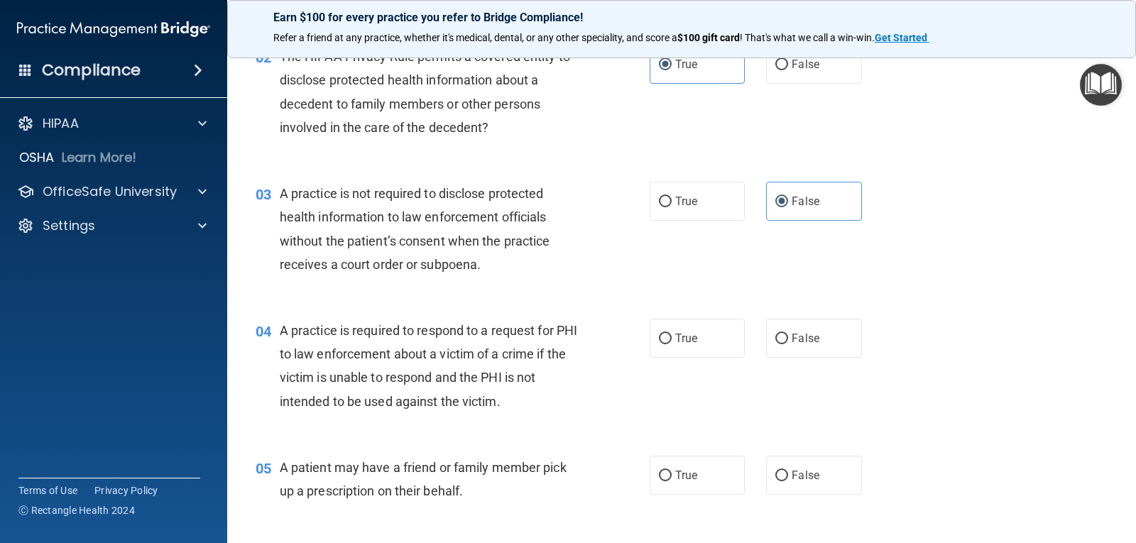
scroll to position [213, 0]
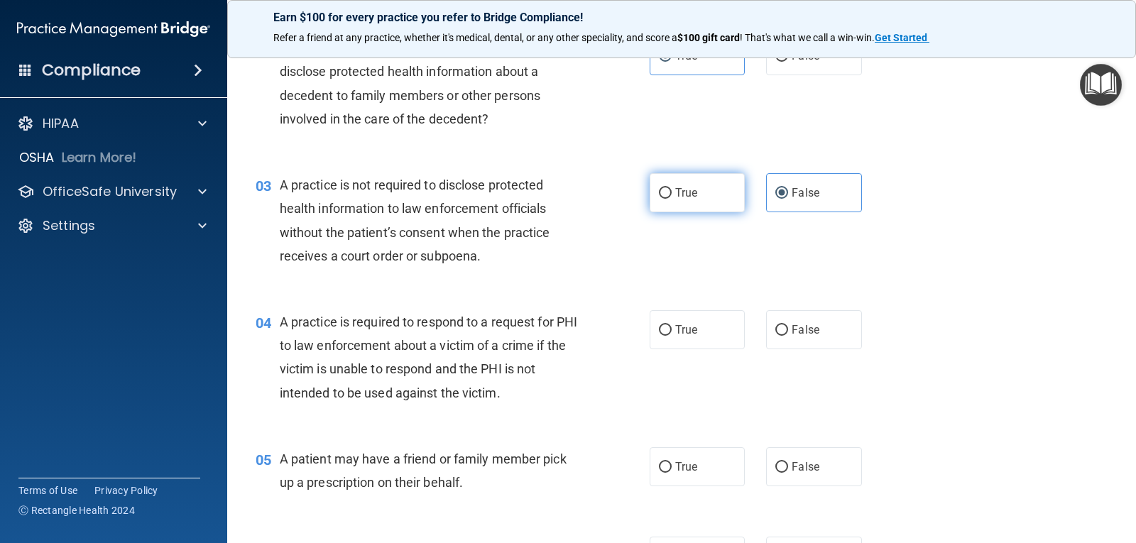
click at [696, 206] on label "True" at bounding box center [696, 192] width 95 height 39
click at [671, 199] on input "True" at bounding box center [665, 193] width 13 height 11
radio input "true"
click at [811, 180] on label "False" at bounding box center [813, 192] width 95 height 39
click at [788, 188] on input "False" at bounding box center [781, 193] width 13 height 11
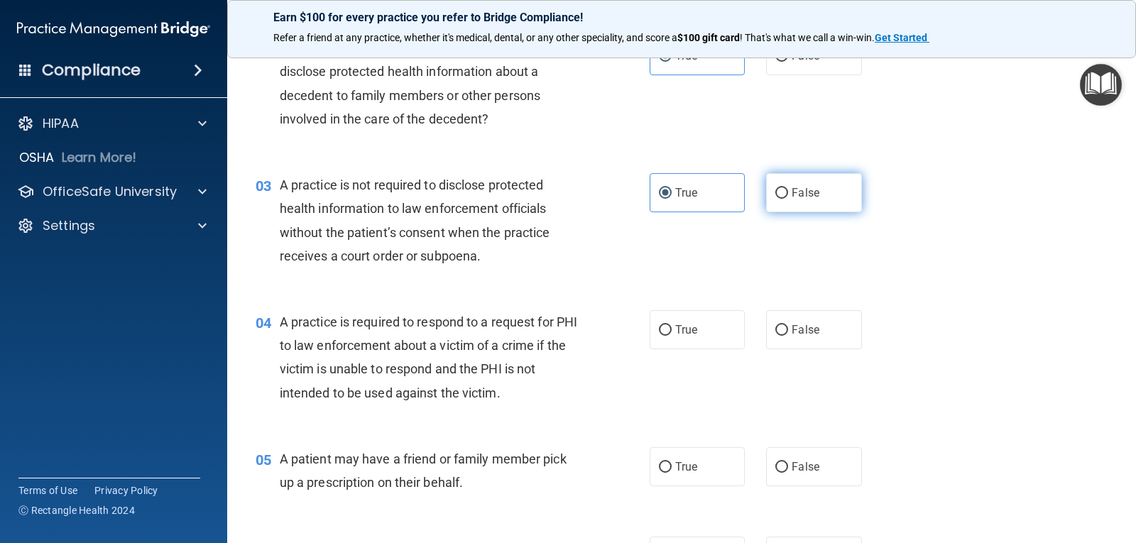
radio input "true"
radio input "false"
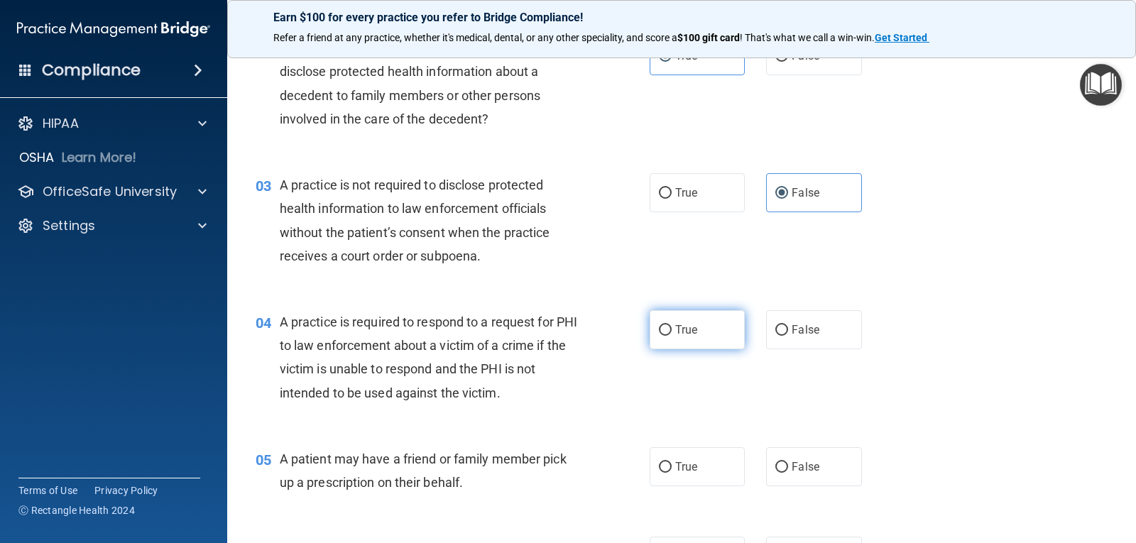
click at [715, 333] on label "True" at bounding box center [696, 329] width 95 height 39
click at [671, 333] on input "True" at bounding box center [665, 330] width 13 height 11
radio input "true"
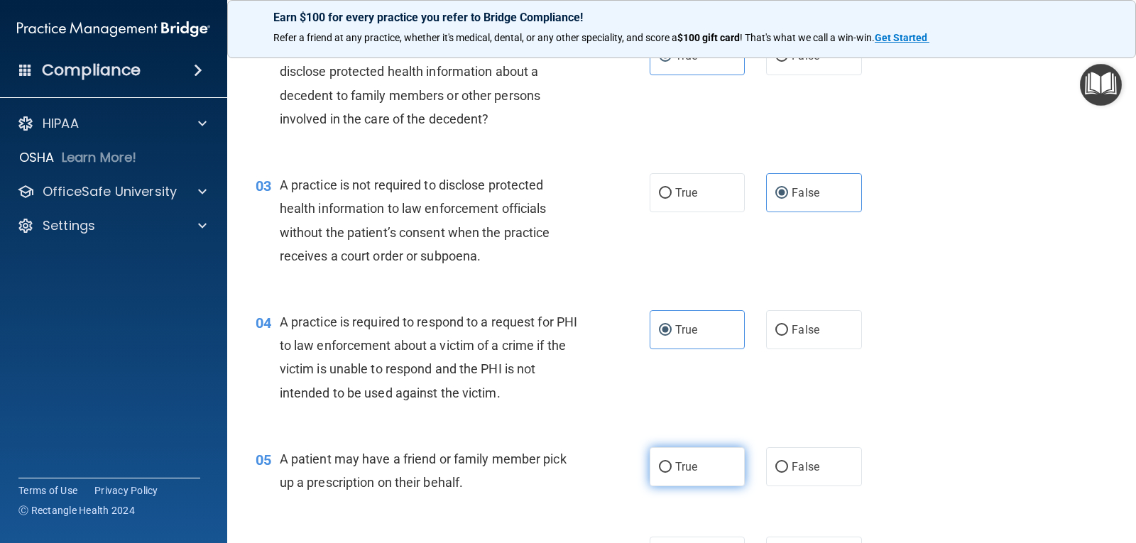
click at [705, 477] on label "True" at bounding box center [696, 466] width 95 height 39
click at [671, 473] on input "True" at bounding box center [665, 467] width 13 height 11
radio input "true"
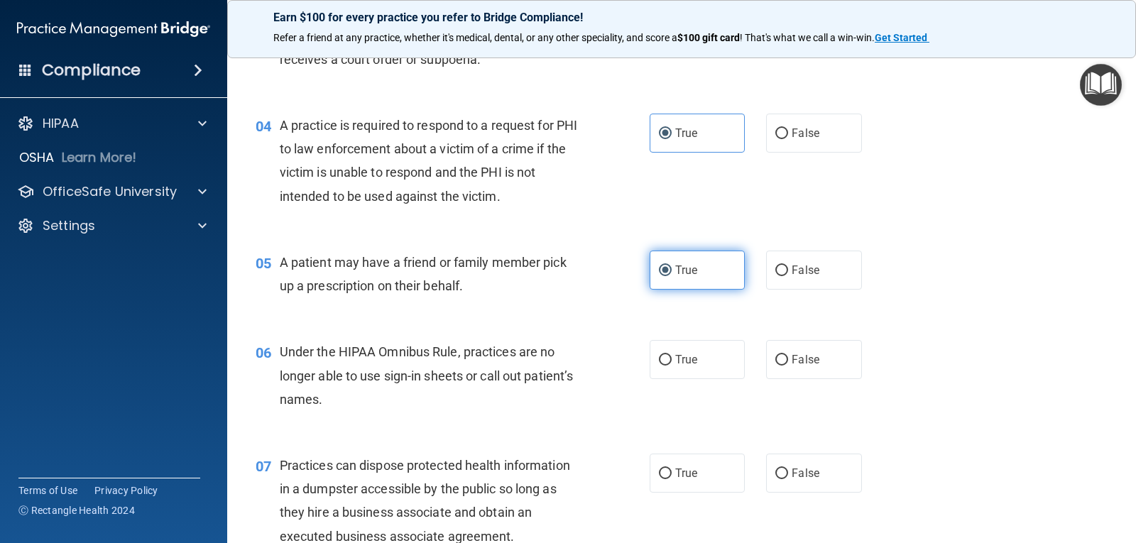
scroll to position [426, 0]
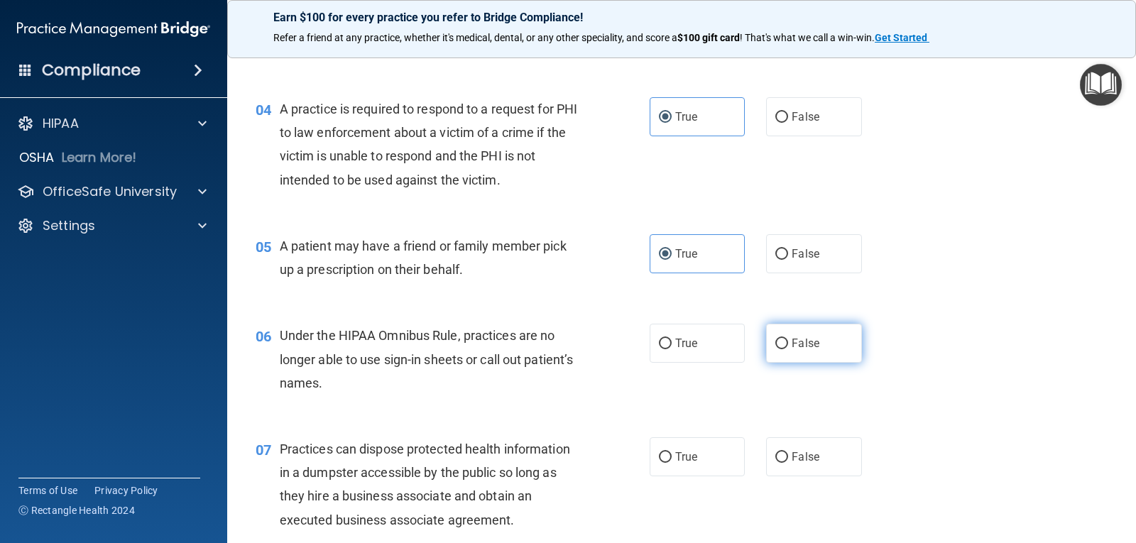
click at [811, 352] on label "False" at bounding box center [813, 343] width 95 height 39
click at [788, 349] on input "False" at bounding box center [781, 344] width 13 height 11
radio input "true"
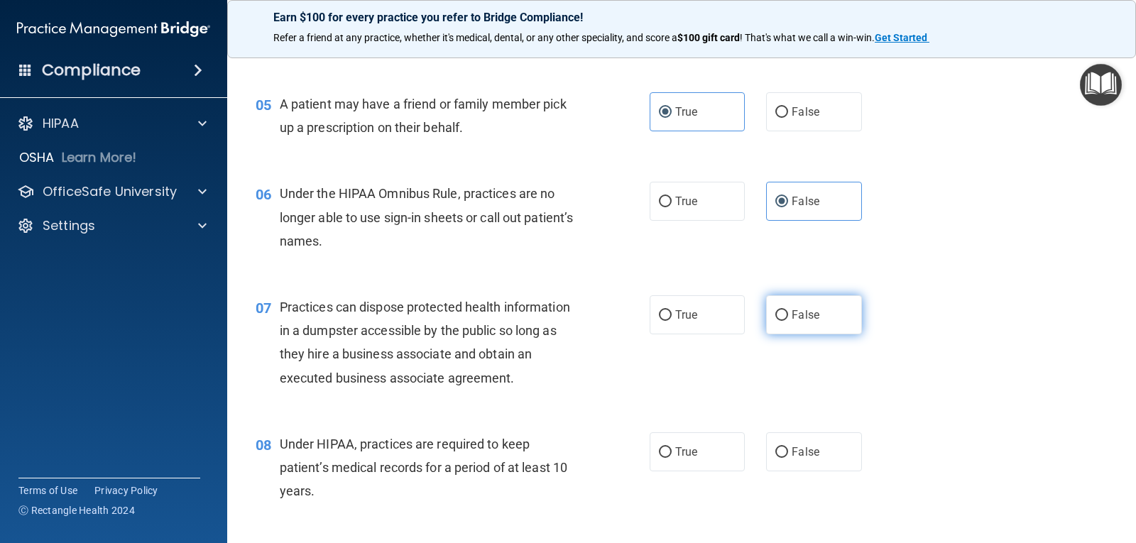
click at [810, 327] on label "False" at bounding box center [813, 314] width 95 height 39
click at [788, 321] on input "False" at bounding box center [781, 315] width 13 height 11
radio input "true"
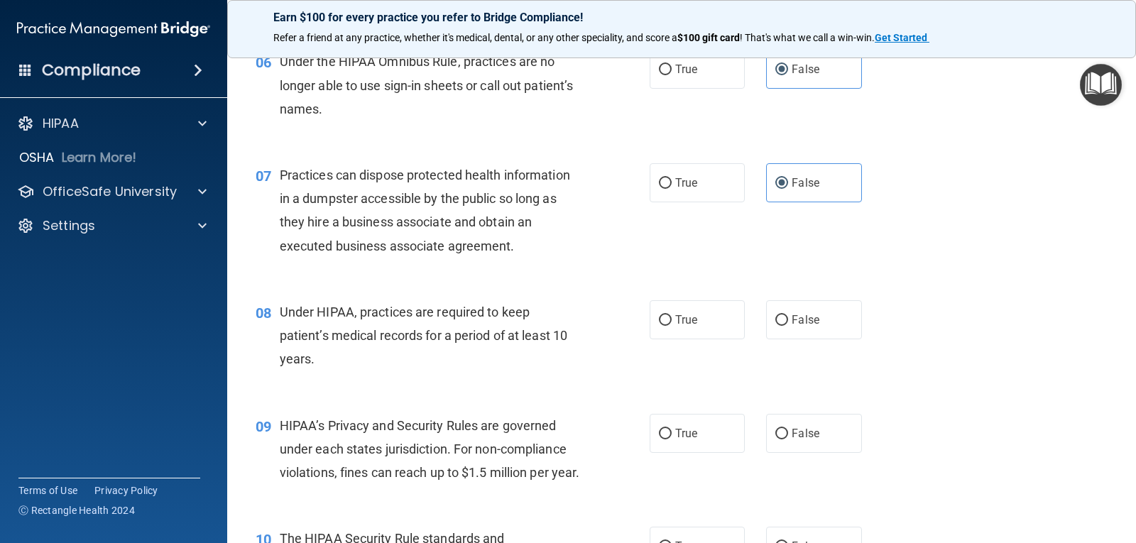
scroll to position [710, 0]
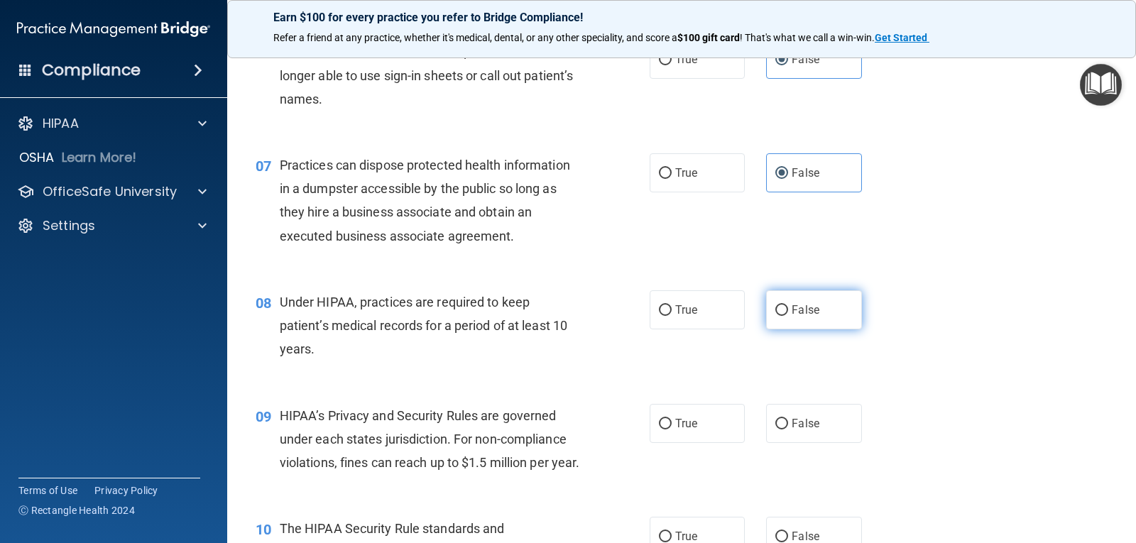
click at [817, 302] on label "False" at bounding box center [813, 309] width 95 height 39
click at [788, 305] on input "False" at bounding box center [781, 310] width 13 height 11
radio input "true"
click at [825, 417] on label "False" at bounding box center [813, 423] width 95 height 39
click at [788, 419] on input "False" at bounding box center [781, 424] width 13 height 11
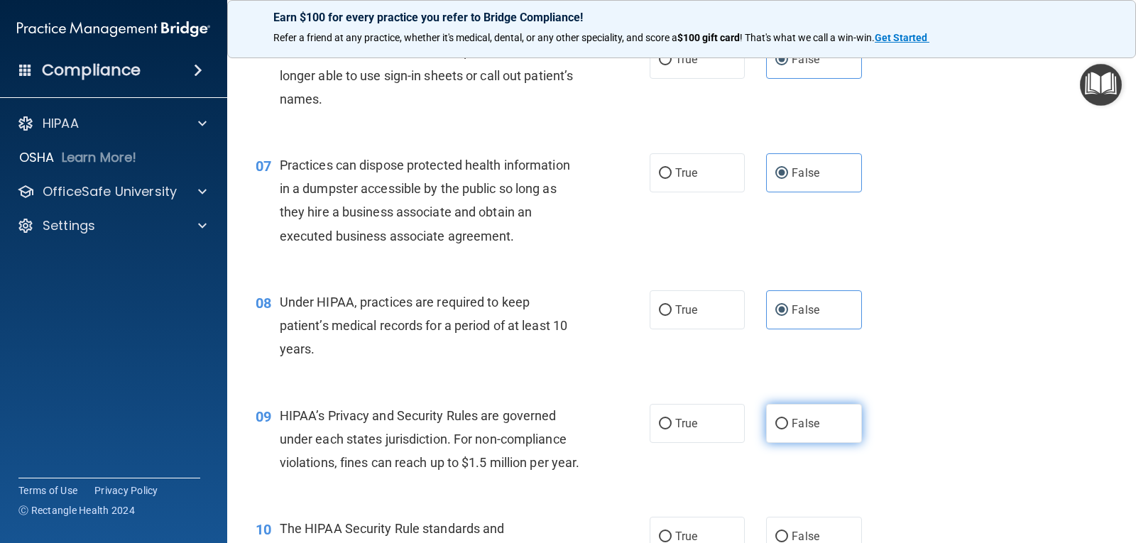
radio input "true"
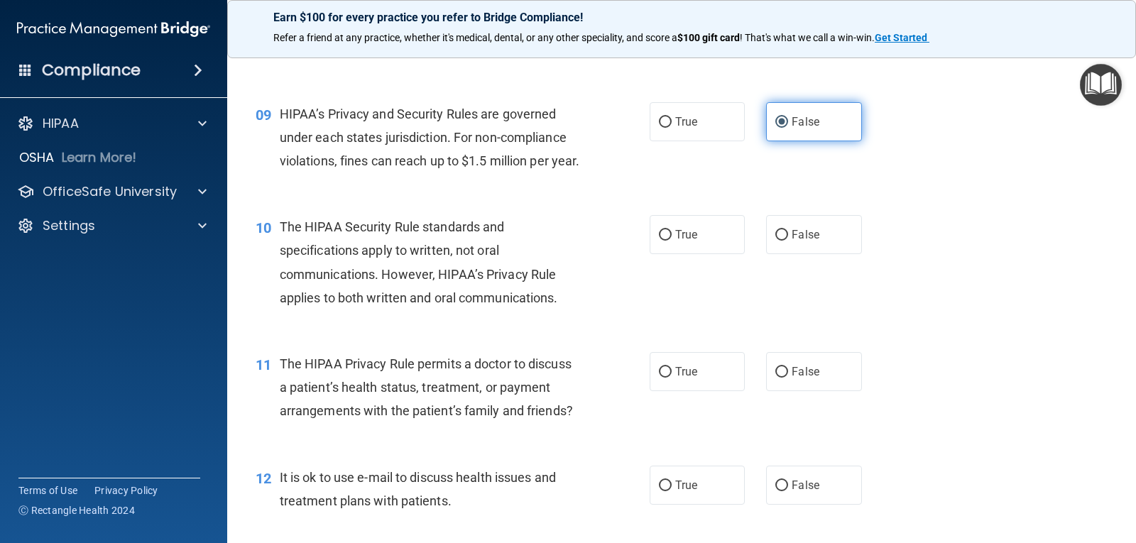
scroll to position [1065, 0]
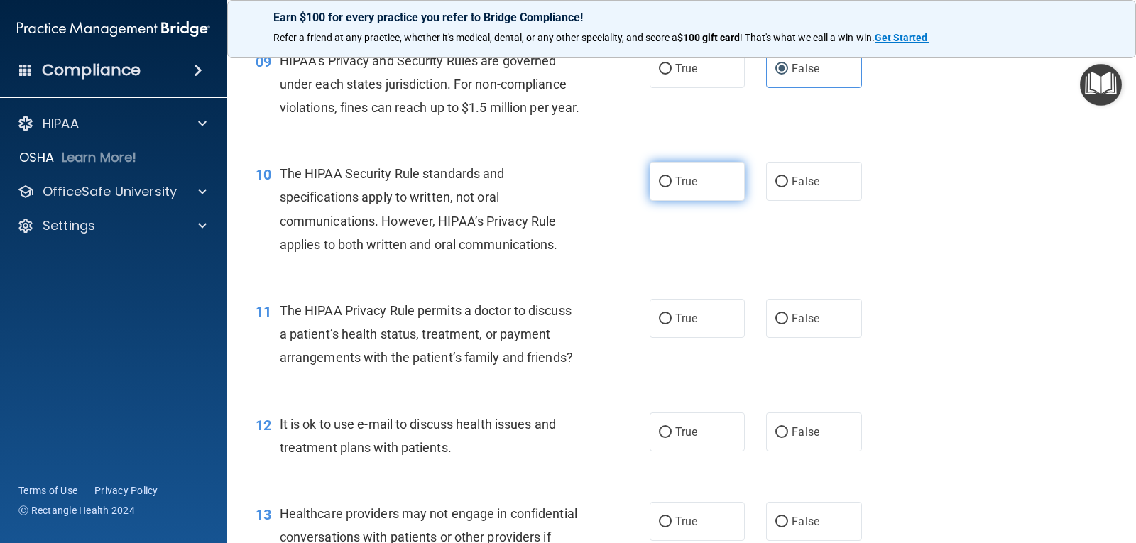
click at [704, 201] on label "True" at bounding box center [696, 181] width 95 height 39
click at [671, 187] on input "True" at bounding box center [665, 182] width 13 height 11
radio input "true"
click at [703, 328] on label "True" at bounding box center [696, 318] width 95 height 39
click at [671, 324] on input "True" at bounding box center [665, 319] width 13 height 11
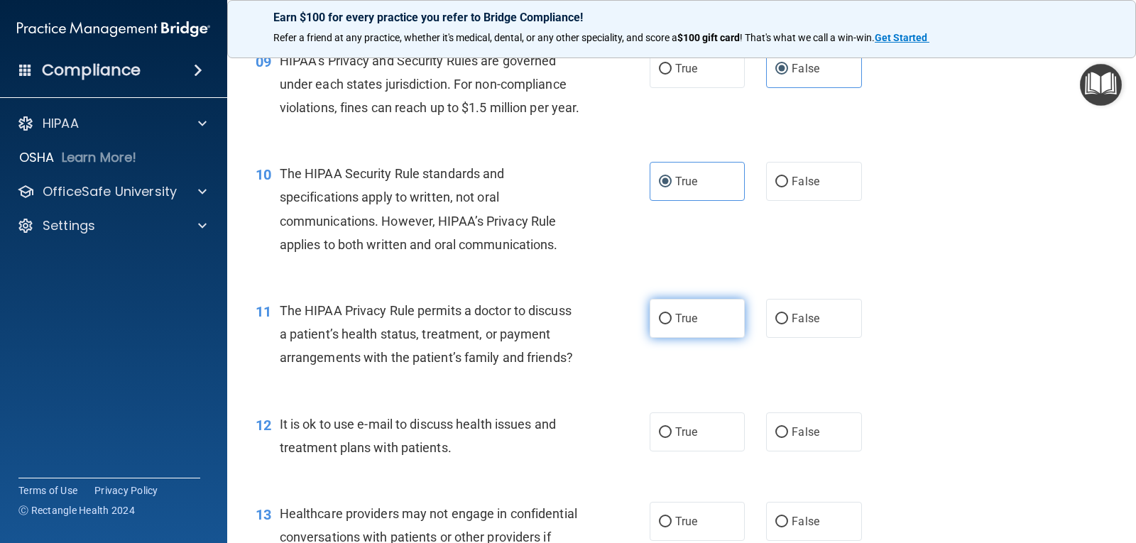
radio input "true"
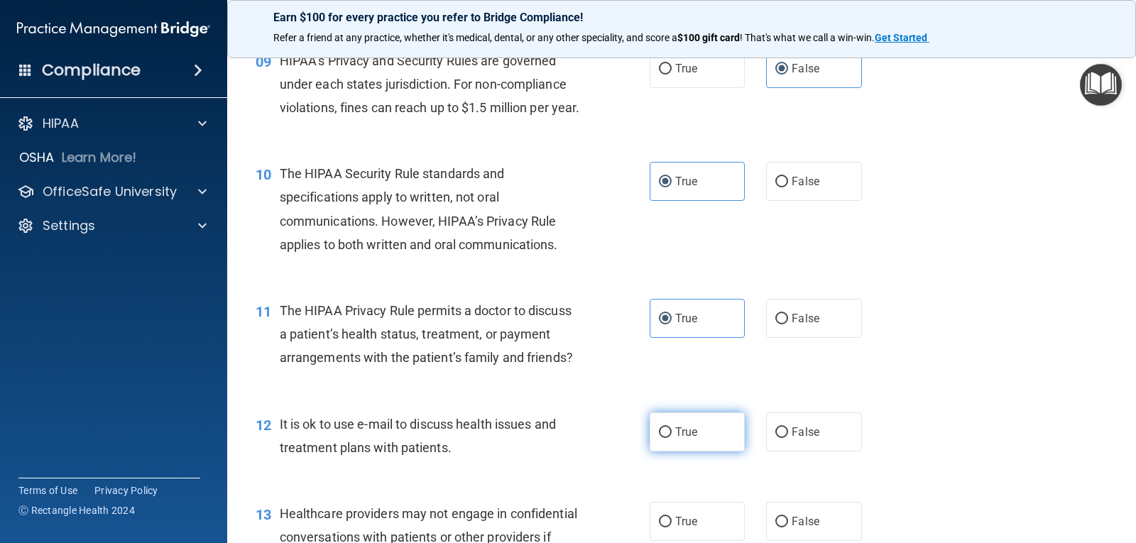
click at [684, 439] on span "True" at bounding box center [686, 431] width 22 height 13
click at [671, 438] on input "True" at bounding box center [665, 432] width 13 height 11
radio input "true"
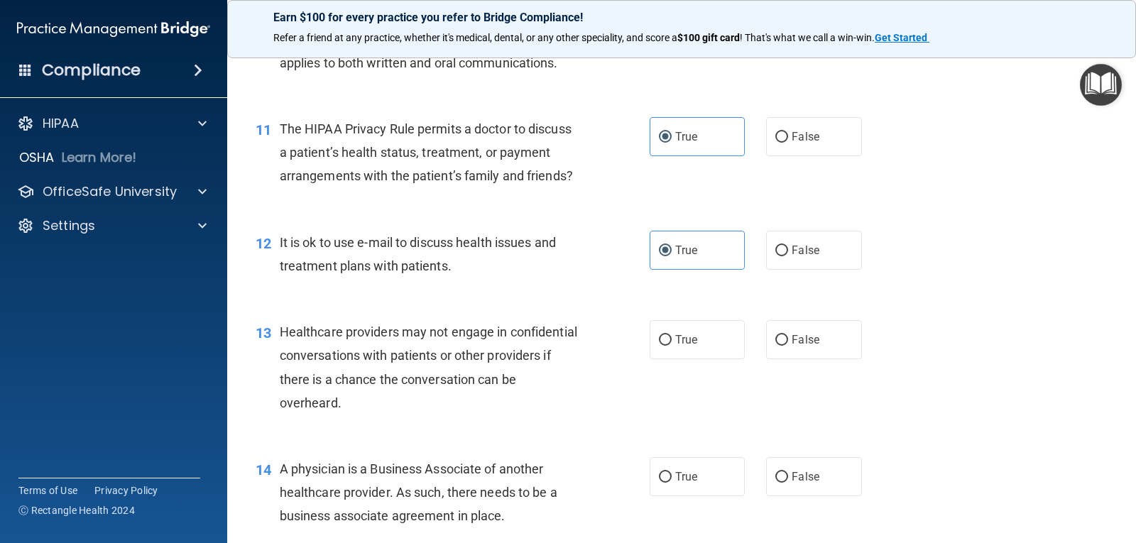
scroll to position [1278, 0]
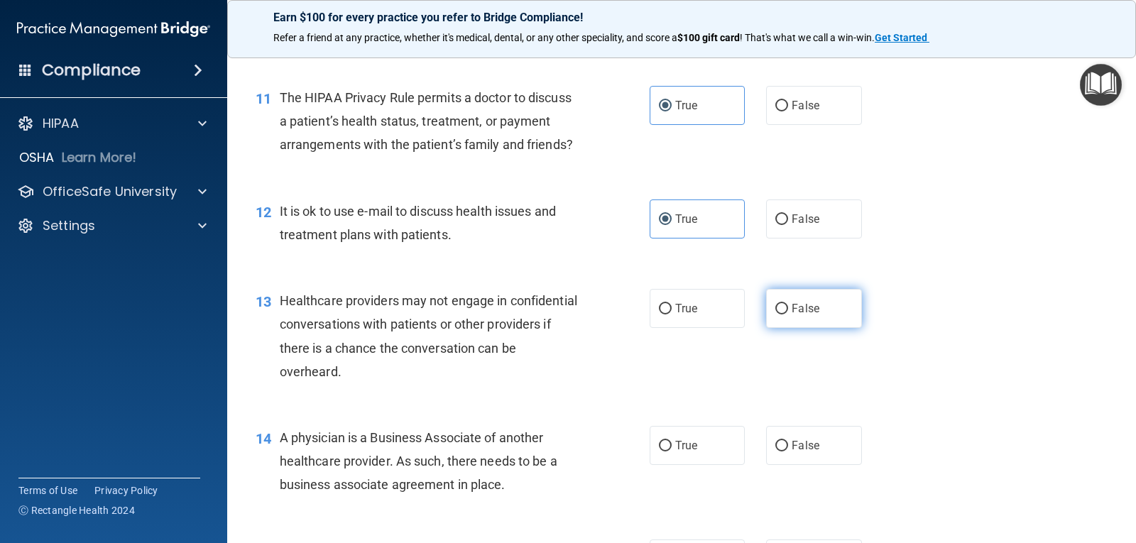
click at [791, 315] on span "False" at bounding box center [805, 308] width 28 height 13
click at [788, 314] on input "False" at bounding box center [781, 309] width 13 height 11
radio input "true"
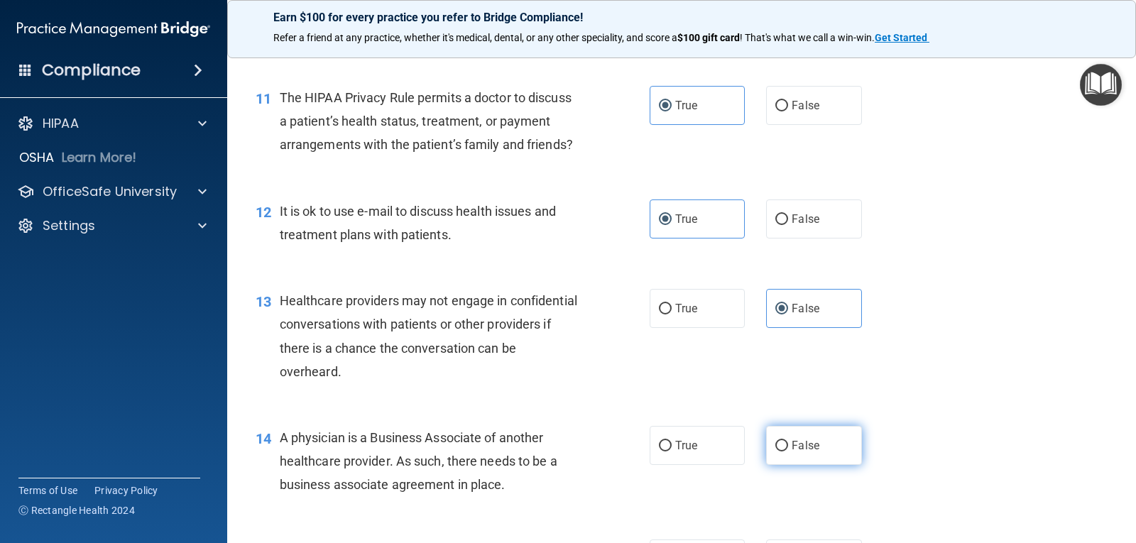
click at [798, 452] on span "False" at bounding box center [805, 445] width 28 height 13
click at [788, 451] on input "False" at bounding box center [781, 446] width 13 height 11
radio input "true"
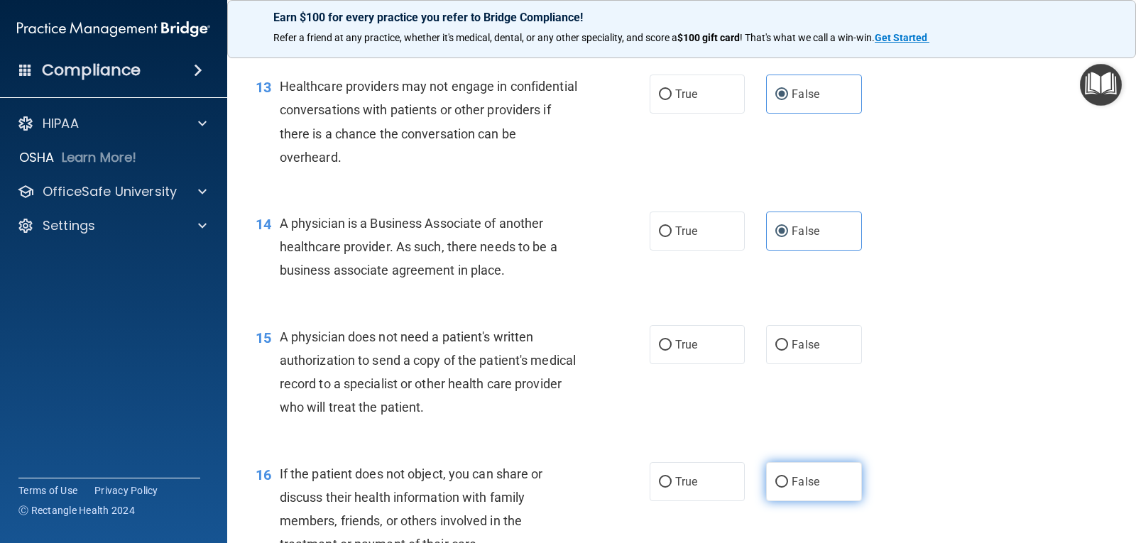
scroll to position [1562, 0]
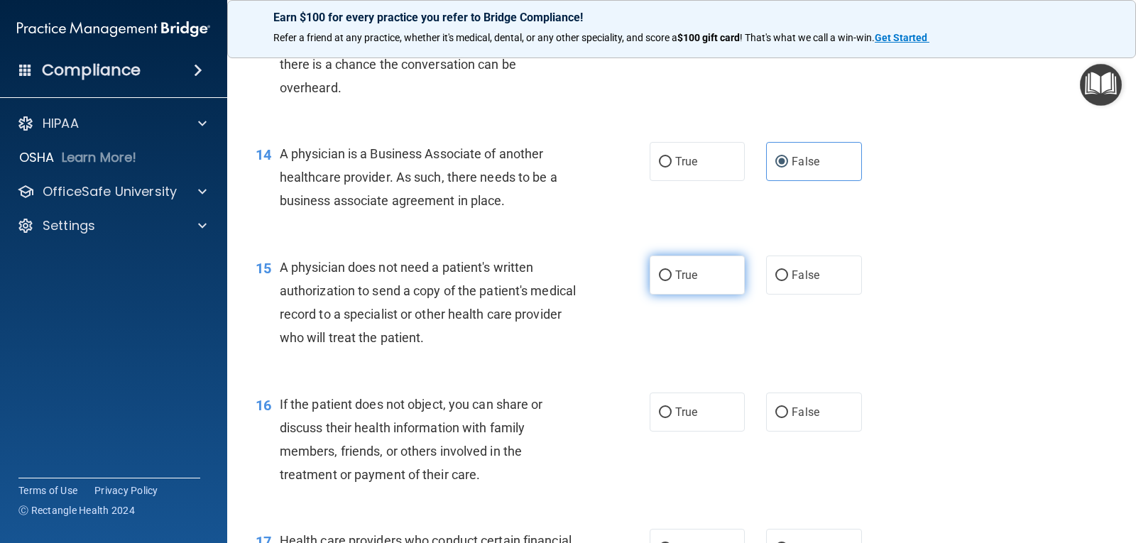
click at [709, 295] on label "True" at bounding box center [696, 275] width 95 height 39
click at [671, 281] on input "True" at bounding box center [665, 275] width 13 height 11
radio input "true"
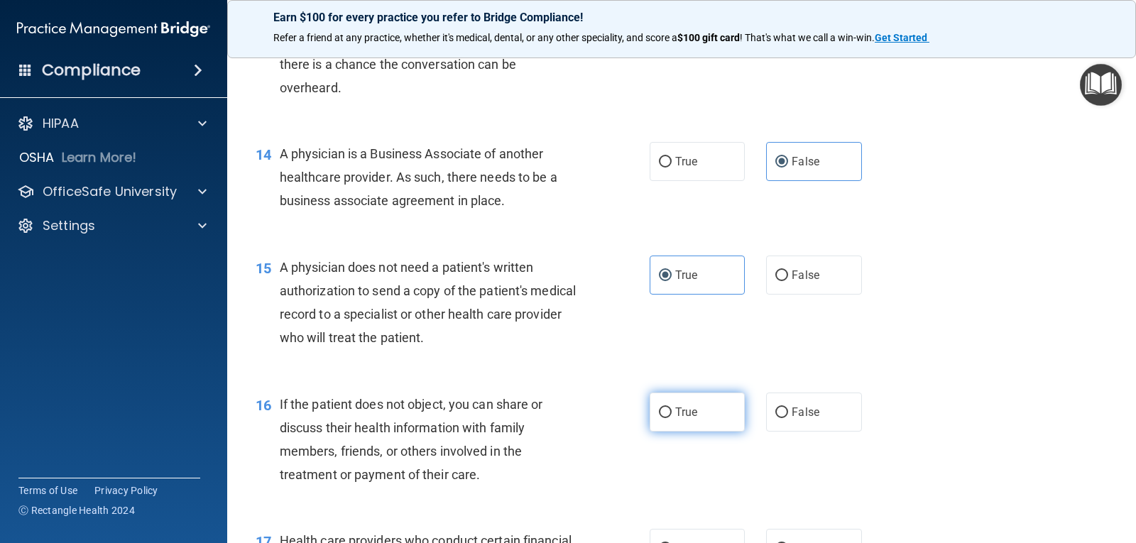
click at [689, 419] on span "True" at bounding box center [686, 411] width 22 height 13
click at [671, 418] on input "True" at bounding box center [665, 412] width 13 height 11
radio input "true"
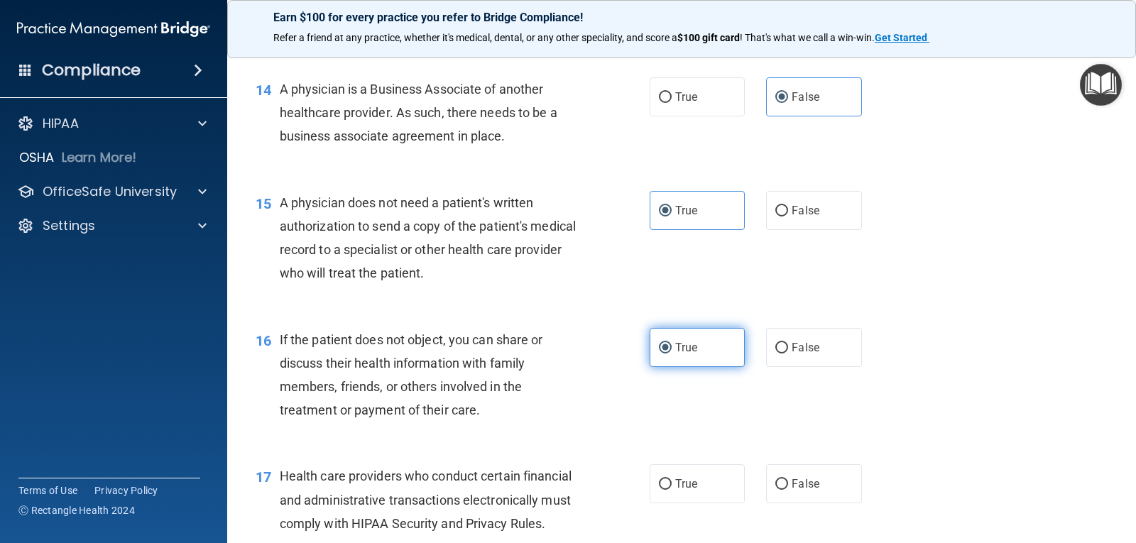
scroll to position [1704, 0]
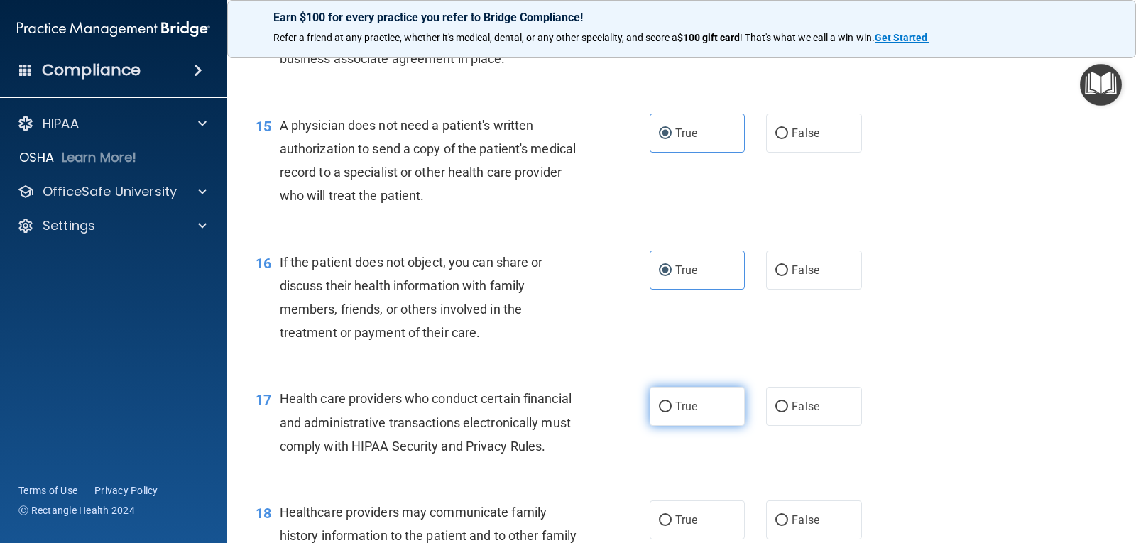
click at [691, 413] on span "True" at bounding box center [686, 406] width 22 height 13
click at [671, 412] on input "True" at bounding box center [665, 407] width 13 height 11
radio input "true"
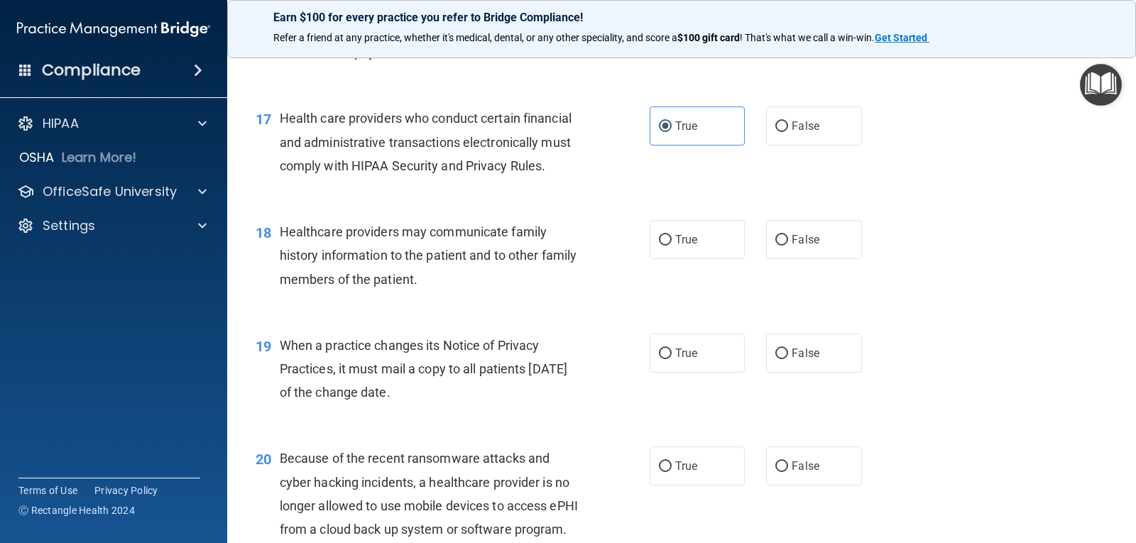
scroll to position [1987, 0]
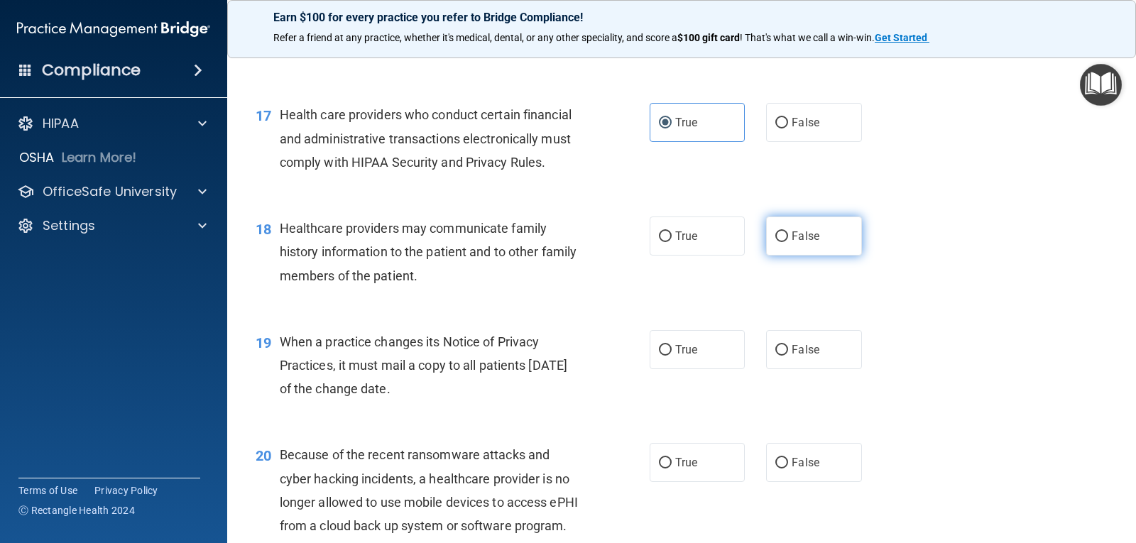
click at [824, 256] on label "False" at bounding box center [813, 235] width 95 height 39
click at [788, 242] on input "False" at bounding box center [781, 236] width 13 height 11
radio input "true"
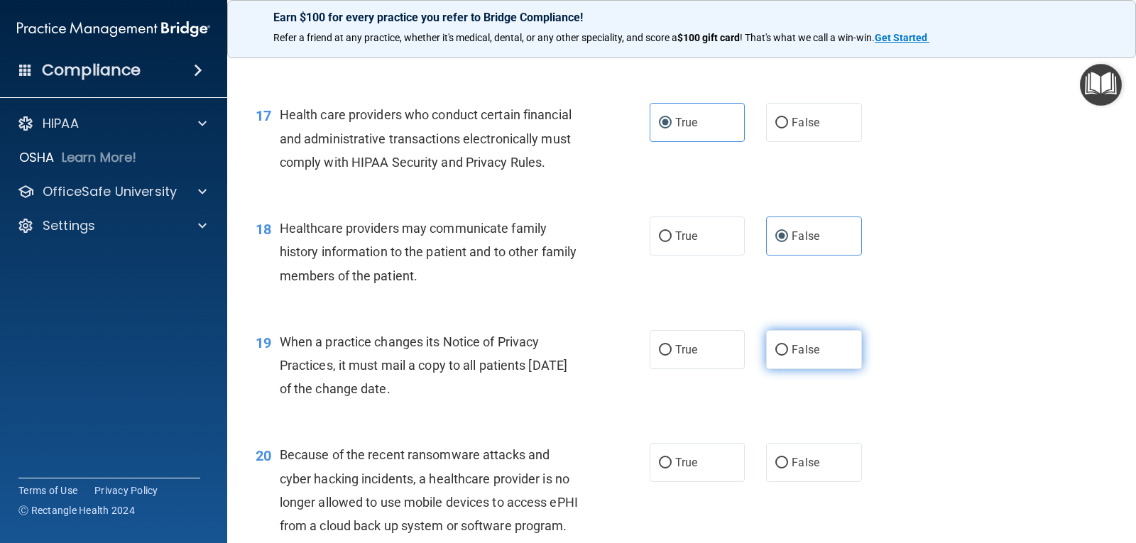
click at [824, 369] on label "False" at bounding box center [813, 349] width 95 height 39
click at [788, 356] on input "False" at bounding box center [781, 350] width 13 height 11
radio input "true"
click at [815, 482] on label "False" at bounding box center [813, 462] width 95 height 39
click at [788, 468] on input "False" at bounding box center [781, 463] width 13 height 11
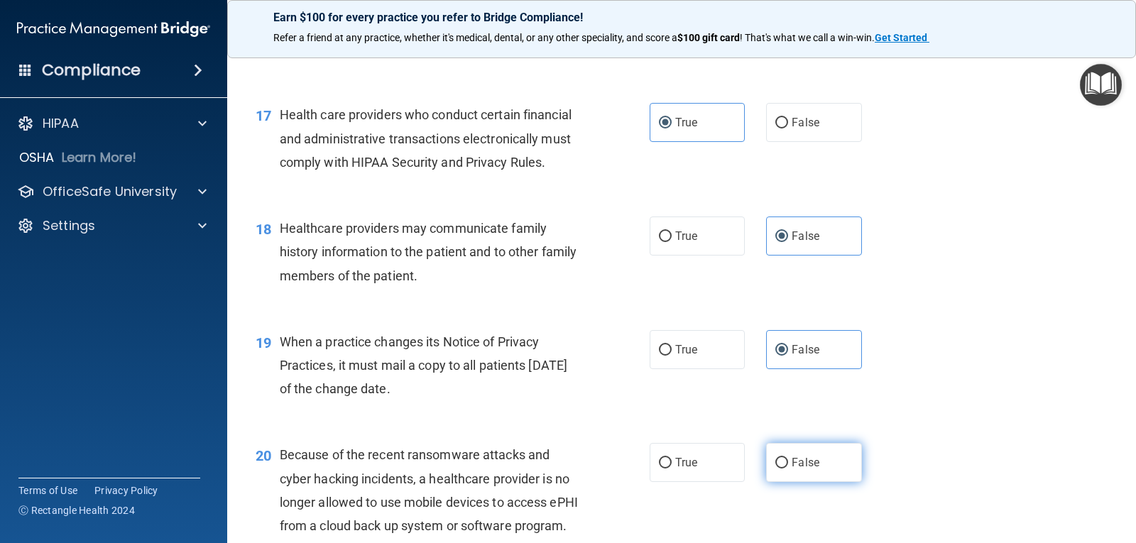
radio input "true"
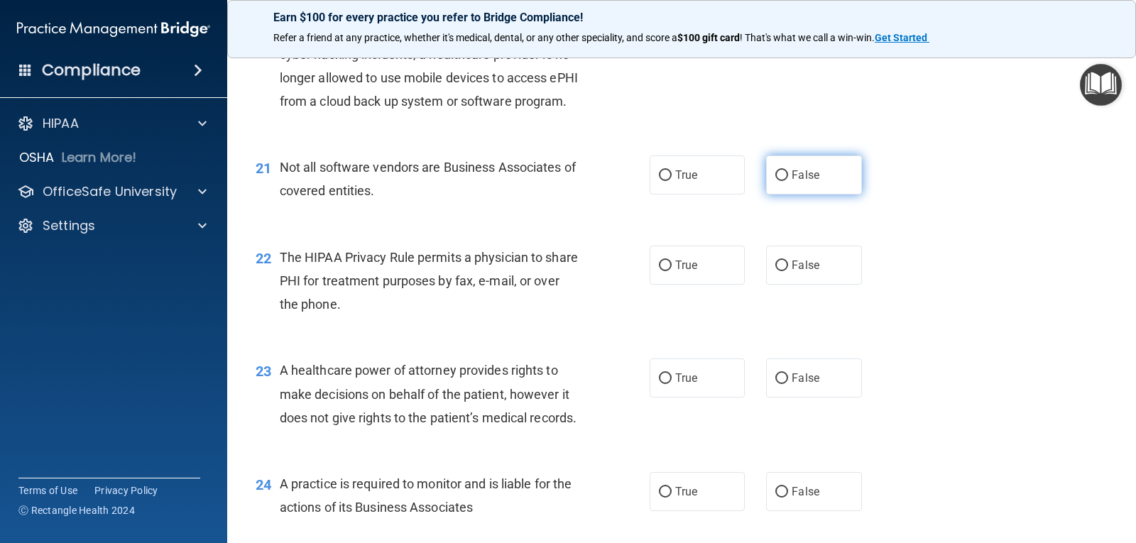
scroll to position [2413, 0]
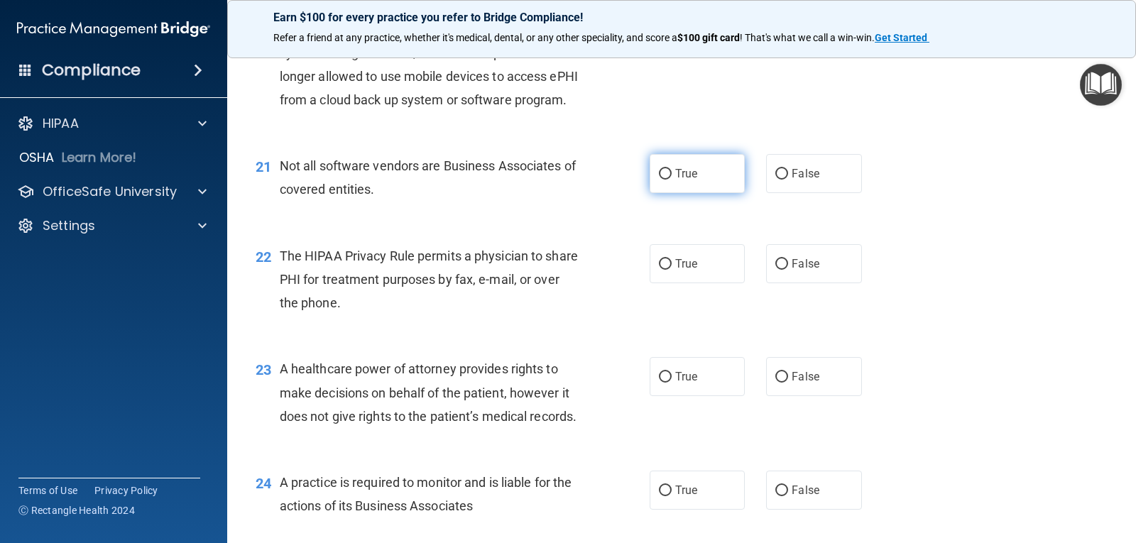
click at [728, 193] on label "True" at bounding box center [696, 173] width 95 height 39
click at [671, 180] on input "True" at bounding box center [665, 174] width 13 height 11
radio input "true"
click at [710, 283] on label "True" at bounding box center [696, 263] width 95 height 39
click at [671, 270] on input "True" at bounding box center [665, 264] width 13 height 11
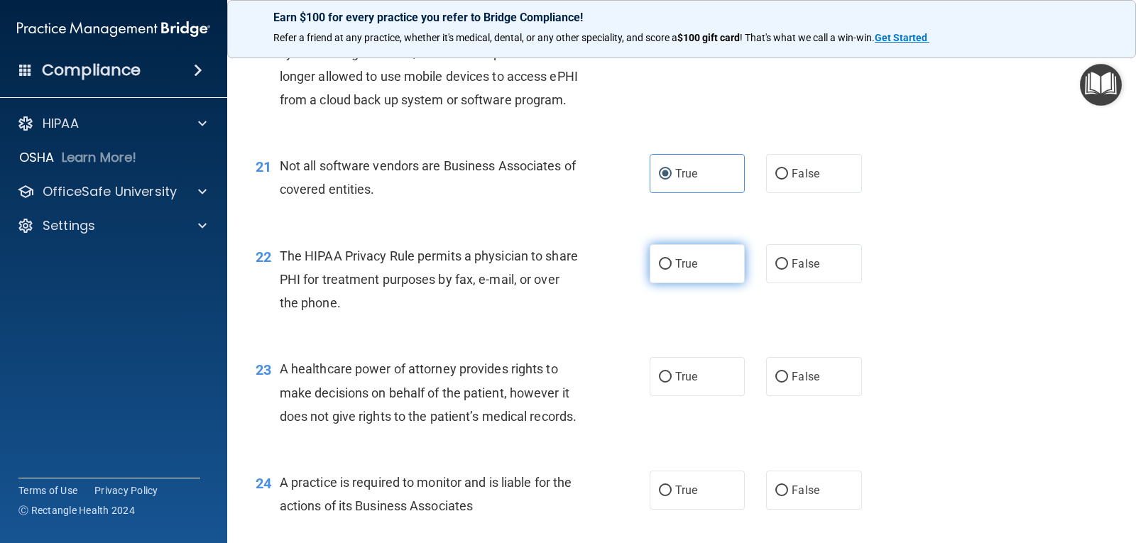
radio input "true"
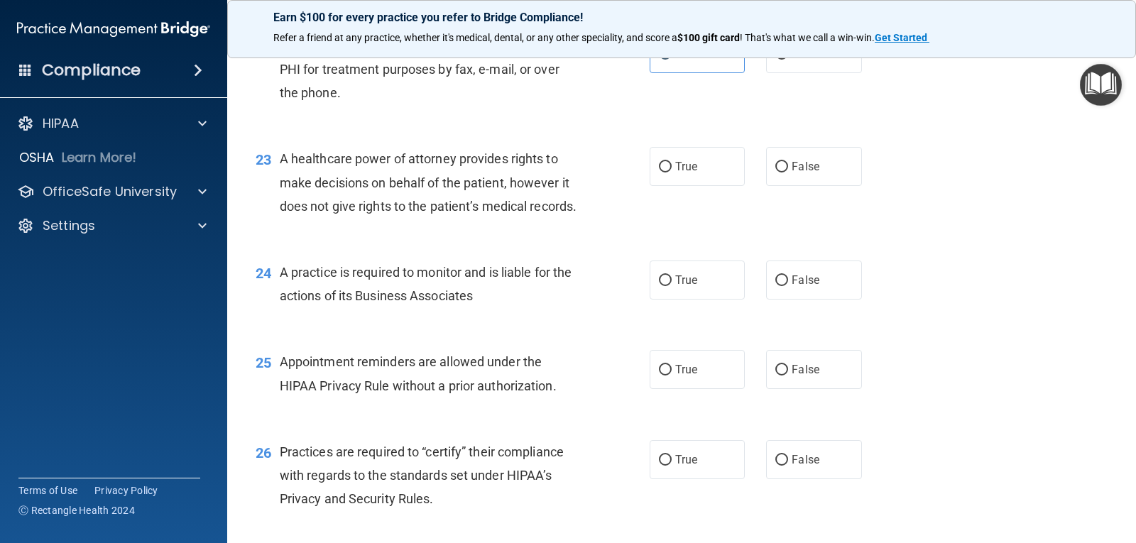
scroll to position [2626, 0]
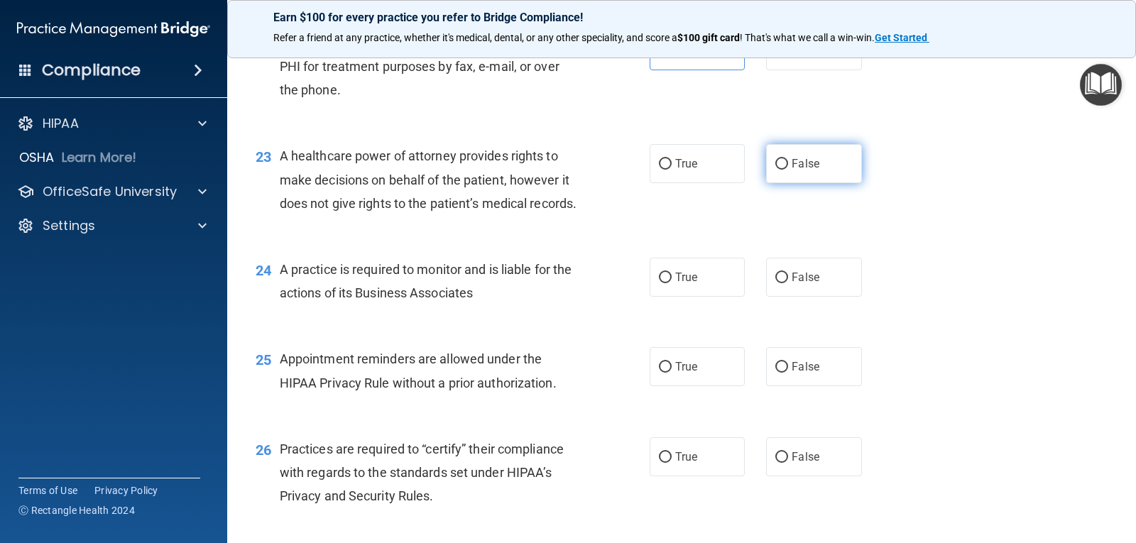
click at [837, 183] on label "False" at bounding box center [813, 163] width 95 height 39
click at [788, 170] on input "False" at bounding box center [781, 164] width 13 height 11
radio input "true"
click at [820, 297] on label "False" at bounding box center [813, 277] width 95 height 39
click at [788, 283] on input "False" at bounding box center [781, 278] width 13 height 11
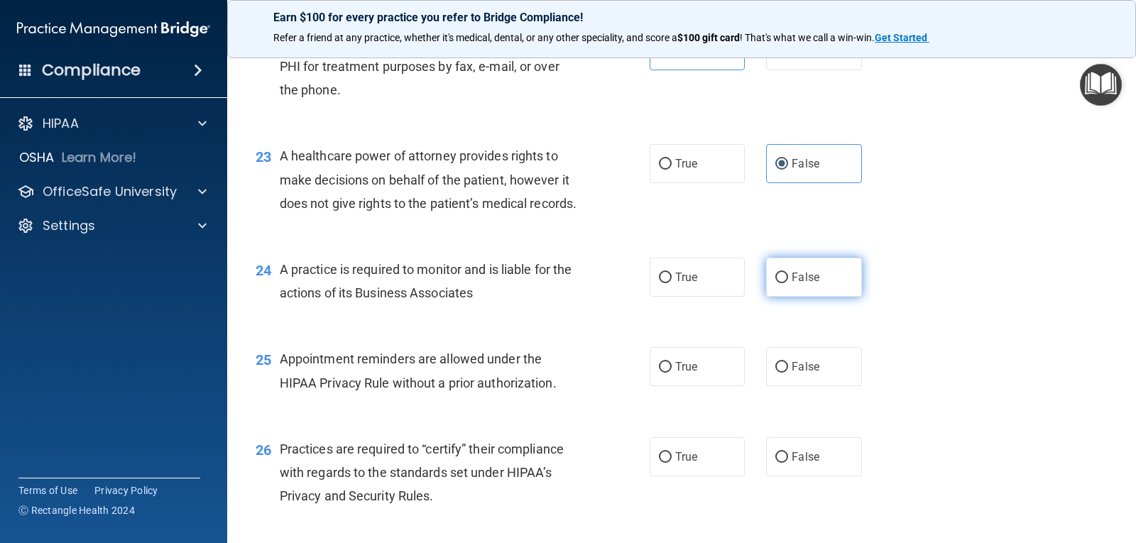
radio input "true"
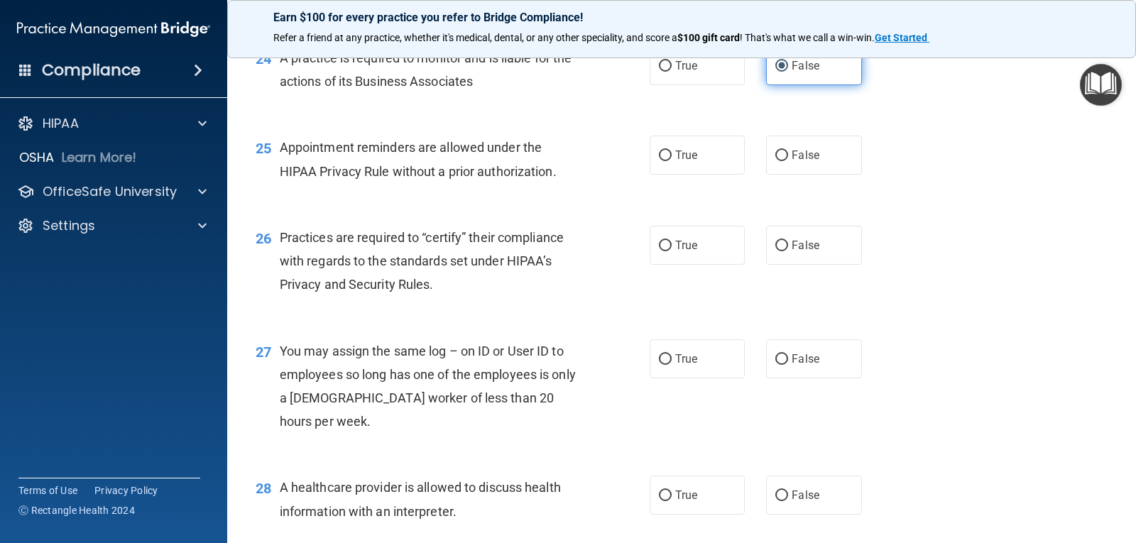
scroll to position [2839, 0]
click at [724, 173] on label "True" at bounding box center [696, 153] width 95 height 39
click at [671, 160] on input "True" at bounding box center [665, 154] width 13 height 11
radio input "true"
click at [804, 263] on label "False" at bounding box center [813, 243] width 95 height 39
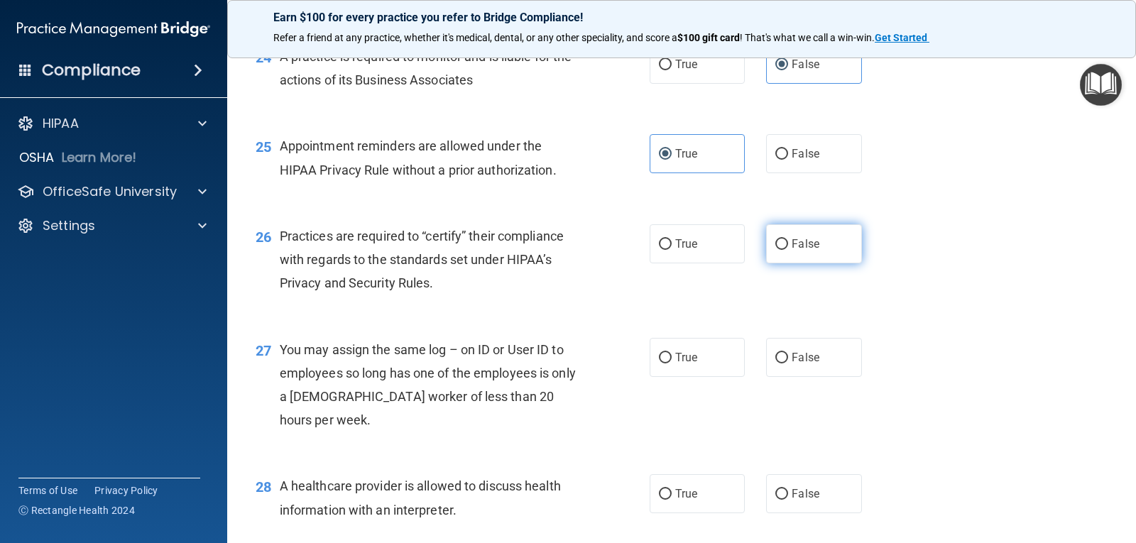
click at [788, 250] on input "False" at bounding box center [781, 244] width 13 height 11
radio input "true"
click at [806, 364] on span "False" at bounding box center [805, 357] width 28 height 13
click at [788, 363] on input "False" at bounding box center [781, 358] width 13 height 11
radio input "true"
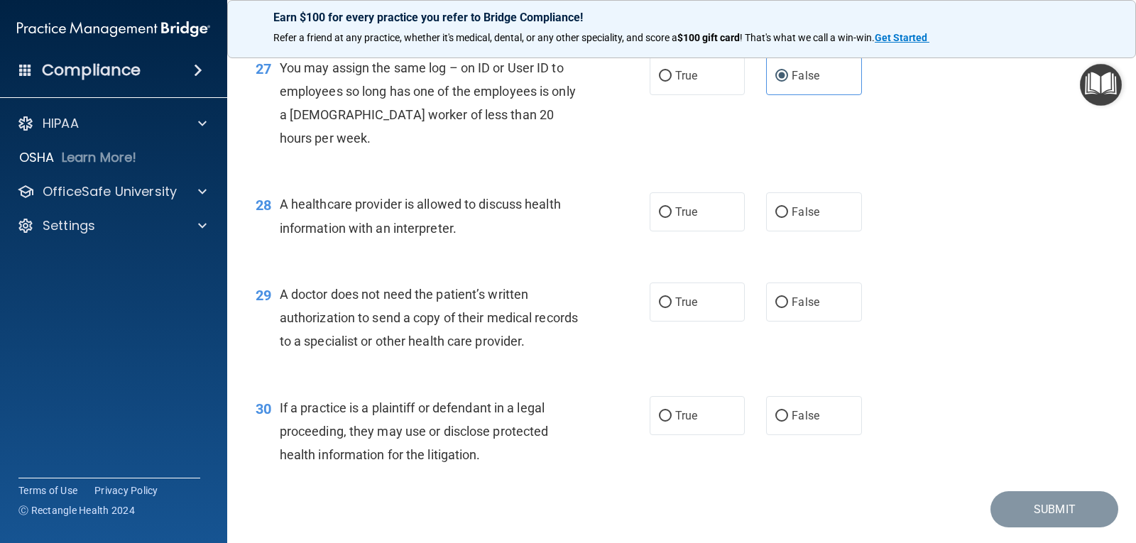
scroll to position [3123, 0]
click at [710, 229] on label "True" at bounding box center [696, 209] width 95 height 39
click at [671, 216] on input "True" at bounding box center [665, 210] width 13 height 11
radio input "true"
click at [703, 319] on label "True" at bounding box center [696, 299] width 95 height 39
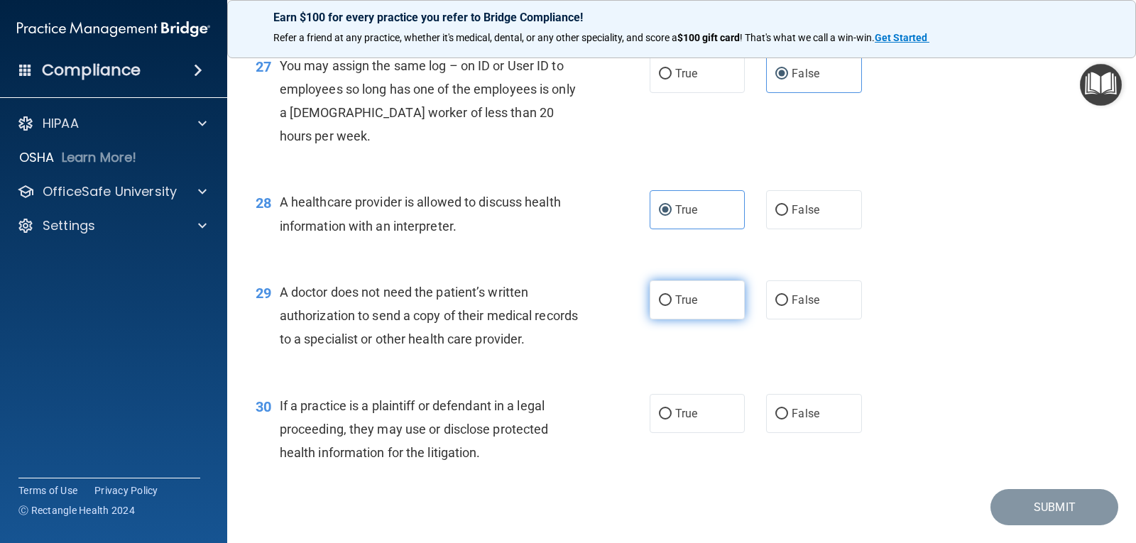
click at [671, 306] on input "True" at bounding box center [665, 300] width 13 height 11
radio input "true"
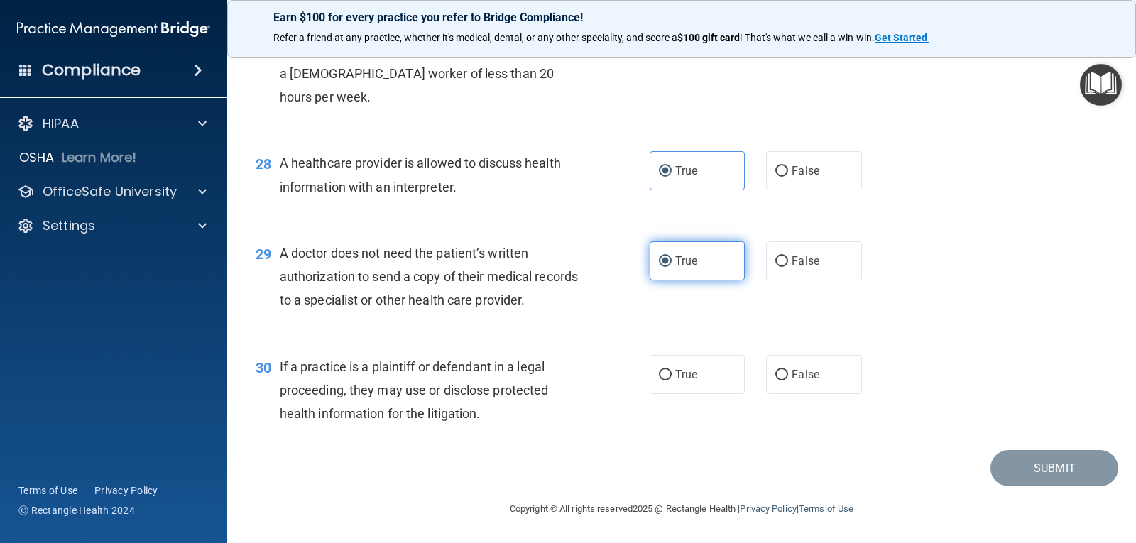
scroll to position [3232, 0]
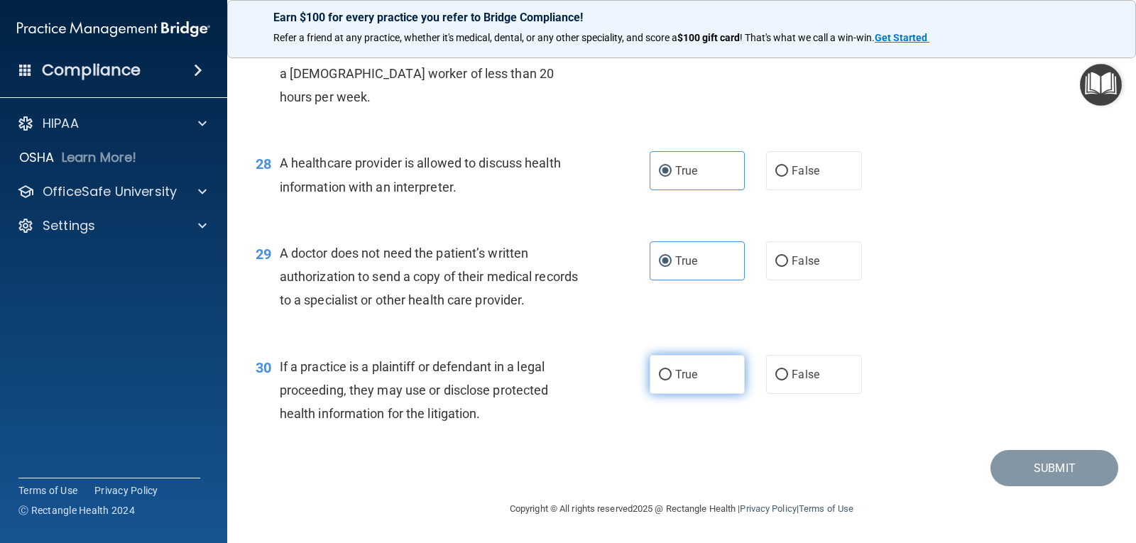
click at [703, 361] on label "True" at bounding box center [696, 374] width 95 height 39
click at [671, 370] on input "True" at bounding box center [665, 375] width 13 height 11
radio input "true"
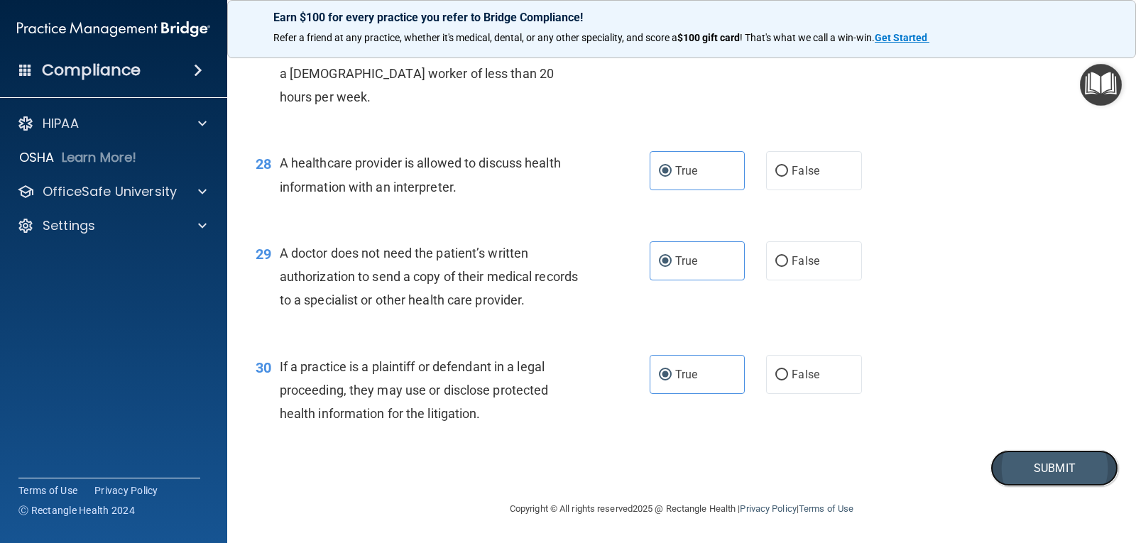
click at [1080, 462] on button "Submit" at bounding box center [1054, 468] width 128 height 36
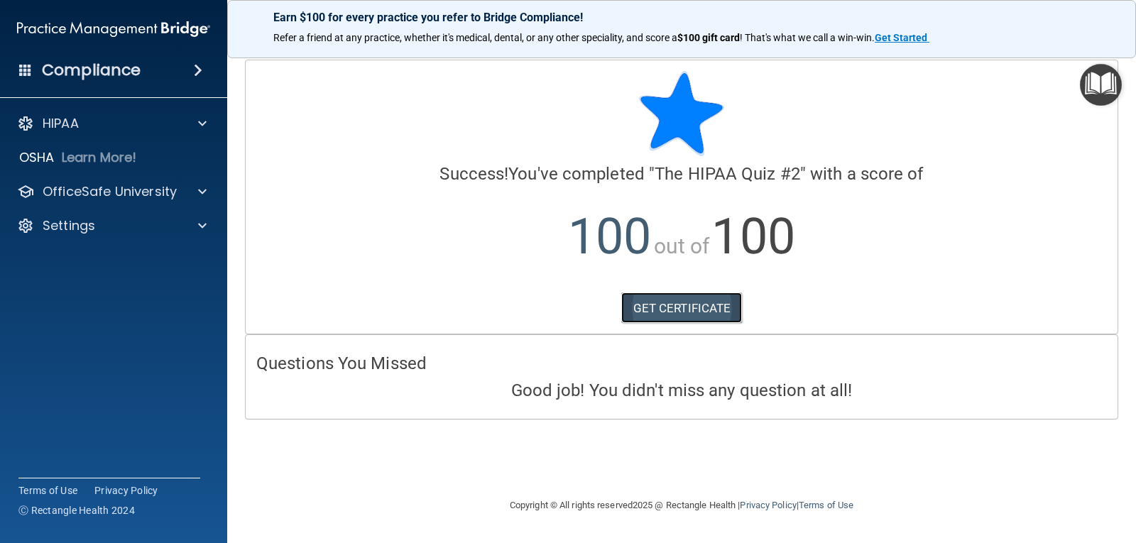
click at [702, 313] on link "GET CERTIFICATE" at bounding box center [681, 307] width 121 height 31
click at [53, 190] on p "OfficeSafe University" at bounding box center [110, 191] width 134 height 17
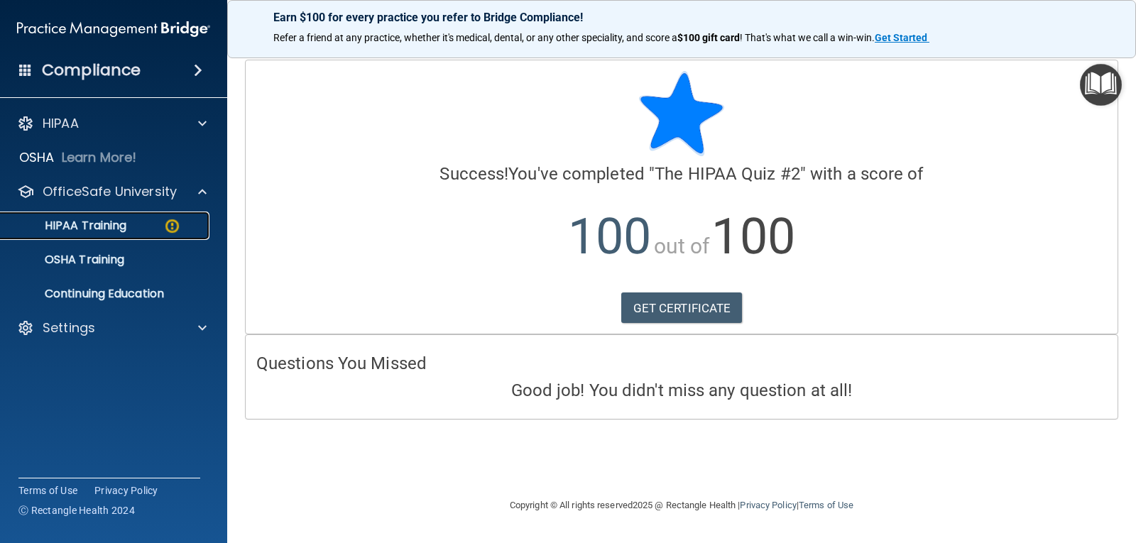
click at [109, 230] on p "HIPAA Training" at bounding box center [67, 226] width 117 height 14
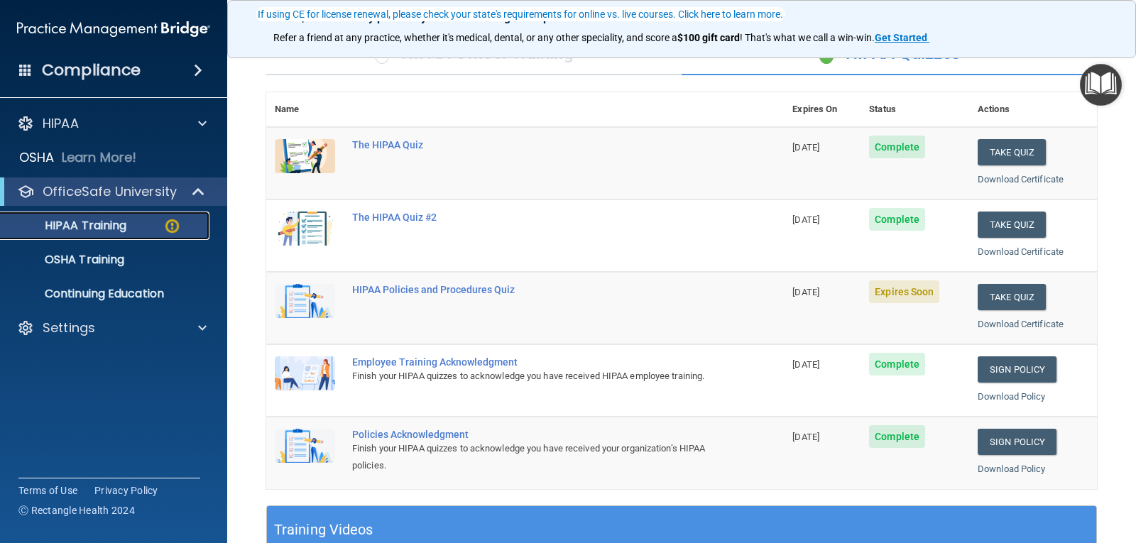
scroll to position [142, 0]
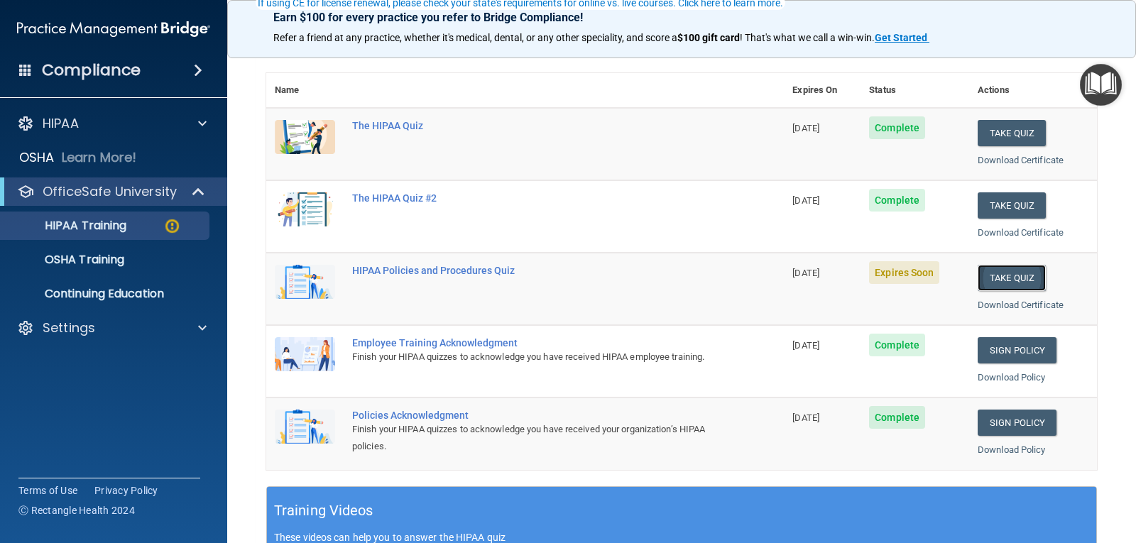
click at [1011, 272] on button "Take Quiz" at bounding box center [1011, 278] width 68 height 26
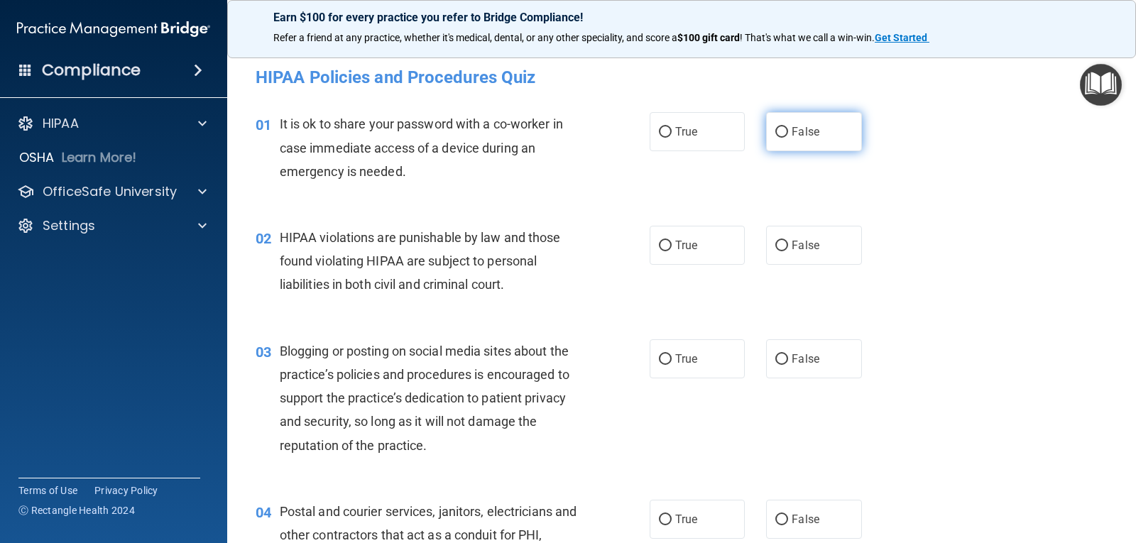
click at [820, 121] on label "False" at bounding box center [813, 131] width 95 height 39
click at [788, 127] on input "False" at bounding box center [781, 132] width 13 height 11
radio input "true"
click at [684, 251] on span "True" at bounding box center [686, 244] width 22 height 13
click at [671, 251] on input "True" at bounding box center [665, 246] width 13 height 11
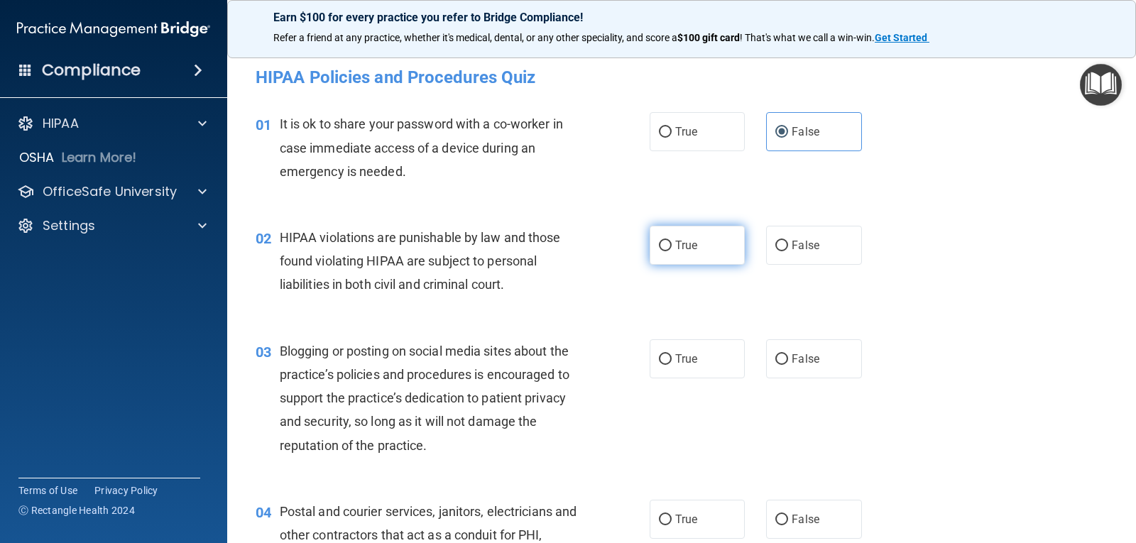
radio input "true"
click at [775, 363] on input "False" at bounding box center [781, 359] width 13 height 11
radio input "true"
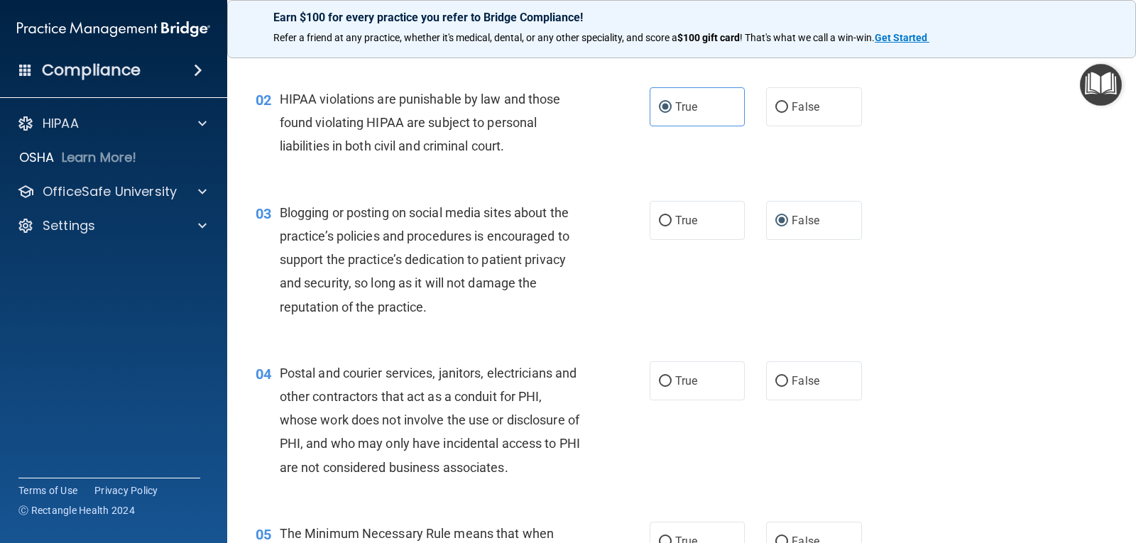
scroll to position [142, 0]
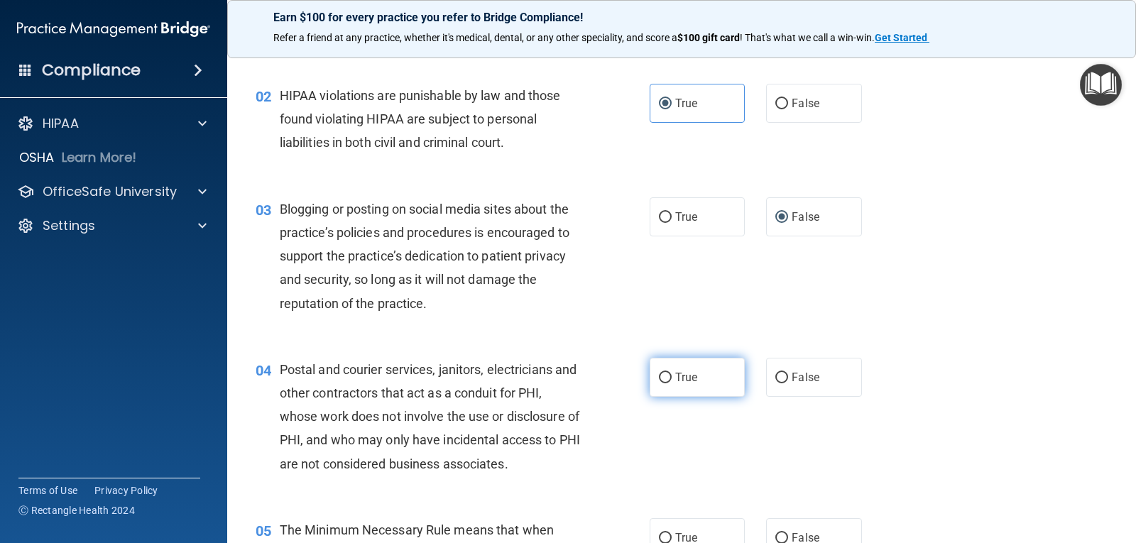
click at [706, 363] on label "True" at bounding box center [696, 377] width 95 height 39
click at [671, 373] on input "True" at bounding box center [665, 378] width 13 height 11
radio input "true"
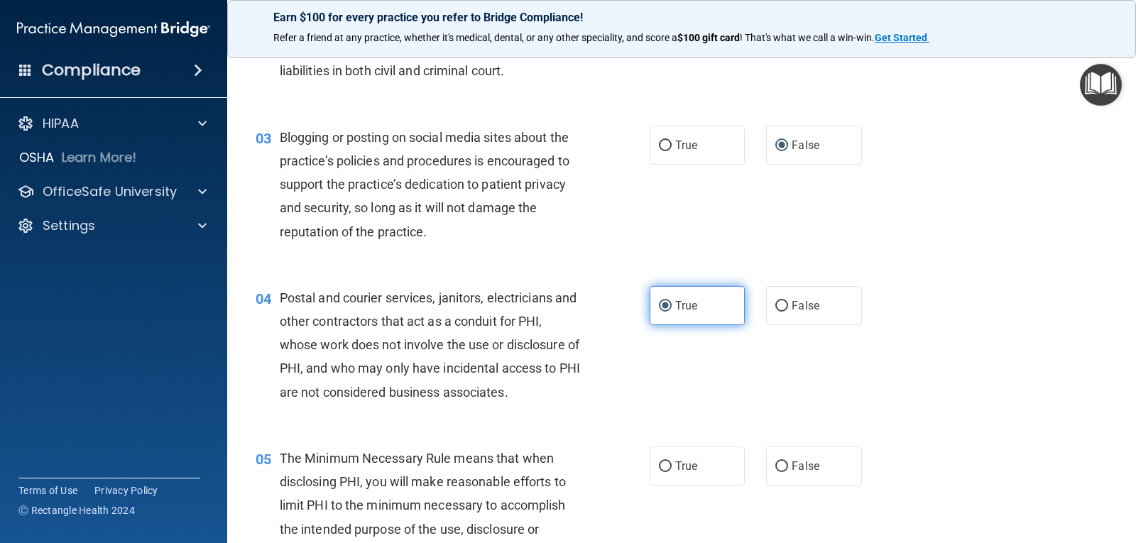
scroll to position [284, 0]
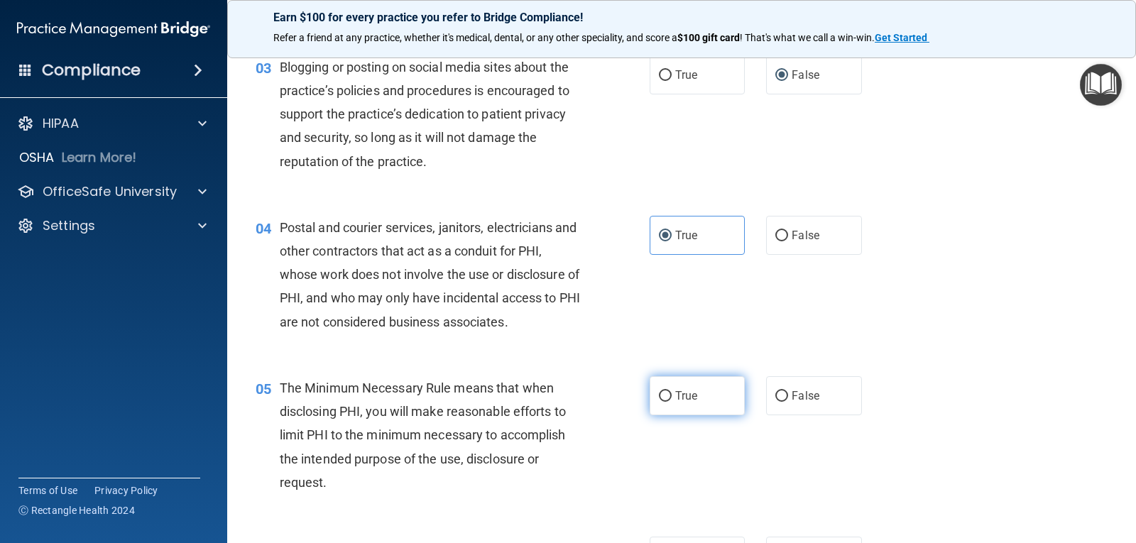
click at [691, 406] on label "True" at bounding box center [696, 395] width 95 height 39
click at [671, 402] on input "True" at bounding box center [665, 396] width 13 height 11
radio input "true"
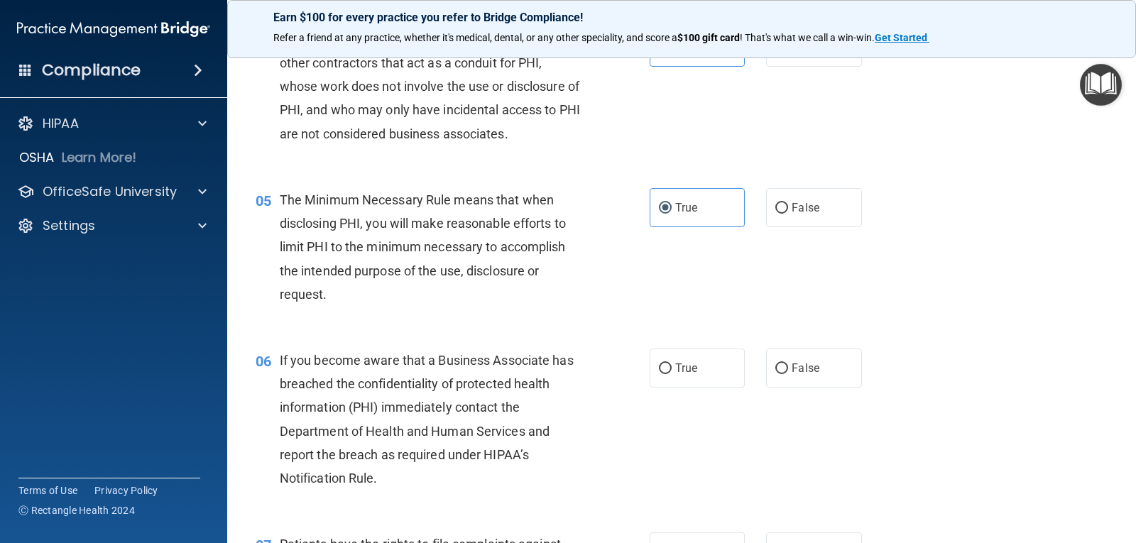
scroll to position [497, 0]
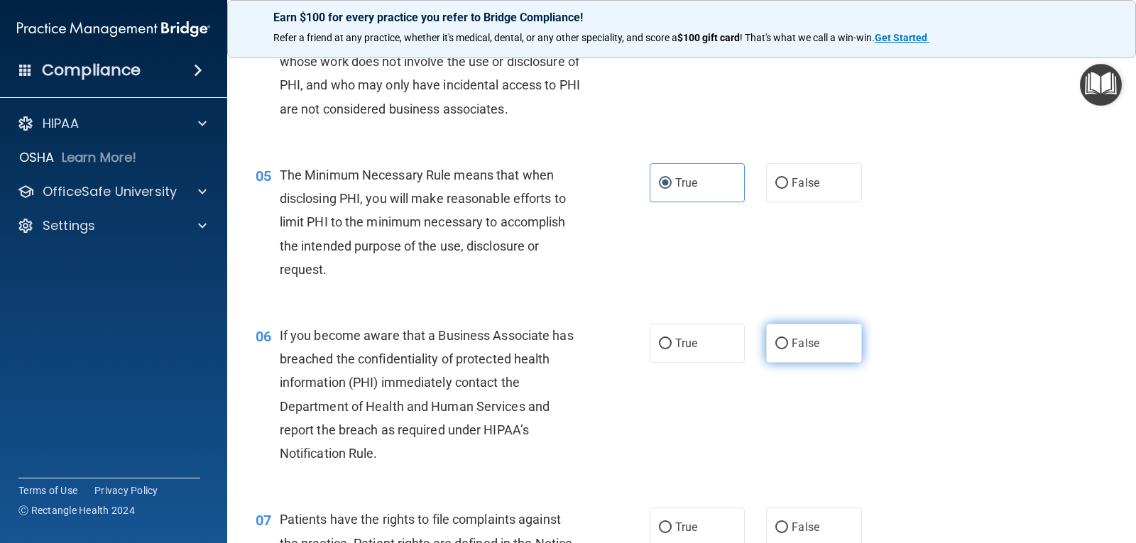
click at [818, 335] on label "False" at bounding box center [813, 343] width 95 height 39
click at [788, 339] on input "False" at bounding box center [781, 344] width 13 height 11
radio input "true"
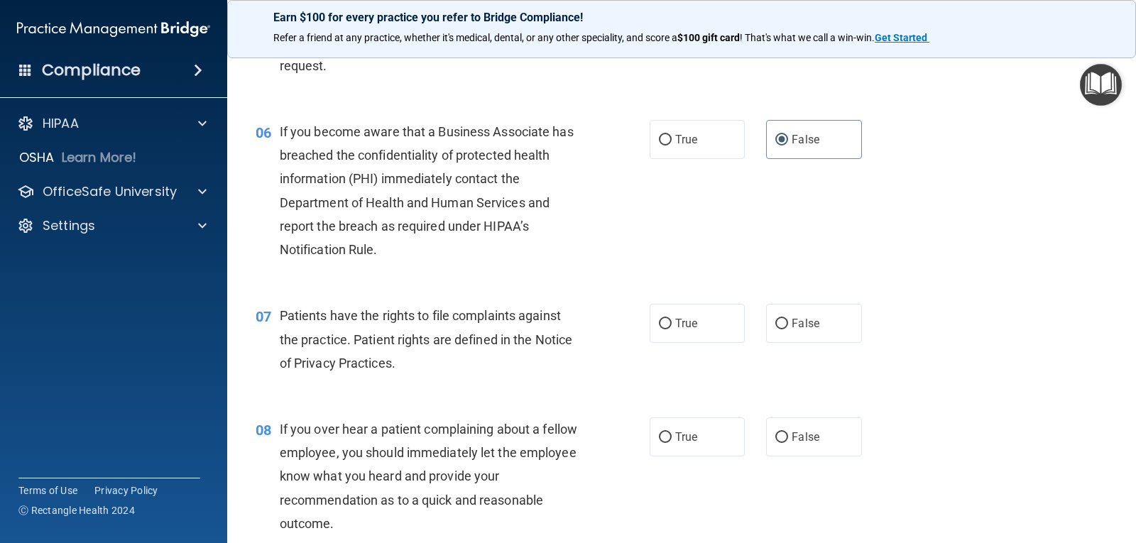
scroll to position [710, 0]
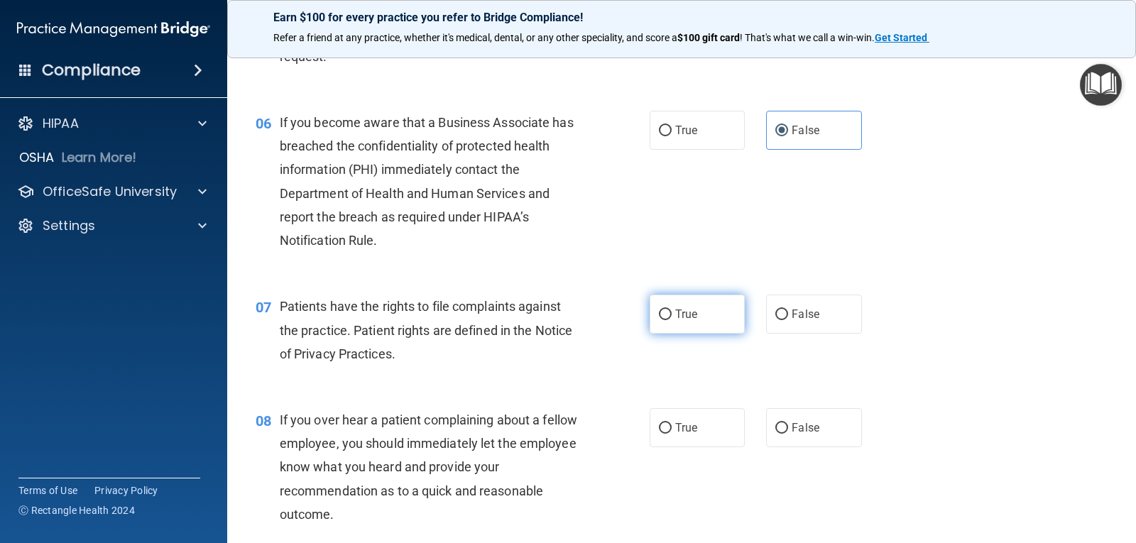
click at [710, 318] on label "True" at bounding box center [696, 314] width 95 height 39
click at [671, 318] on input "True" at bounding box center [665, 314] width 13 height 11
radio input "true"
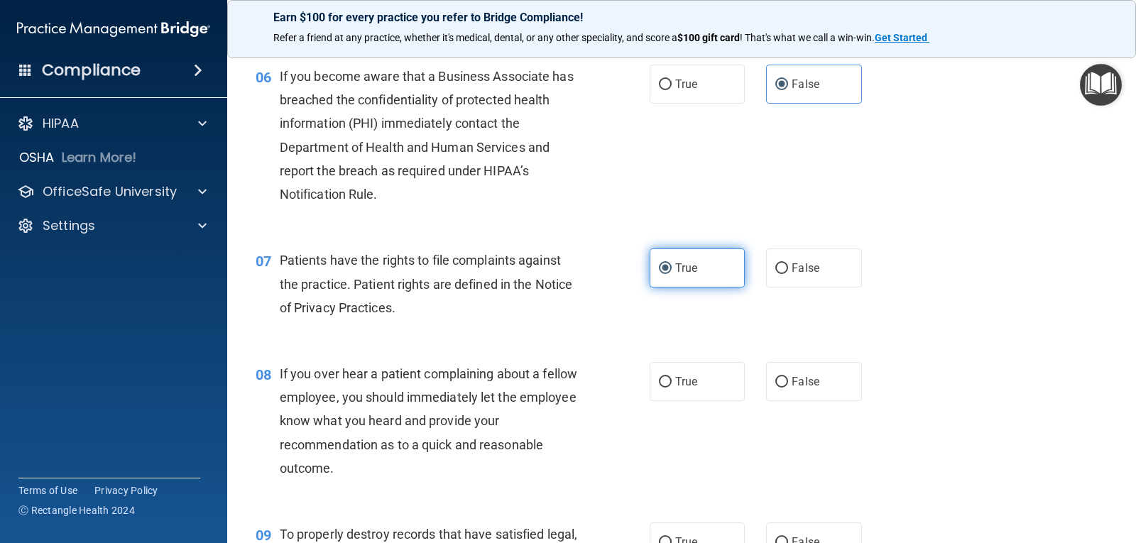
scroll to position [781, 0]
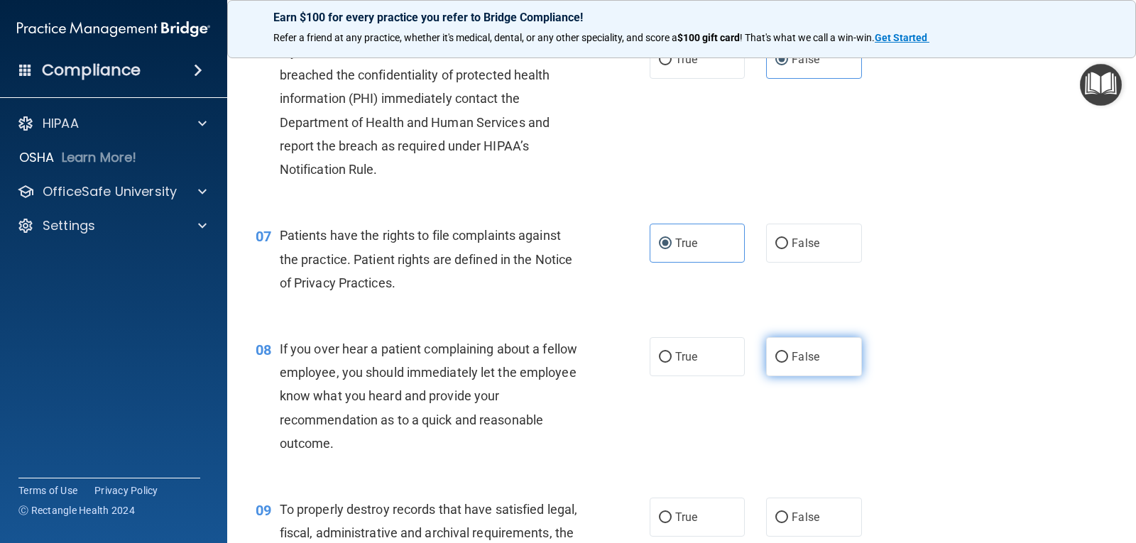
click at [794, 356] on span "False" at bounding box center [805, 356] width 28 height 13
click at [788, 356] on input "False" at bounding box center [781, 357] width 13 height 11
radio input "true"
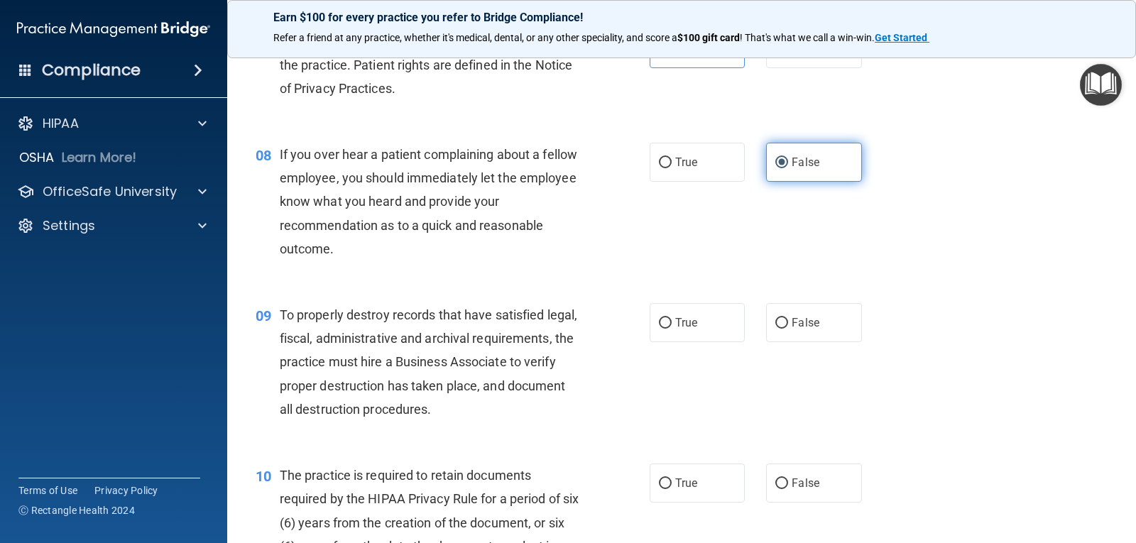
scroll to position [994, 0]
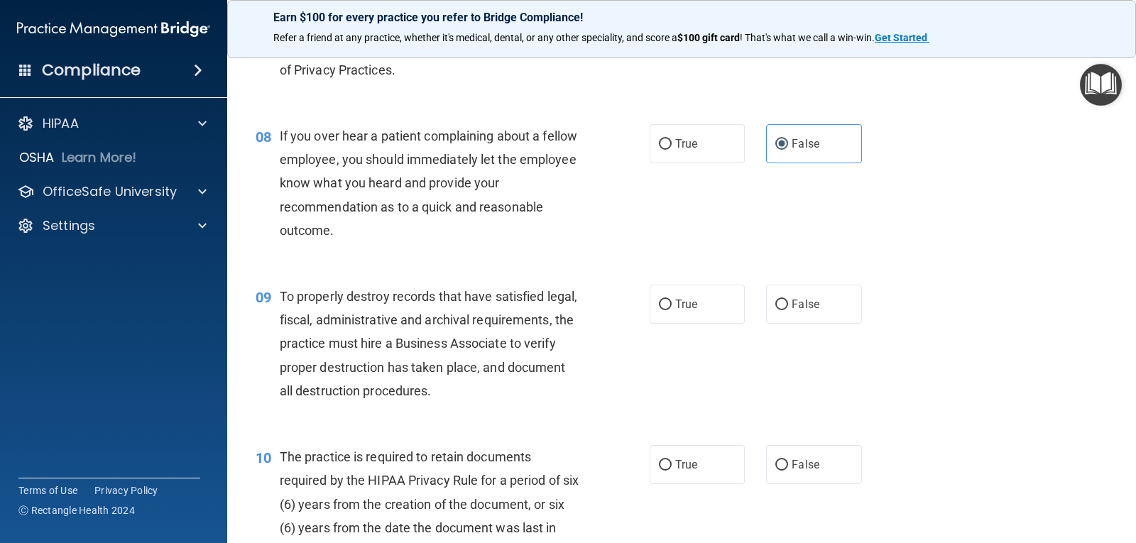
drag, startPoint x: 799, startPoint y: 313, endPoint x: 777, endPoint y: 349, distance: 42.1
click at [799, 312] on label "False" at bounding box center [813, 304] width 95 height 39
click at [788, 310] on input "False" at bounding box center [781, 305] width 13 height 11
radio input "true"
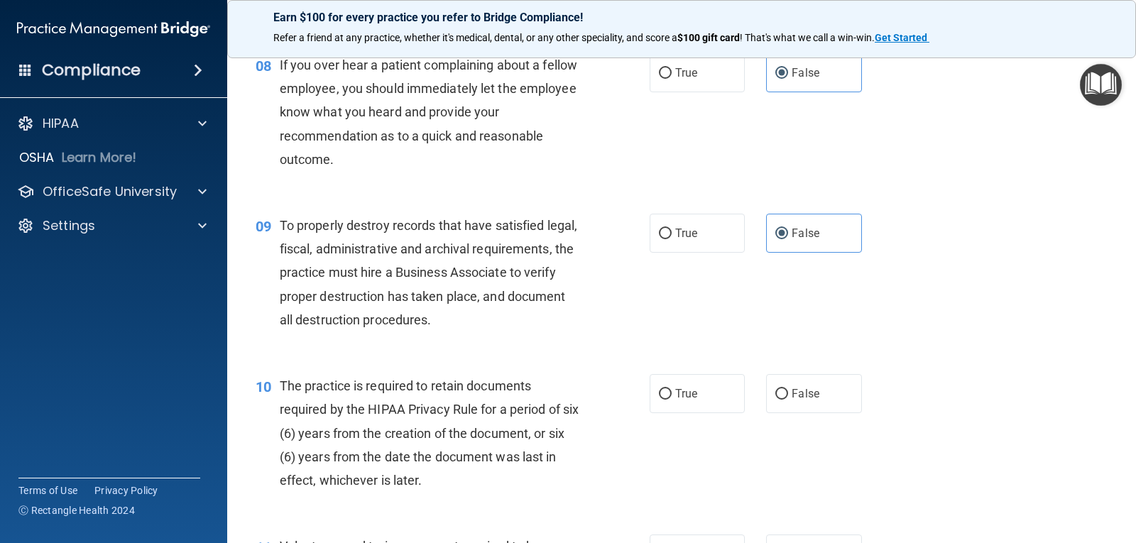
scroll to position [1136, 0]
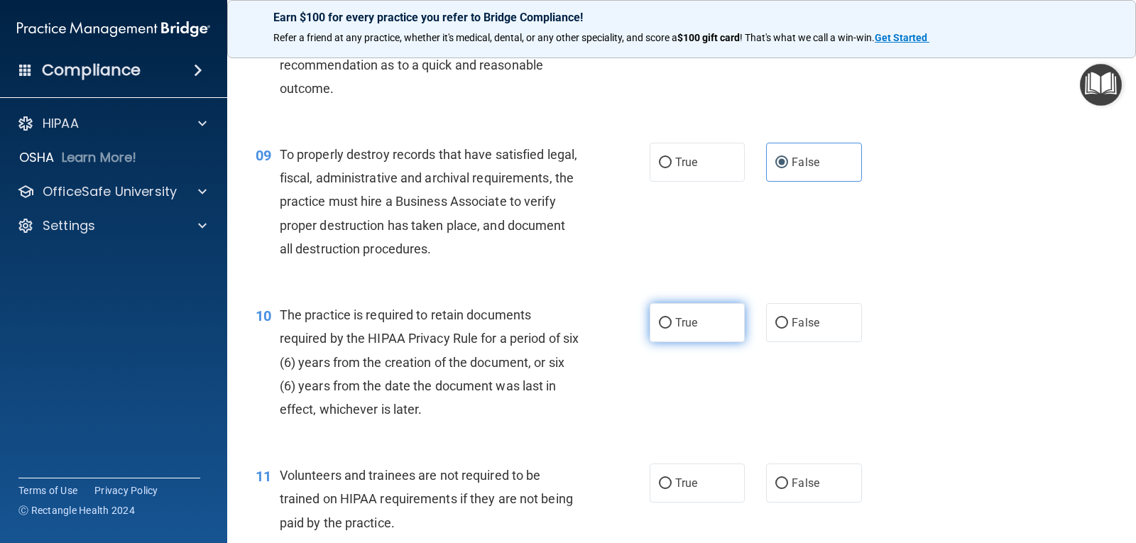
click at [698, 334] on label "True" at bounding box center [696, 322] width 95 height 39
click at [671, 329] on input "True" at bounding box center [665, 323] width 13 height 11
radio input "true"
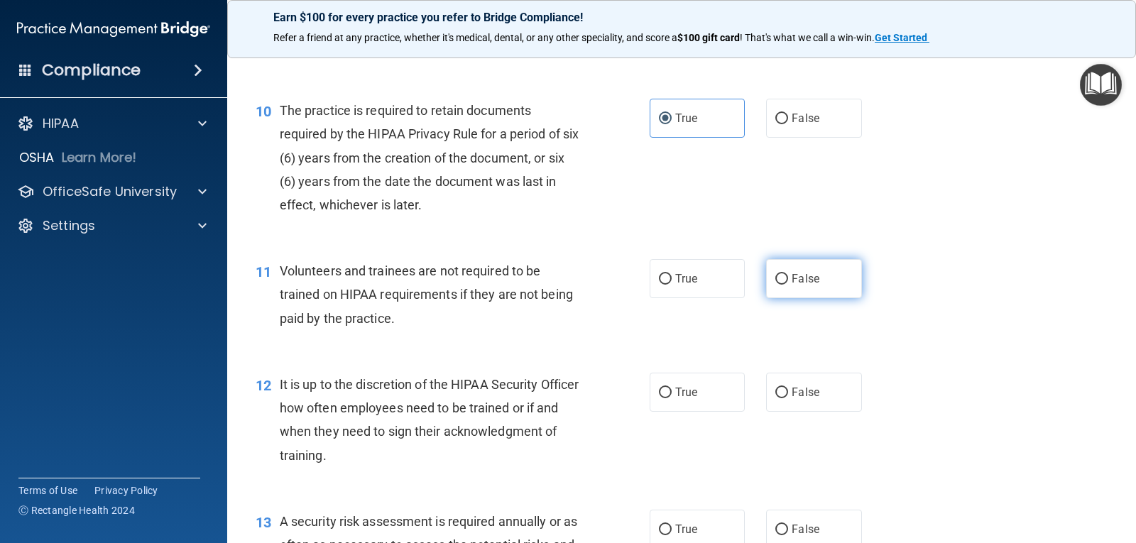
scroll to position [1349, 0]
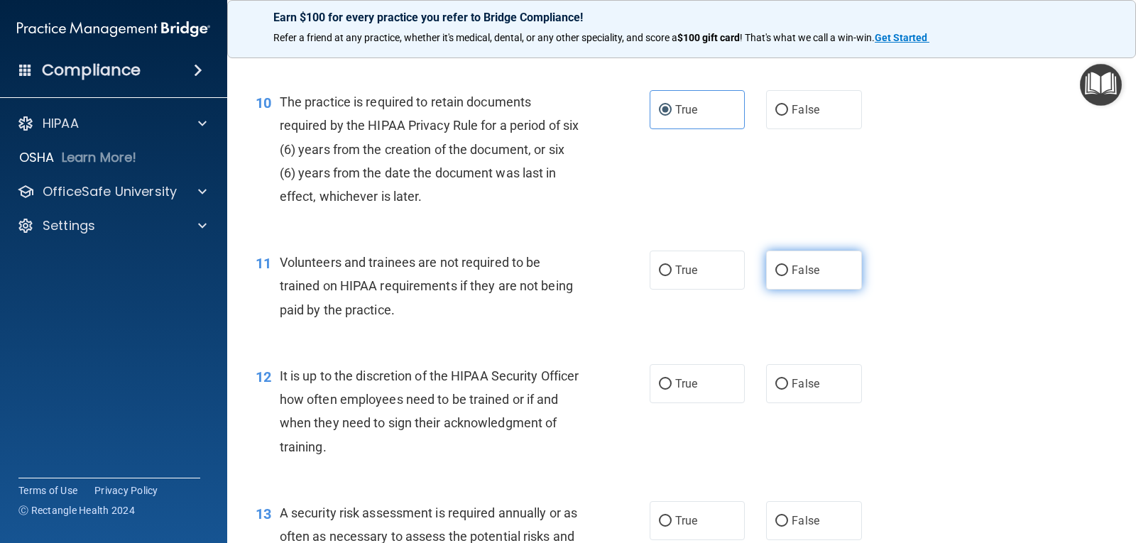
click at [791, 258] on label "False" at bounding box center [813, 270] width 95 height 39
click at [788, 265] on input "False" at bounding box center [781, 270] width 13 height 11
radio input "true"
click at [800, 375] on label "False" at bounding box center [813, 383] width 95 height 39
click at [788, 379] on input "False" at bounding box center [781, 384] width 13 height 11
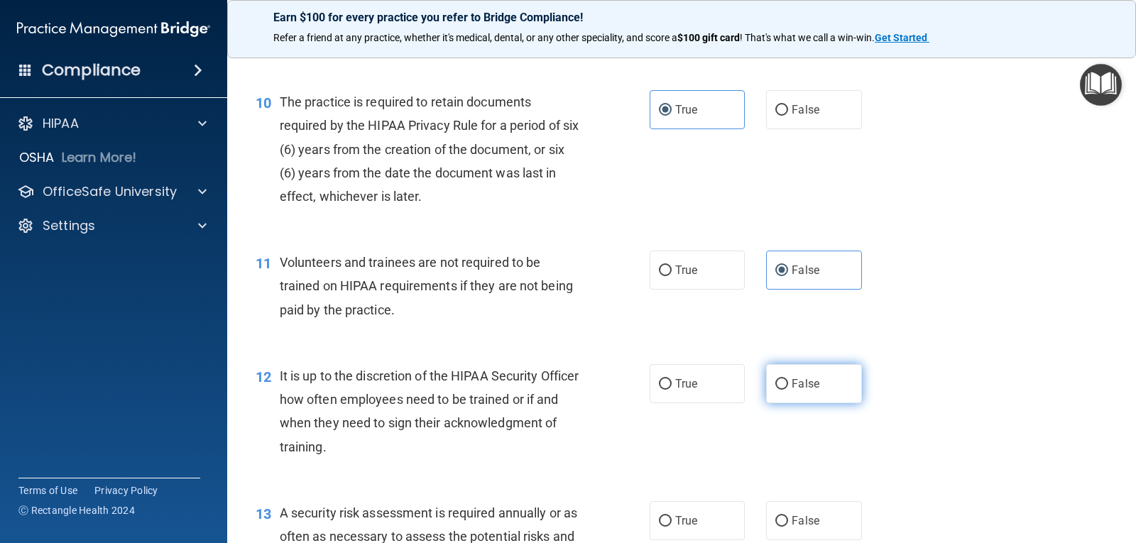
radio input "true"
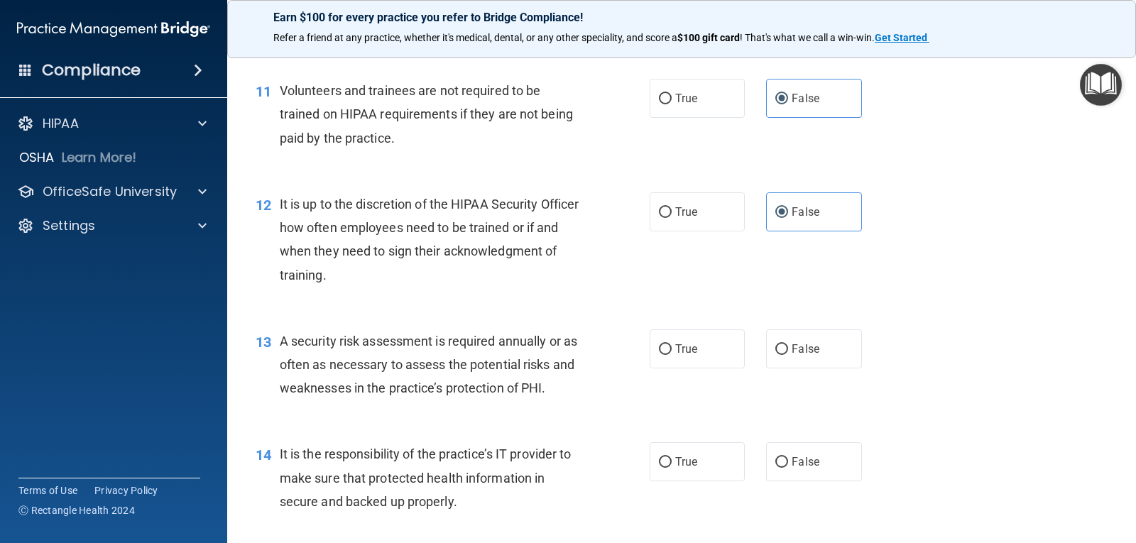
scroll to position [1562, 0]
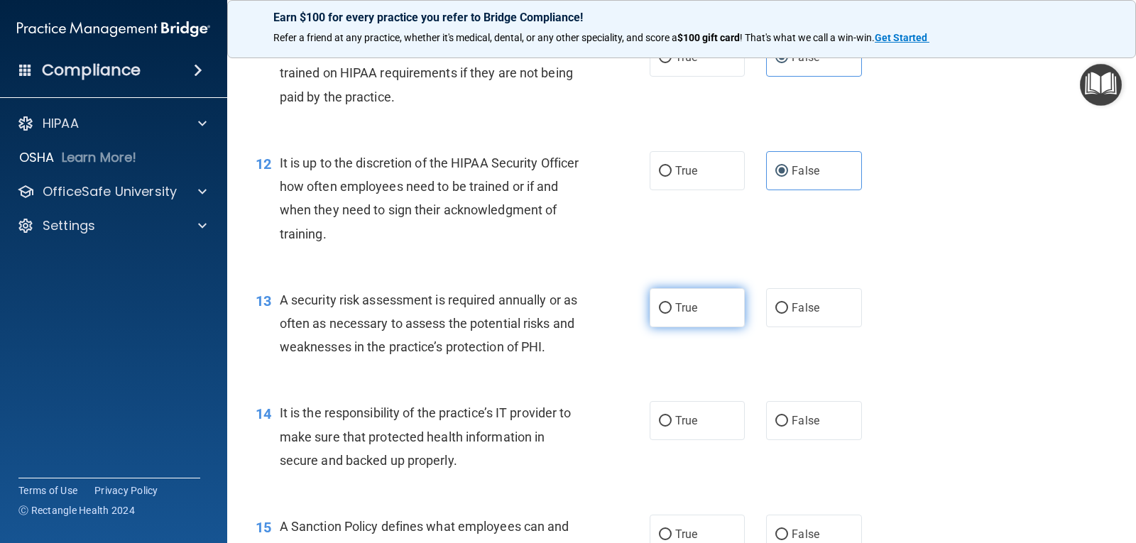
click at [722, 316] on label "True" at bounding box center [696, 307] width 95 height 39
click at [671, 314] on input "True" at bounding box center [665, 308] width 13 height 11
radio input "true"
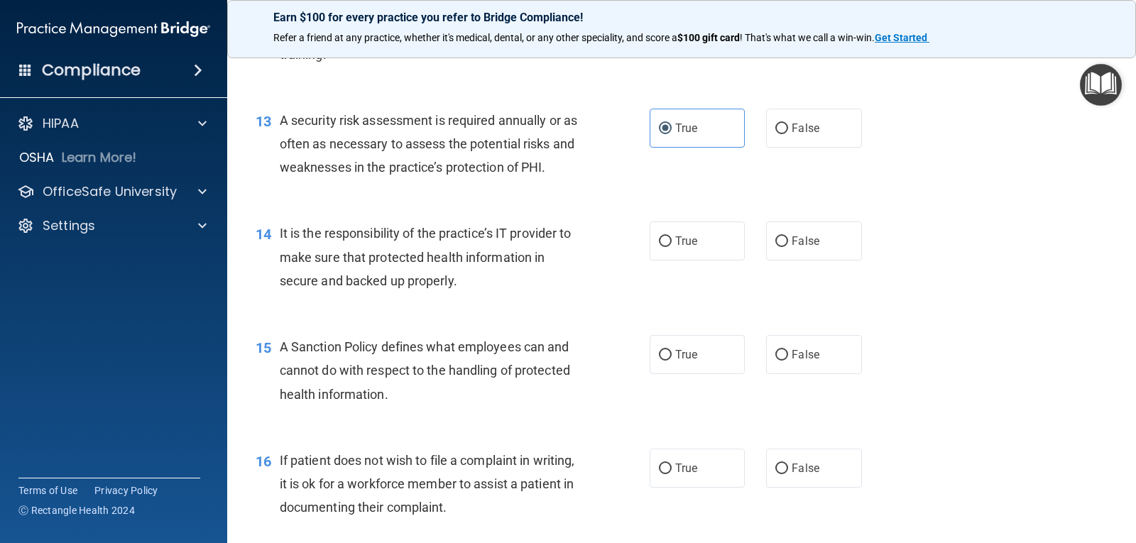
scroll to position [1775, 0]
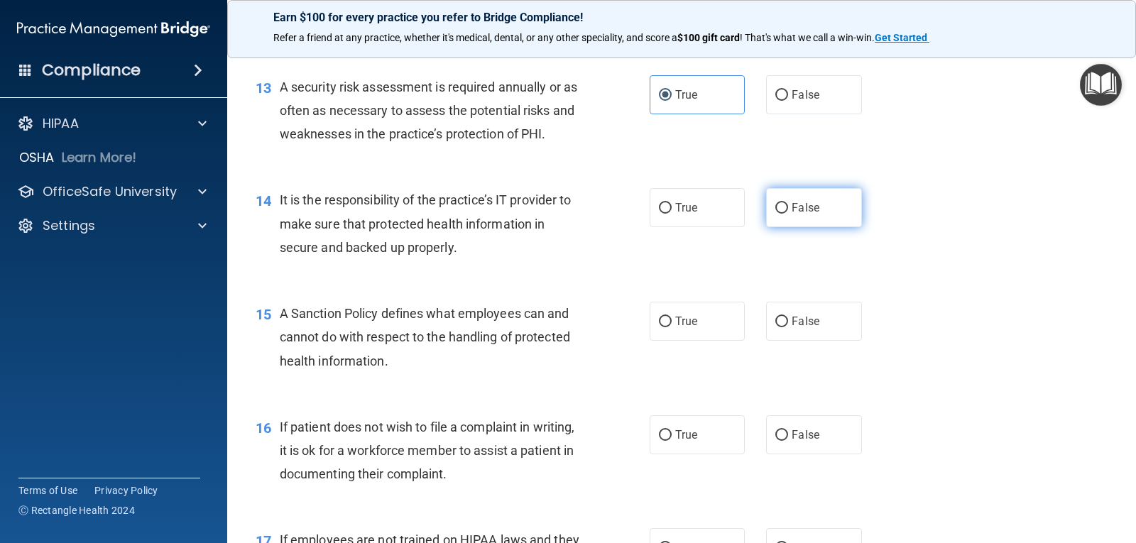
click at [791, 220] on label "False" at bounding box center [813, 207] width 95 height 39
click at [788, 214] on input "False" at bounding box center [781, 208] width 13 height 11
radio input "true"
click at [795, 346] on div "15 A Sanction Policy defines what employees can and cannot do with respect to t…" at bounding box center [681, 341] width 873 height 114
click at [796, 331] on label "False" at bounding box center [813, 321] width 95 height 39
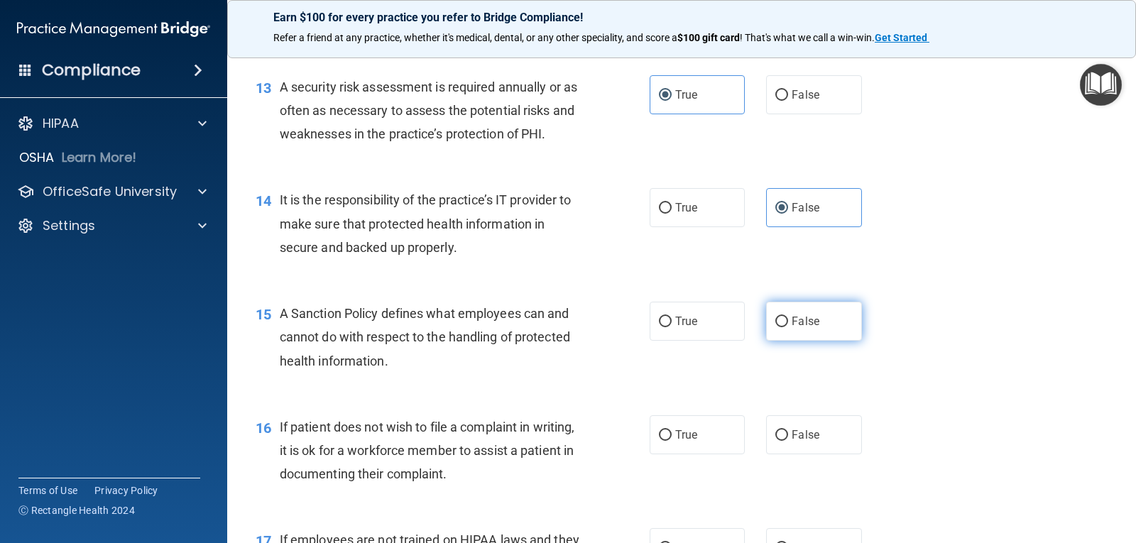
click at [788, 327] on input "False" at bounding box center [781, 322] width 13 height 11
radio input "true"
click at [708, 432] on label "True" at bounding box center [696, 434] width 95 height 39
click at [671, 432] on input "True" at bounding box center [665, 435] width 13 height 11
radio input "true"
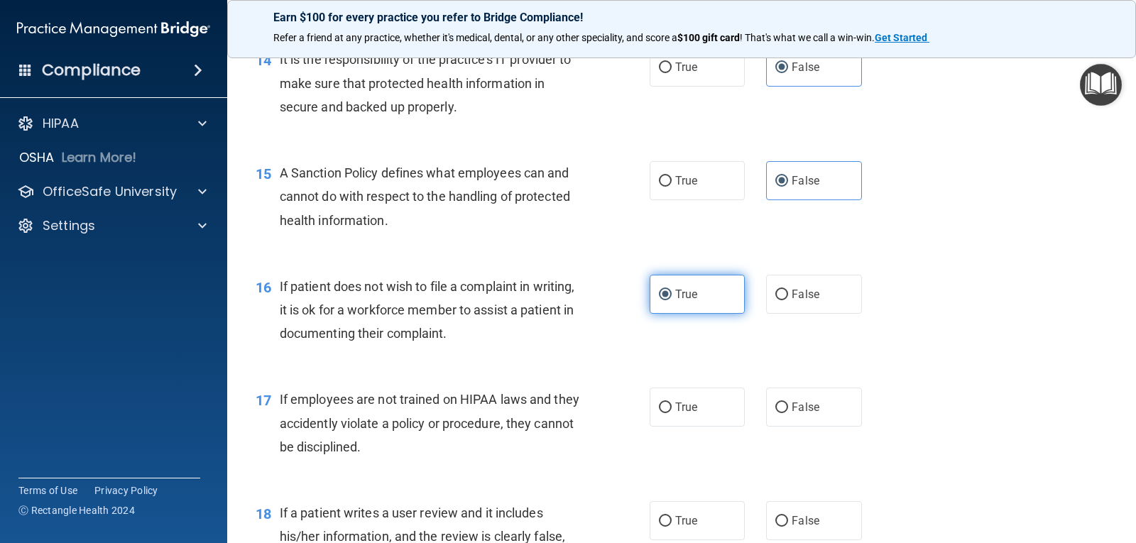
scroll to position [1987, 0]
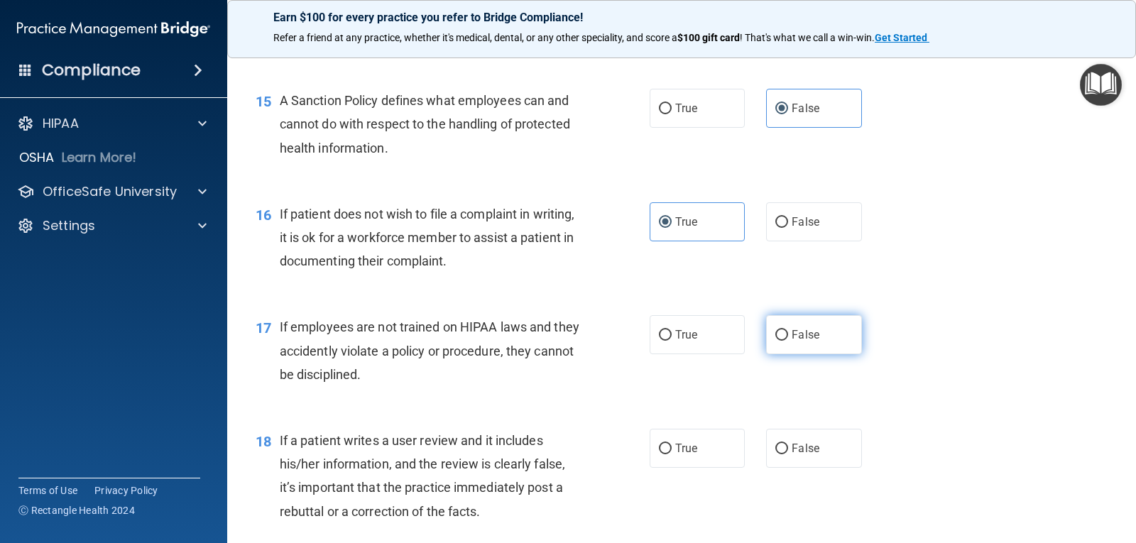
click at [789, 349] on label "False" at bounding box center [813, 334] width 95 height 39
click at [788, 341] on input "False" at bounding box center [781, 335] width 13 height 11
radio input "true"
click at [779, 445] on input "False" at bounding box center [781, 449] width 13 height 11
radio input "true"
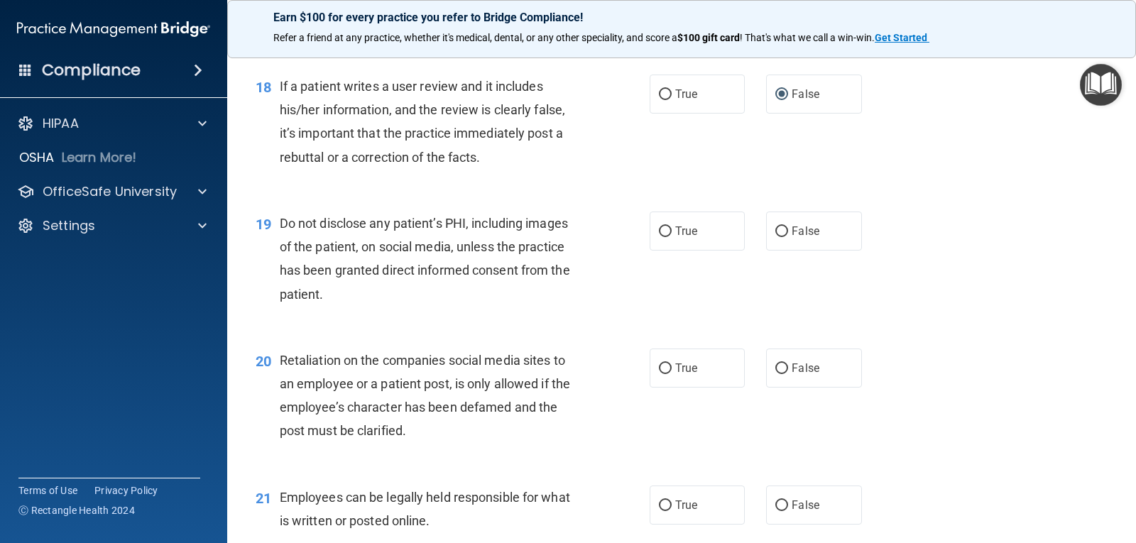
scroll to position [2342, 0]
click at [701, 233] on label "True" at bounding box center [696, 230] width 95 height 39
click at [671, 233] on input "True" at bounding box center [665, 231] width 13 height 11
radio input "true"
click at [808, 385] on label "False" at bounding box center [813, 367] width 95 height 39
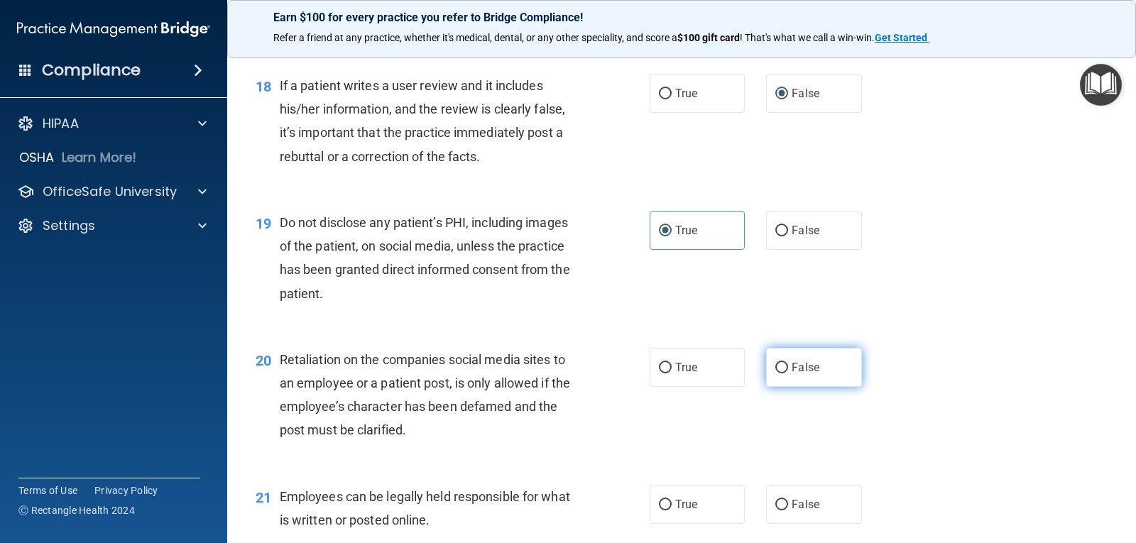
click at [788, 373] on input "False" at bounding box center [781, 368] width 13 height 11
radio input "true"
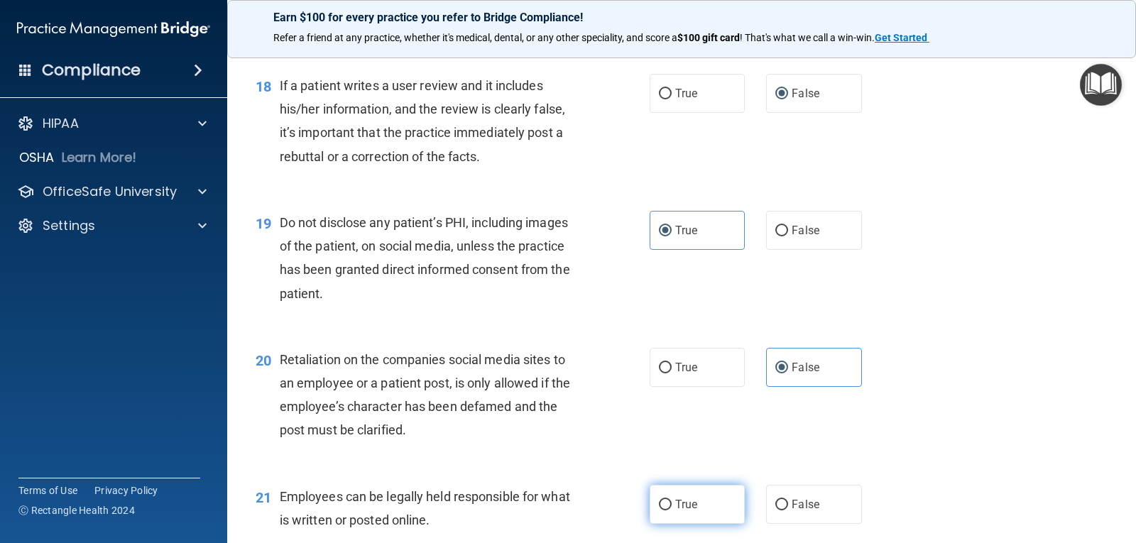
click at [698, 512] on label "True" at bounding box center [696, 504] width 95 height 39
click at [671, 510] on input "True" at bounding box center [665, 505] width 13 height 11
radio input "true"
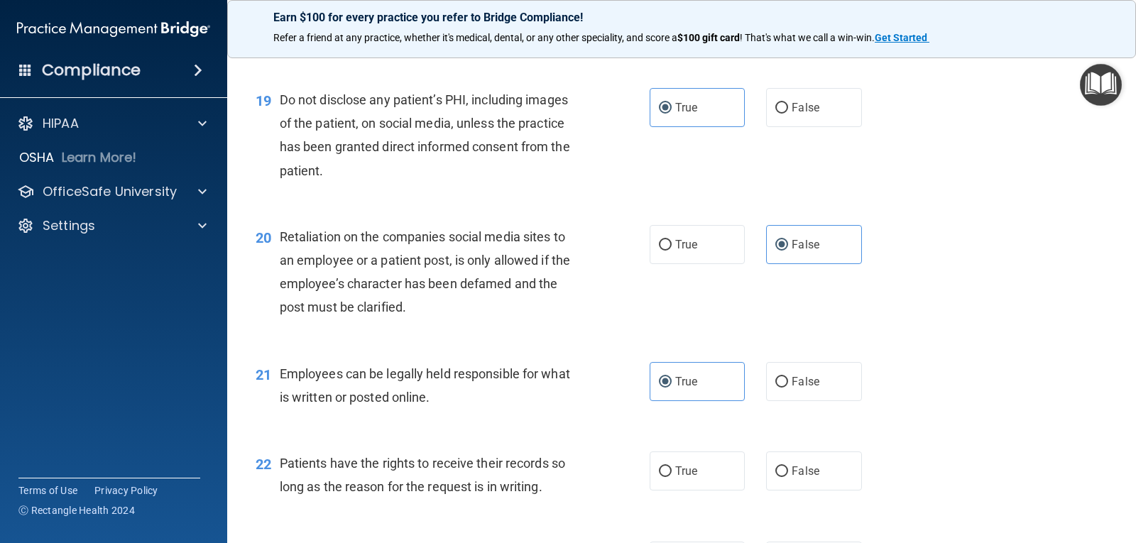
scroll to position [2555, 0]
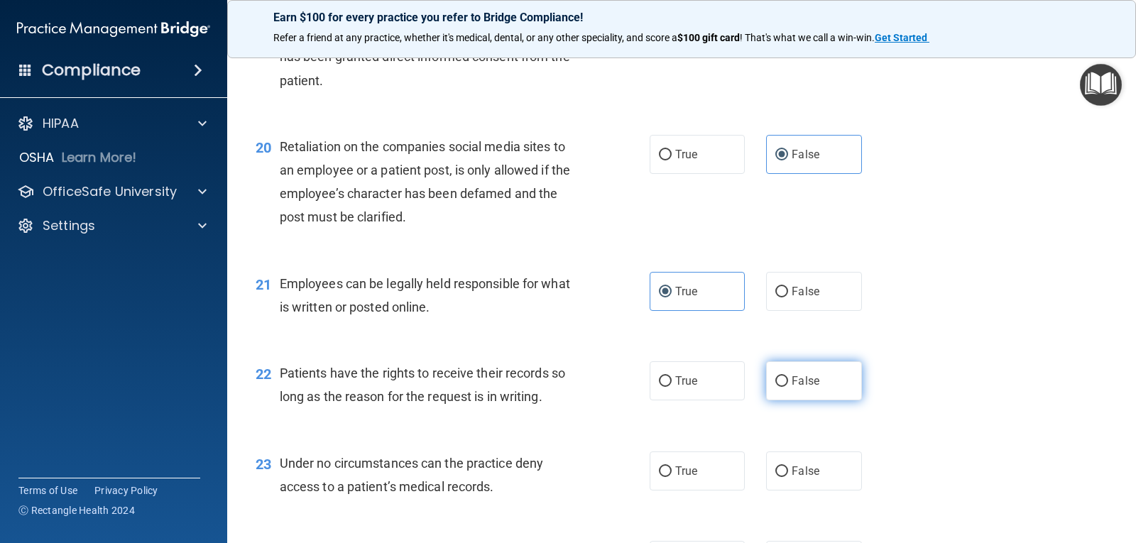
click at [787, 397] on label "False" at bounding box center [813, 380] width 95 height 39
click at [787, 387] on input "False" at bounding box center [781, 381] width 13 height 11
radio input "true"
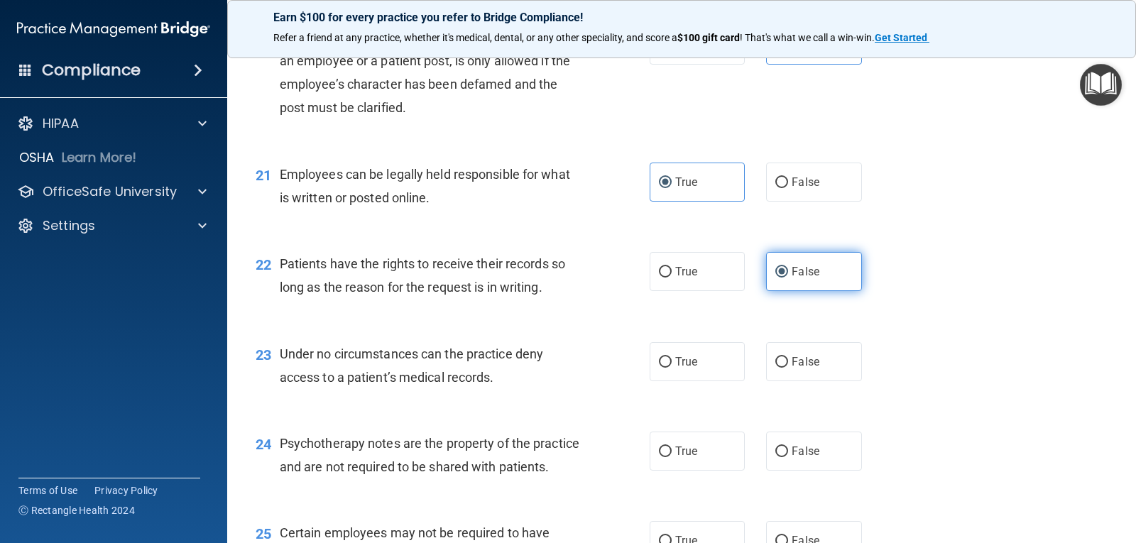
scroll to position [2768, 0]
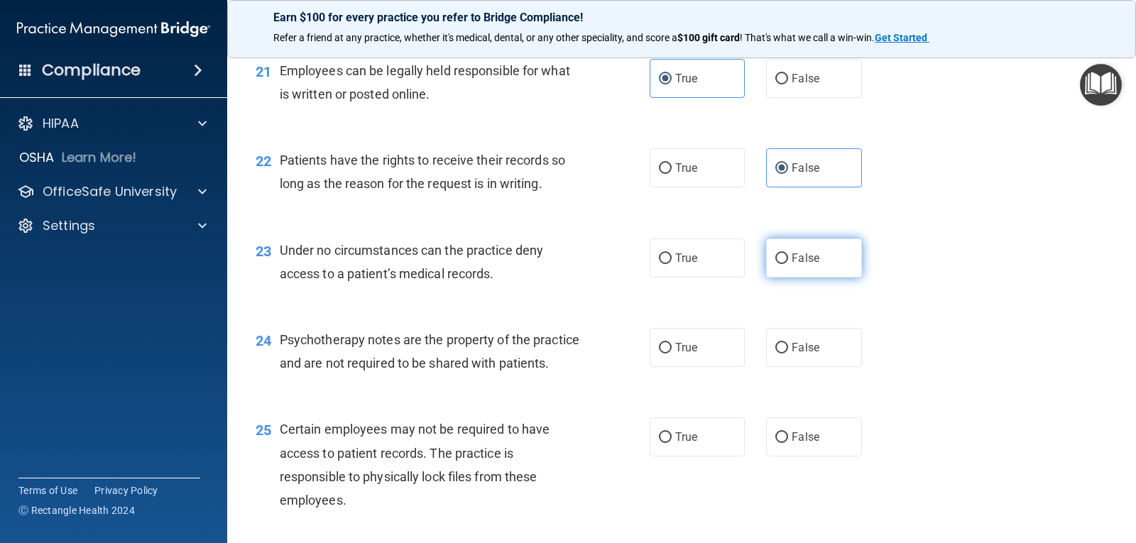
click at [804, 256] on span "False" at bounding box center [805, 257] width 28 height 13
click at [788, 256] on input "False" at bounding box center [781, 258] width 13 height 11
radio input "true"
click at [682, 346] on span "True" at bounding box center [686, 347] width 22 height 13
click at [671, 346] on input "True" at bounding box center [665, 348] width 13 height 11
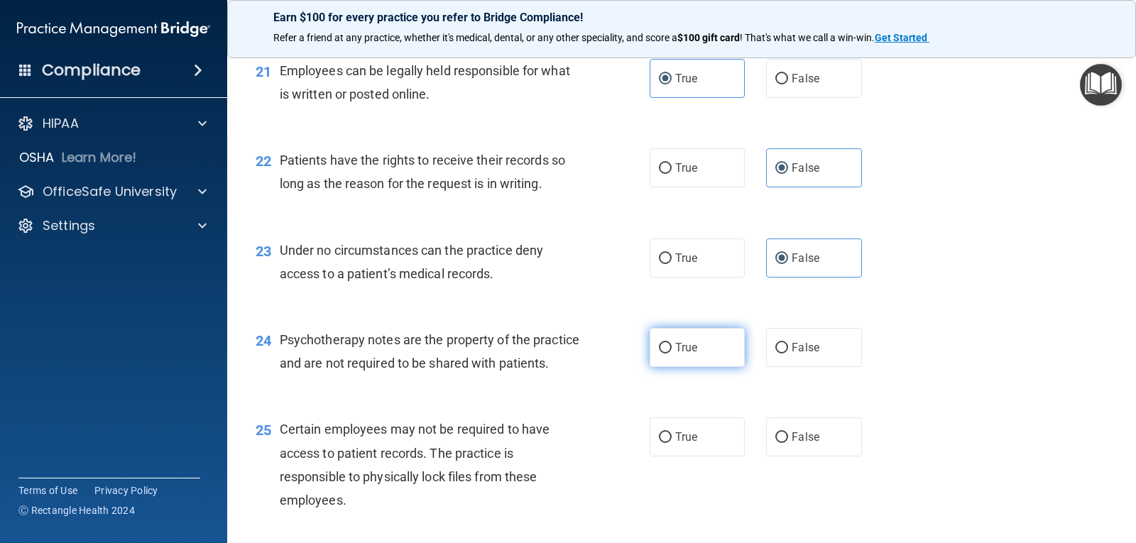
radio input "true"
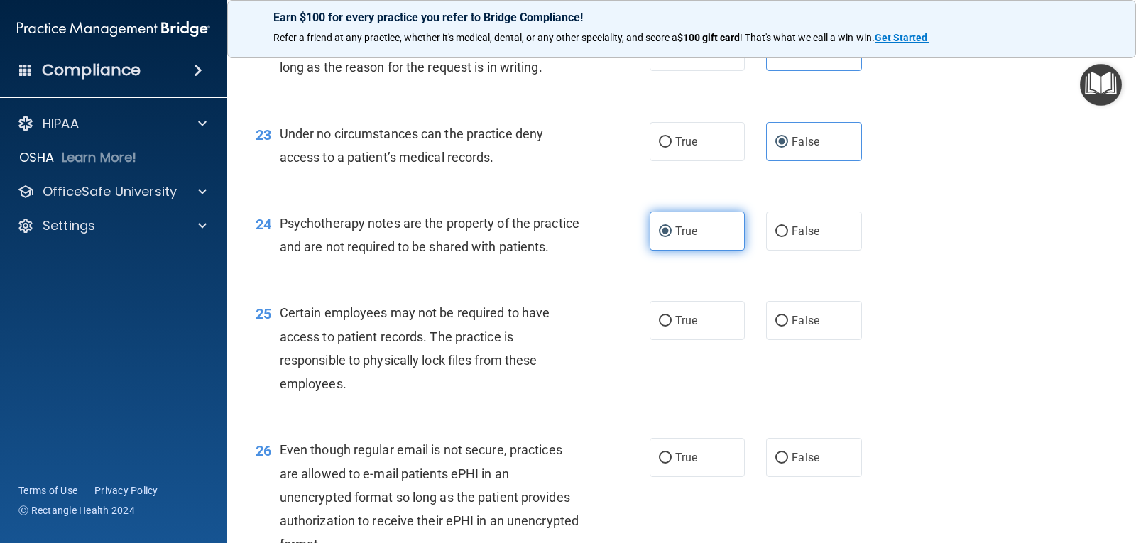
scroll to position [2910, 0]
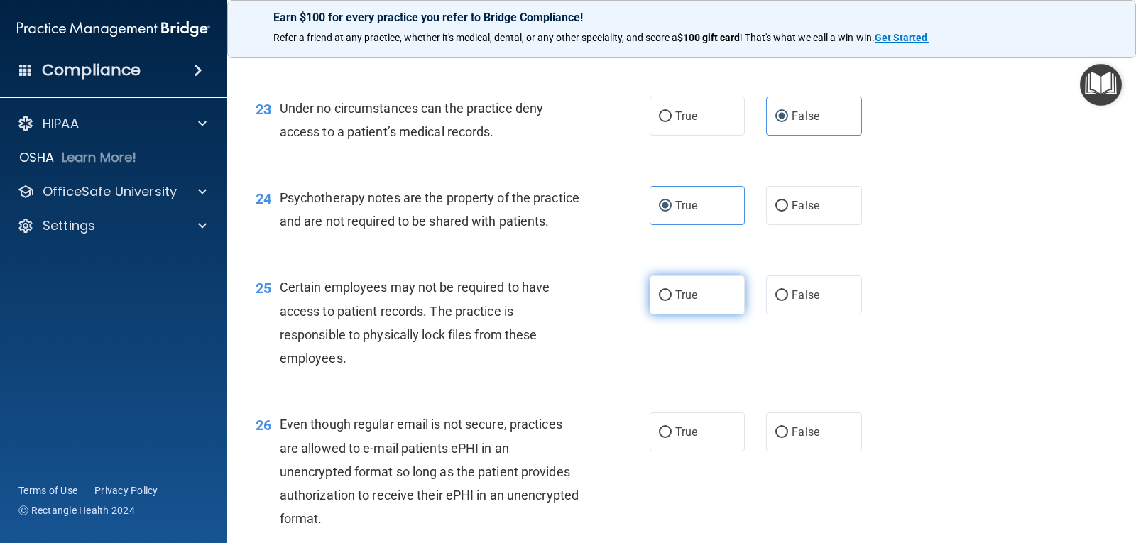
click at [686, 314] on label "True" at bounding box center [696, 294] width 95 height 39
click at [671, 301] on input "True" at bounding box center [665, 295] width 13 height 11
radio input "true"
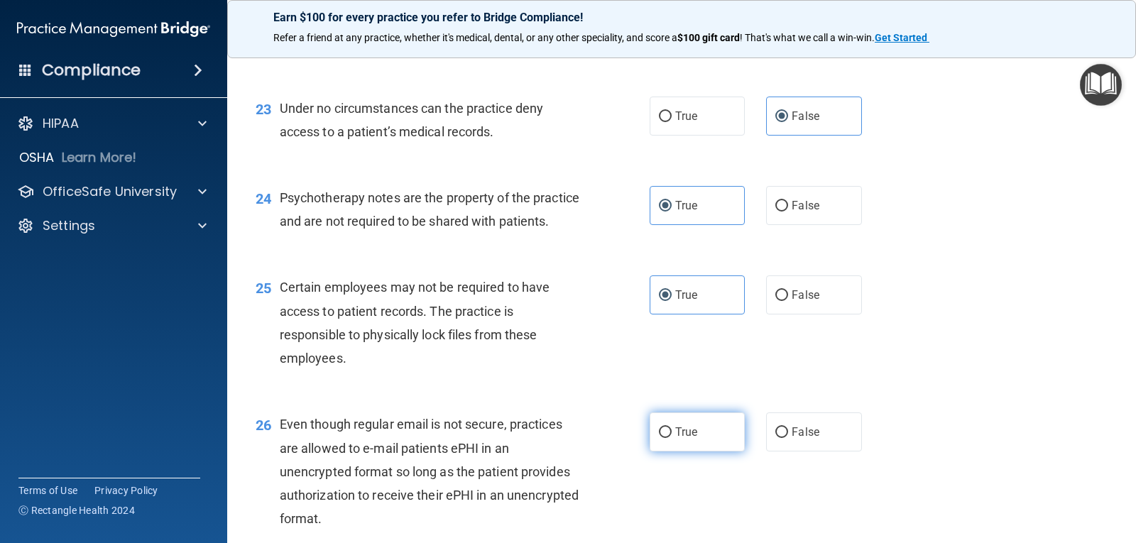
click at [699, 451] on label "True" at bounding box center [696, 431] width 95 height 39
click at [671, 438] on input "True" at bounding box center [665, 432] width 13 height 11
radio input "true"
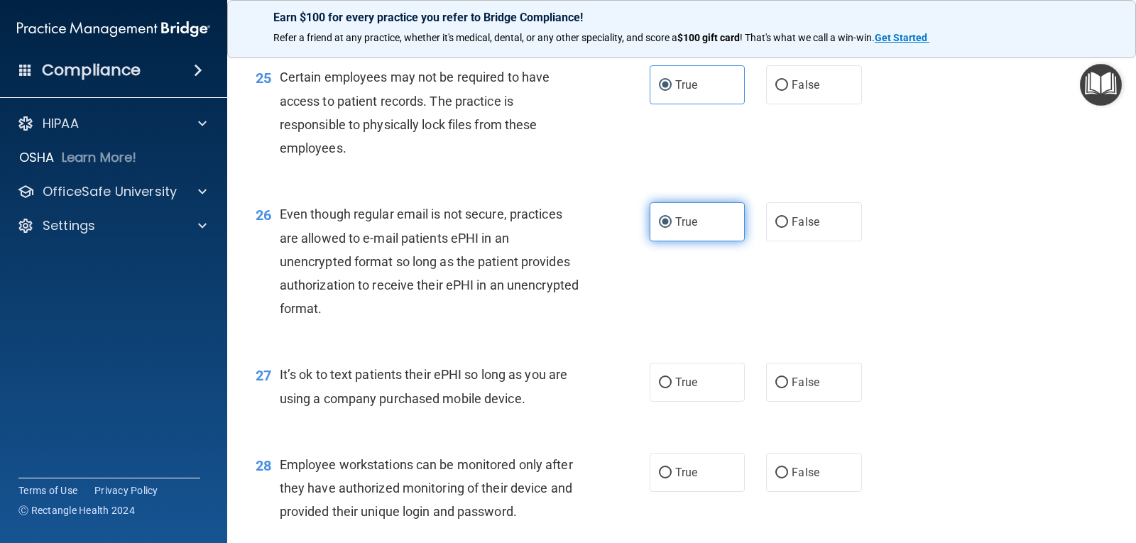
scroll to position [3123, 0]
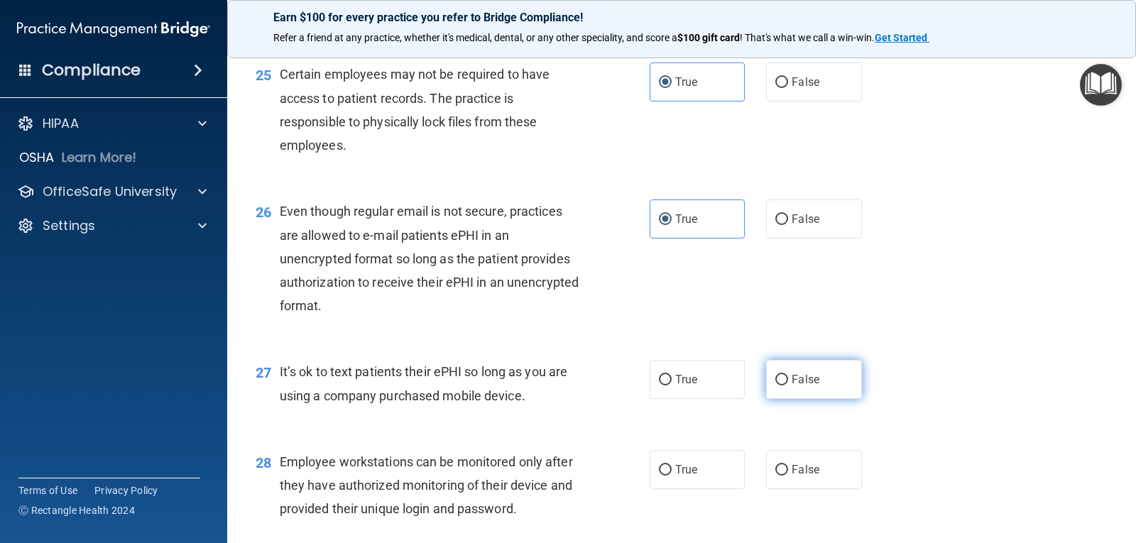
click at [792, 386] on span "False" at bounding box center [805, 379] width 28 height 13
click at [788, 385] on input "False" at bounding box center [781, 380] width 13 height 11
radio input "true"
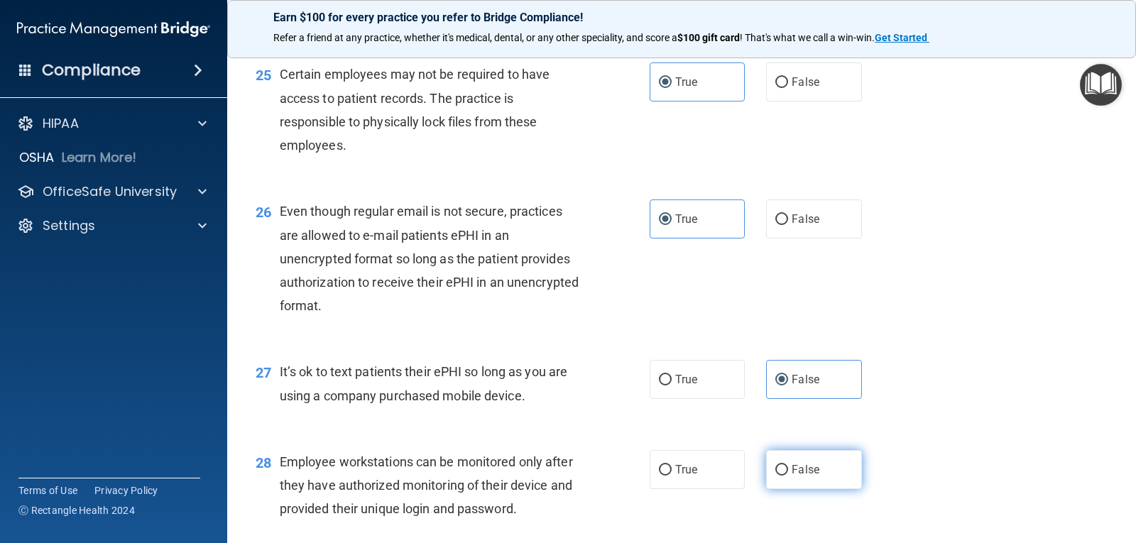
click at [788, 480] on label "False" at bounding box center [813, 469] width 95 height 39
click at [788, 476] on input "False" at bounding box center [781, 470] width 13 height 11
radio input "true"
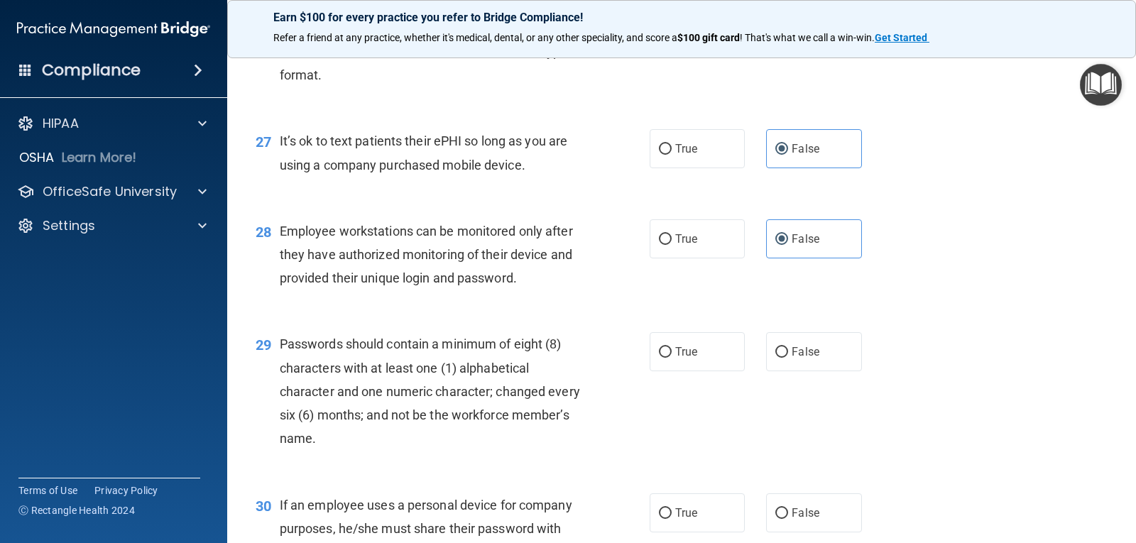
scroll to position [3407, 0]
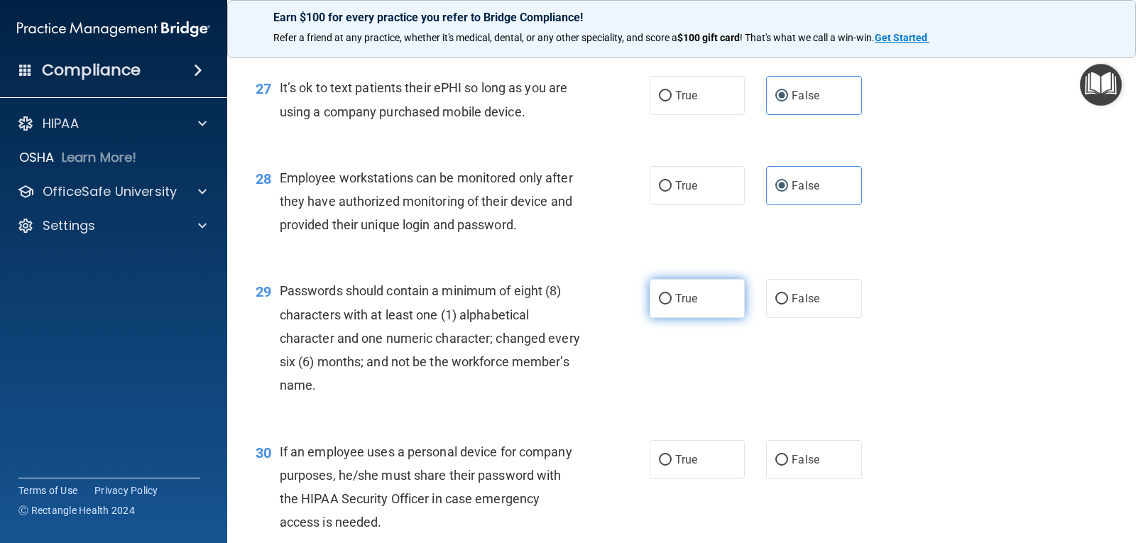
click at [701, 318] on label "True" at bounding box center [696, 298] width 95 height 39
click at [671, 305] on input "True" at bounding box center [665, 299] width 13 height 11
radio input "true"
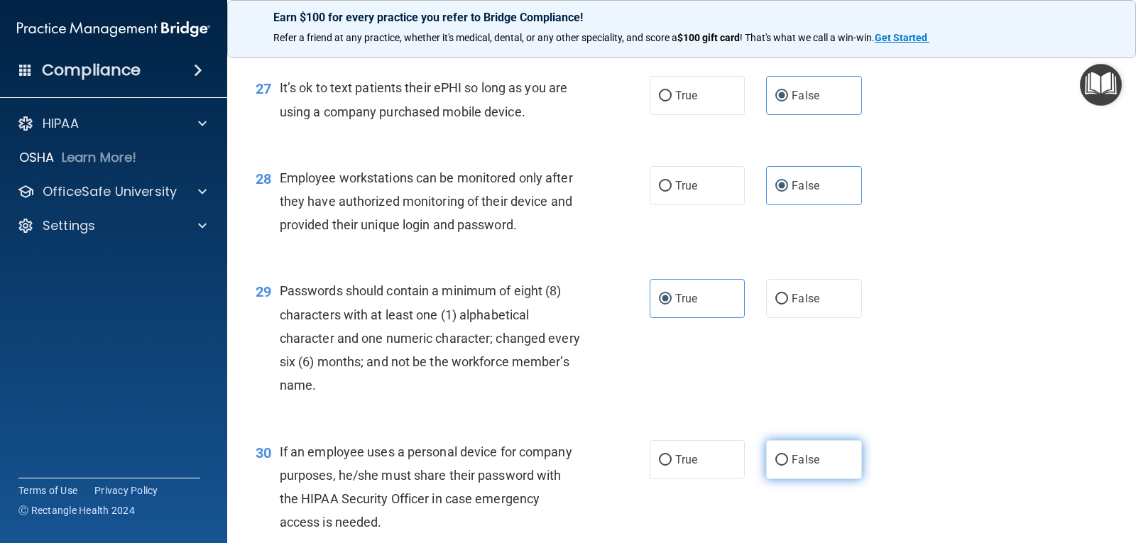
click at [791, 466] on span "False" at bounding box center [805, 459] width 28 height 13
click at [787, 466] on input "False" at bounding box center [781, 460] width 13 height 11
radio input "true"
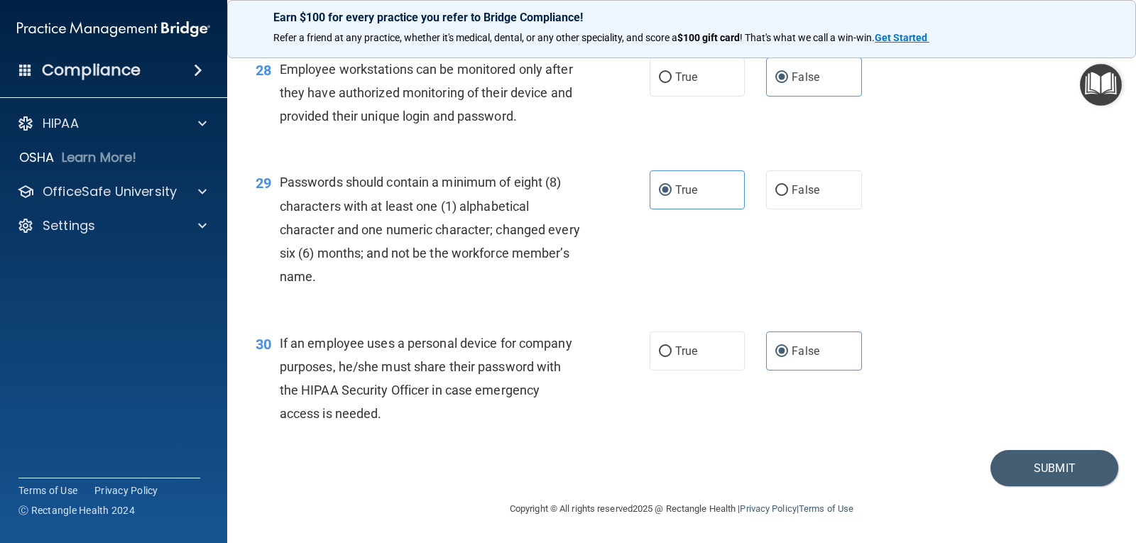
scroll to position [3539, 0]
click at [865, 444] on div "30 If an employee uses a personal device for company purposes, he/she must shar…" at bounding box center [681, 382] width 873 height 137
click at [1063, 455] on button "Submit" at bounding box center [1054, 468] width 128 height 36
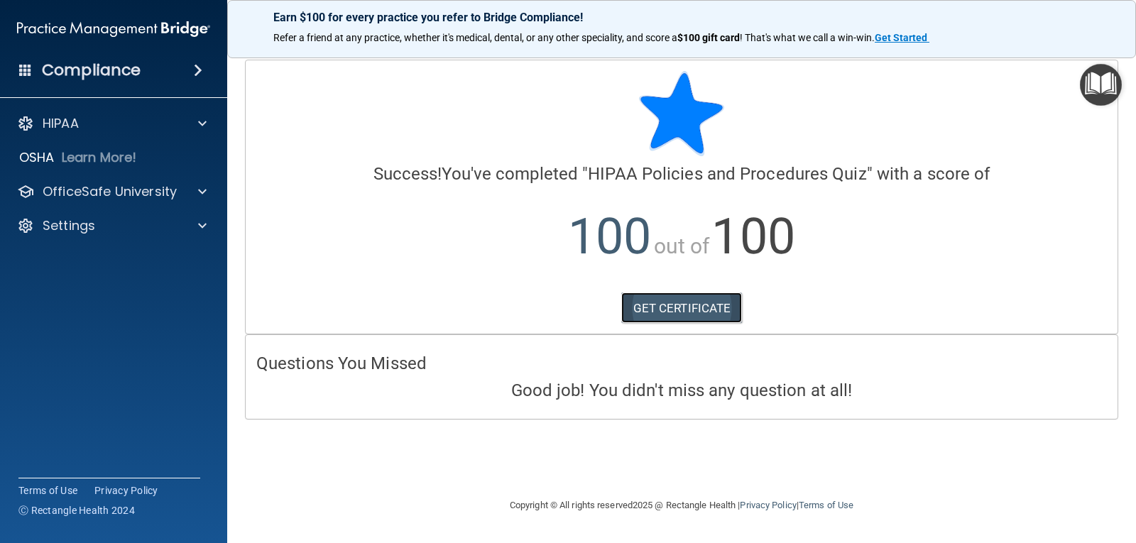
click at [708, 307] on link "GET CERTIFICATE" at bounding box center [681, 307] width 121 height 31
click at [139, 194] on p "OfficeSafe University" at bounding box center [110, 191] width 134 height 17
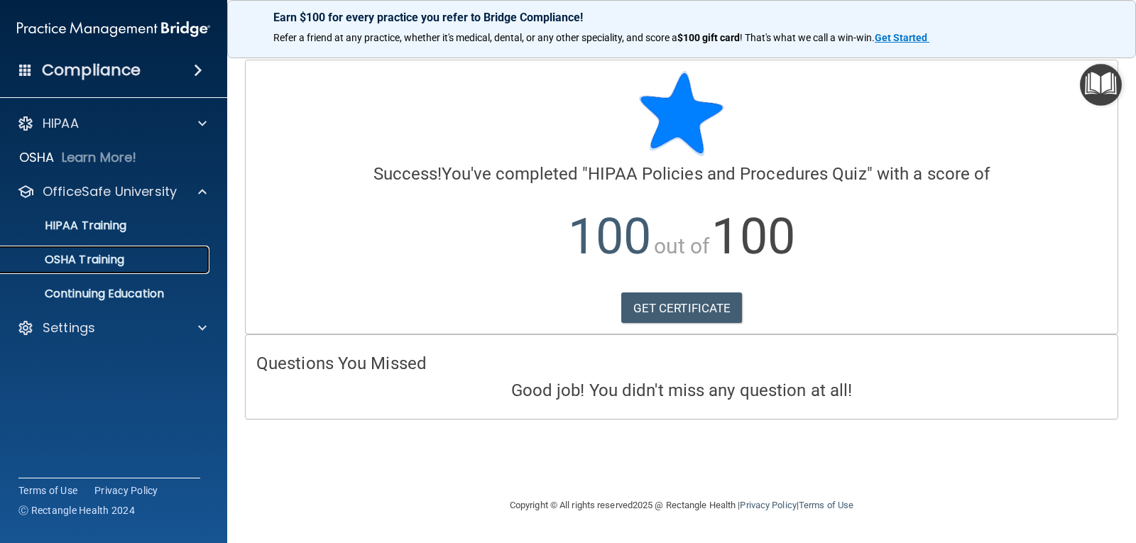
click at [119, 270] on link "OSHA Training" at bounding box center [98, 260] width 224 height 28
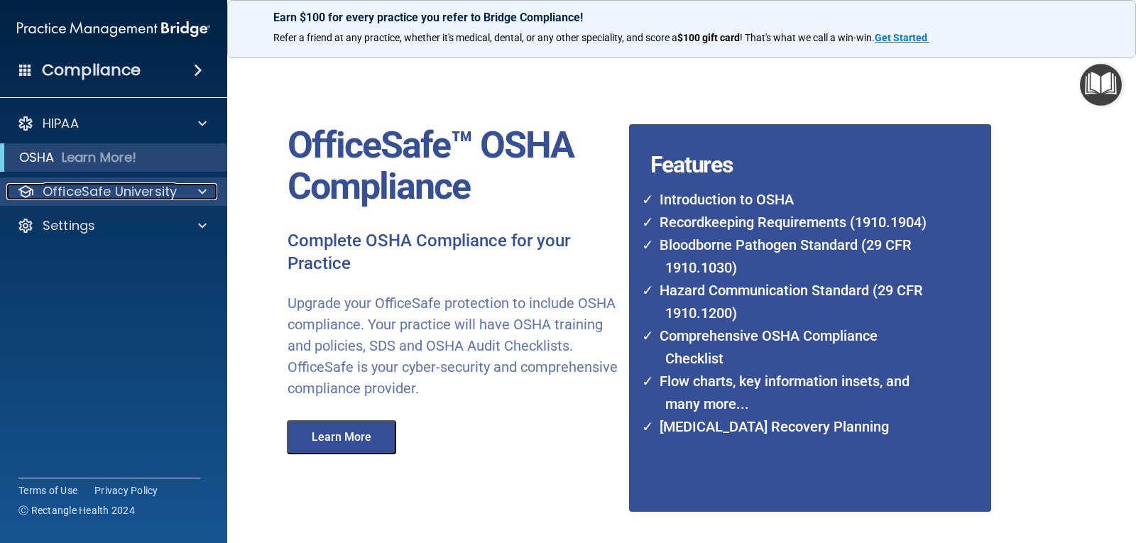
click at [176, 194] on div "OfficeSafe University" at bounding box center [94, 191] width 176 height 17
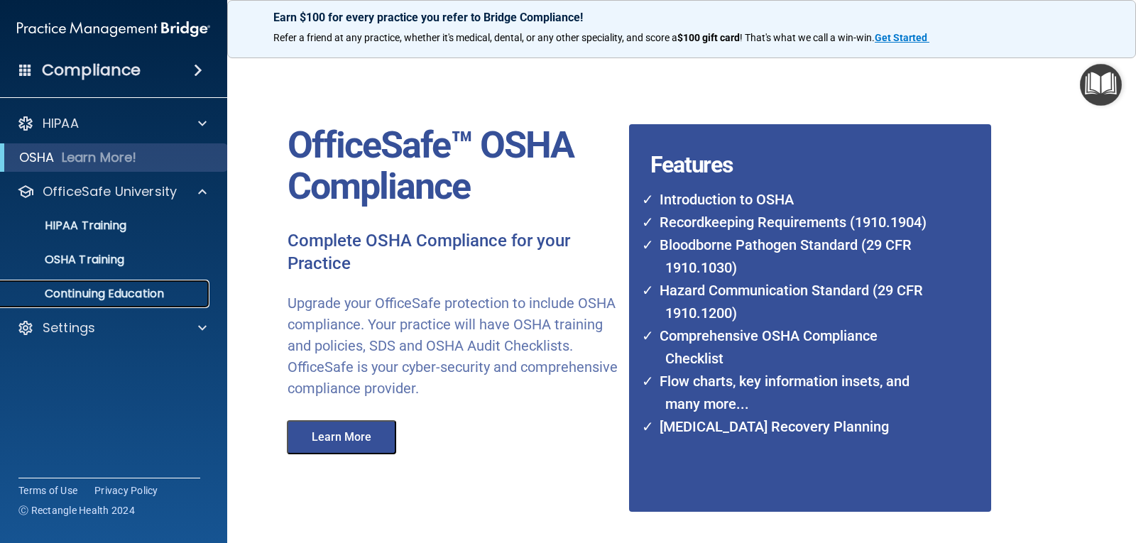
click at [158, 295] on p "Continuing Education" at bounding box center [106, 294] width 194 height 14
